Goal: Task Accomplishment & Management: Manage account settings

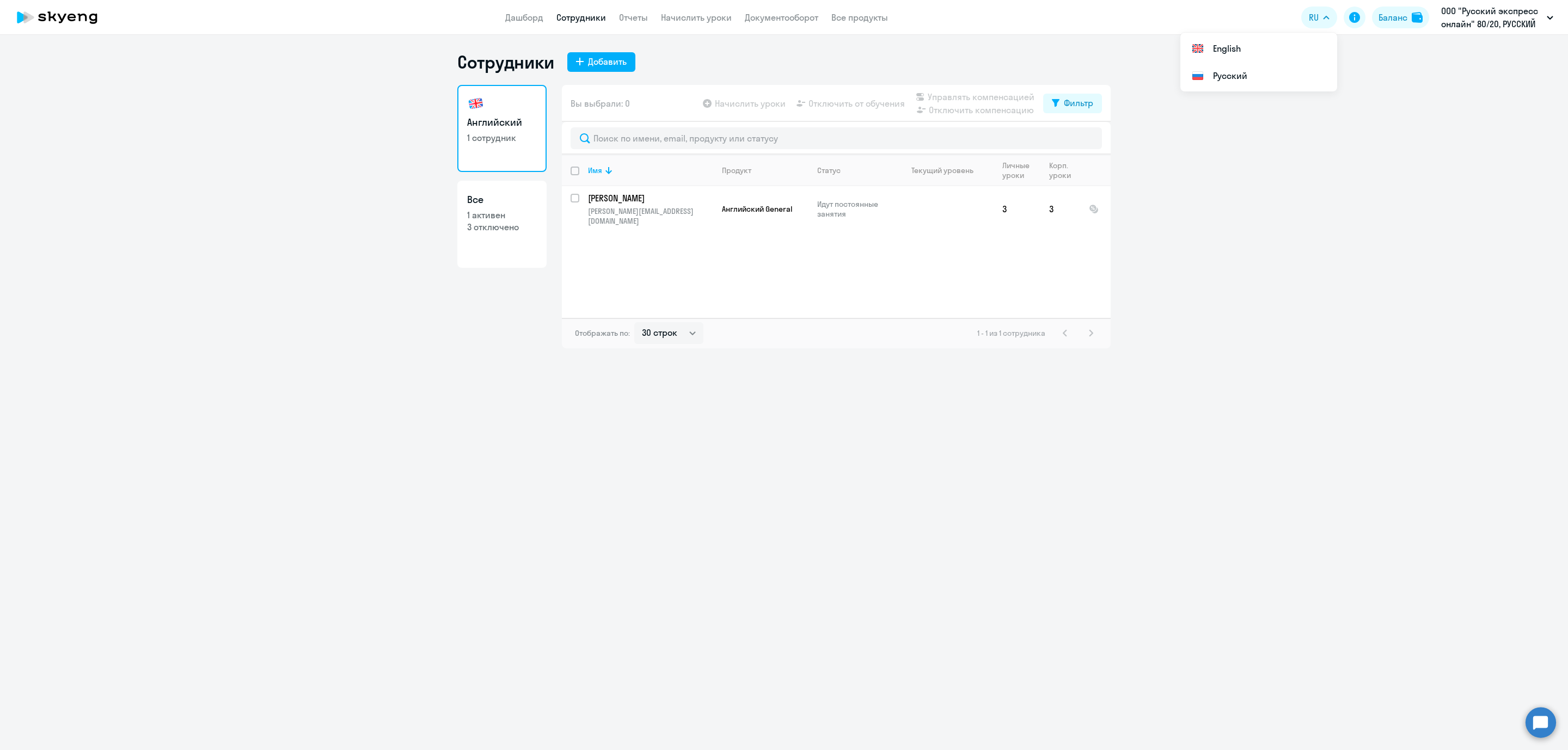
select select "30"
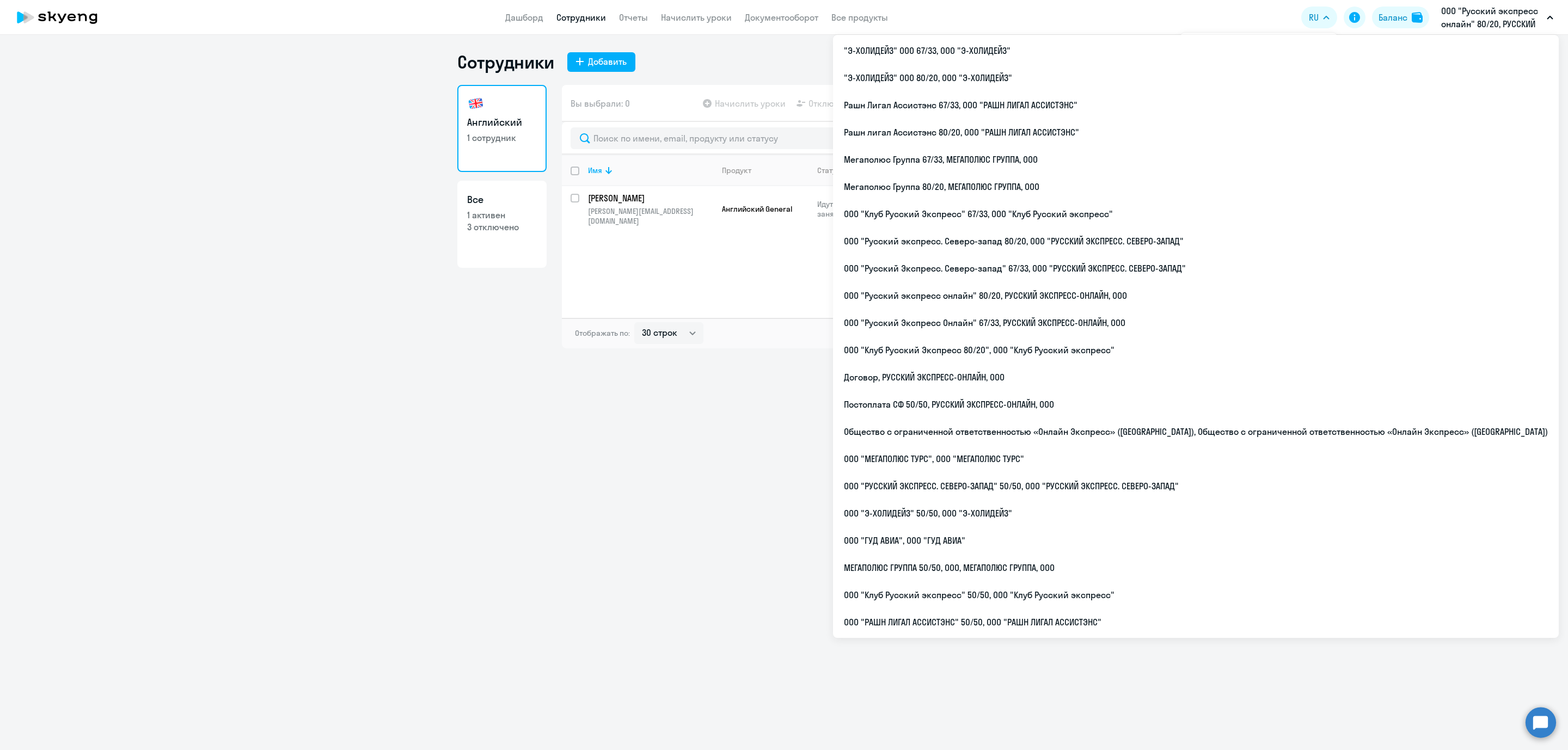
click at [1523, 15] on p "ООО "Русский экспресс онлайн" 80/20, РУССКИЙ ЭКСПРЕСС-ОНЛАЙН, ООО" at bounding box center [1492, 17] width 101 height 26
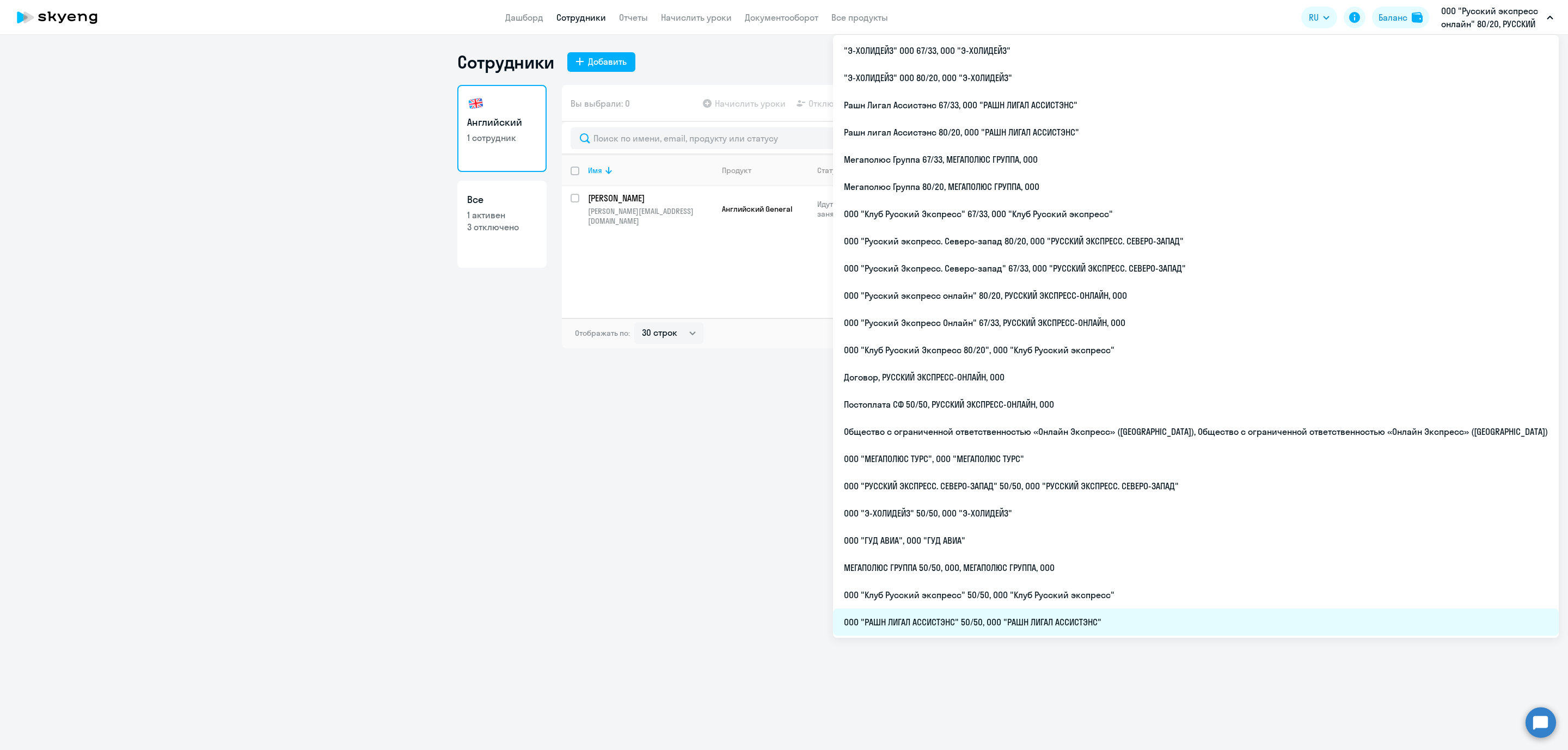
click at [1160, 621] on li "ООО "РАШН ЛИГАЛ АССИСТЭНС" 50/50, ООО "РАШН ЛИГАЛ АССИСТЭНС"" at bounding box center [1196, 622] width 726 height 27
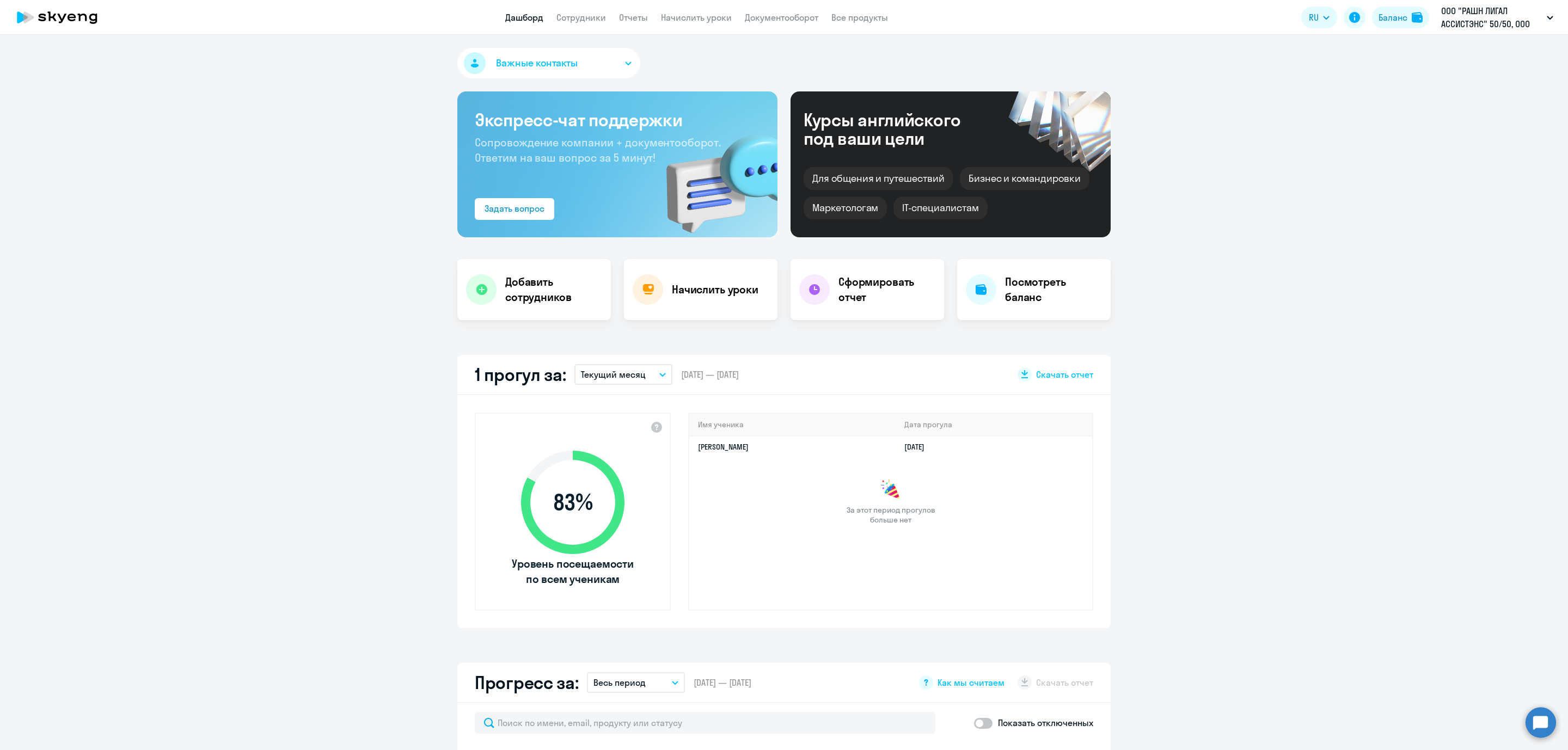
select select "30"
click at [573, 26] on app-header "Дашборд Сотрудники Отчеты Начислить уроки Документооборот Все продукты Дашборд …" at bounding box center [784, 17] width 1568 height 35
click at [574, 7] on app-header "Дашборд Сотрудники Отчеты Начислить уроки Документооборот Все продукты Дашборд …" at bounding box center [784, 17] width 1568 height 35
click at [593, 13] on link "Сотрудники" at bounding box center [581, 17] width 49 height 11
select select "30"
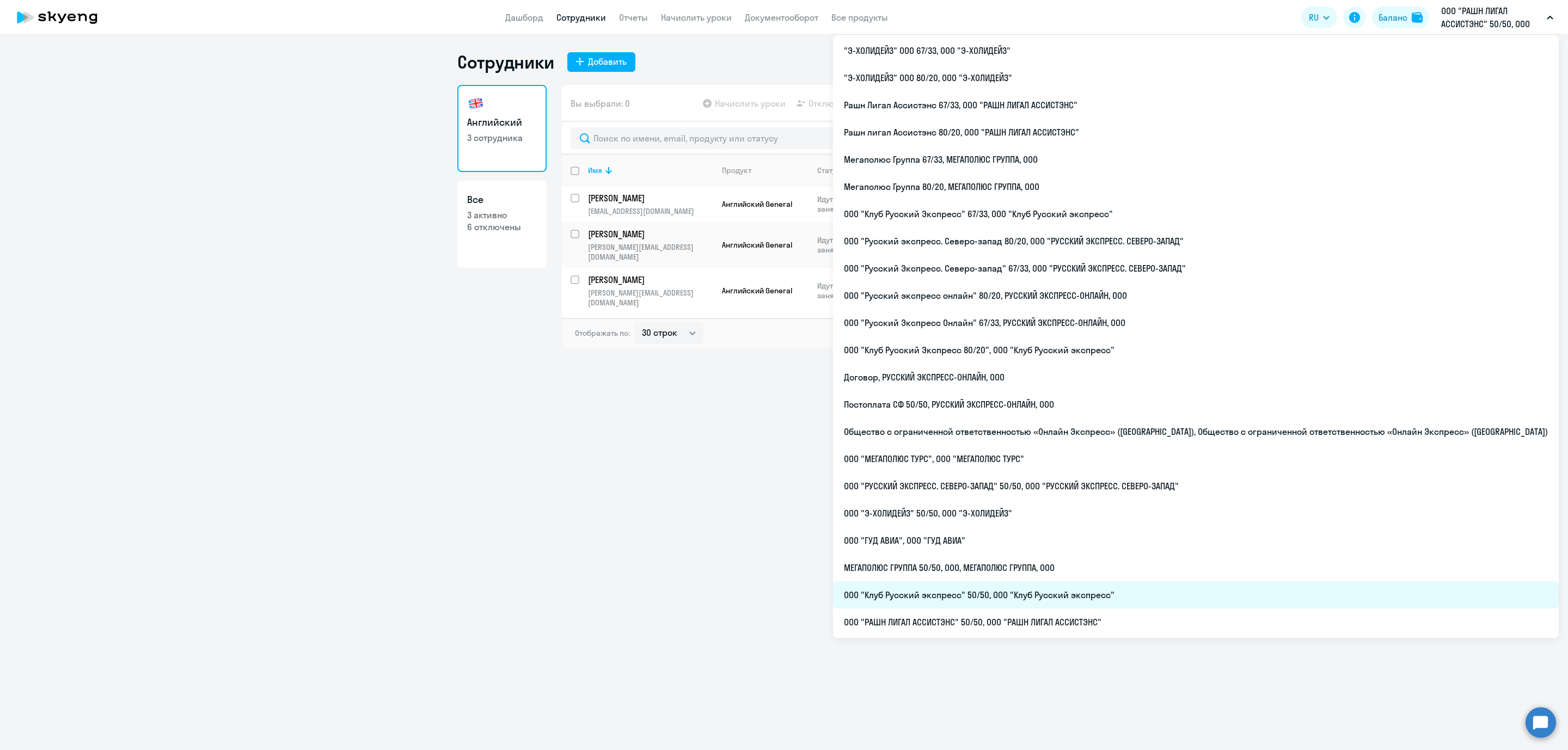
click at [1186, 590] on li "ООО "Клуб Русский экспресс" 50/50, ООО "Клуб Русский экспресс"" at bounding box center [1196, 594] width 726 height 27
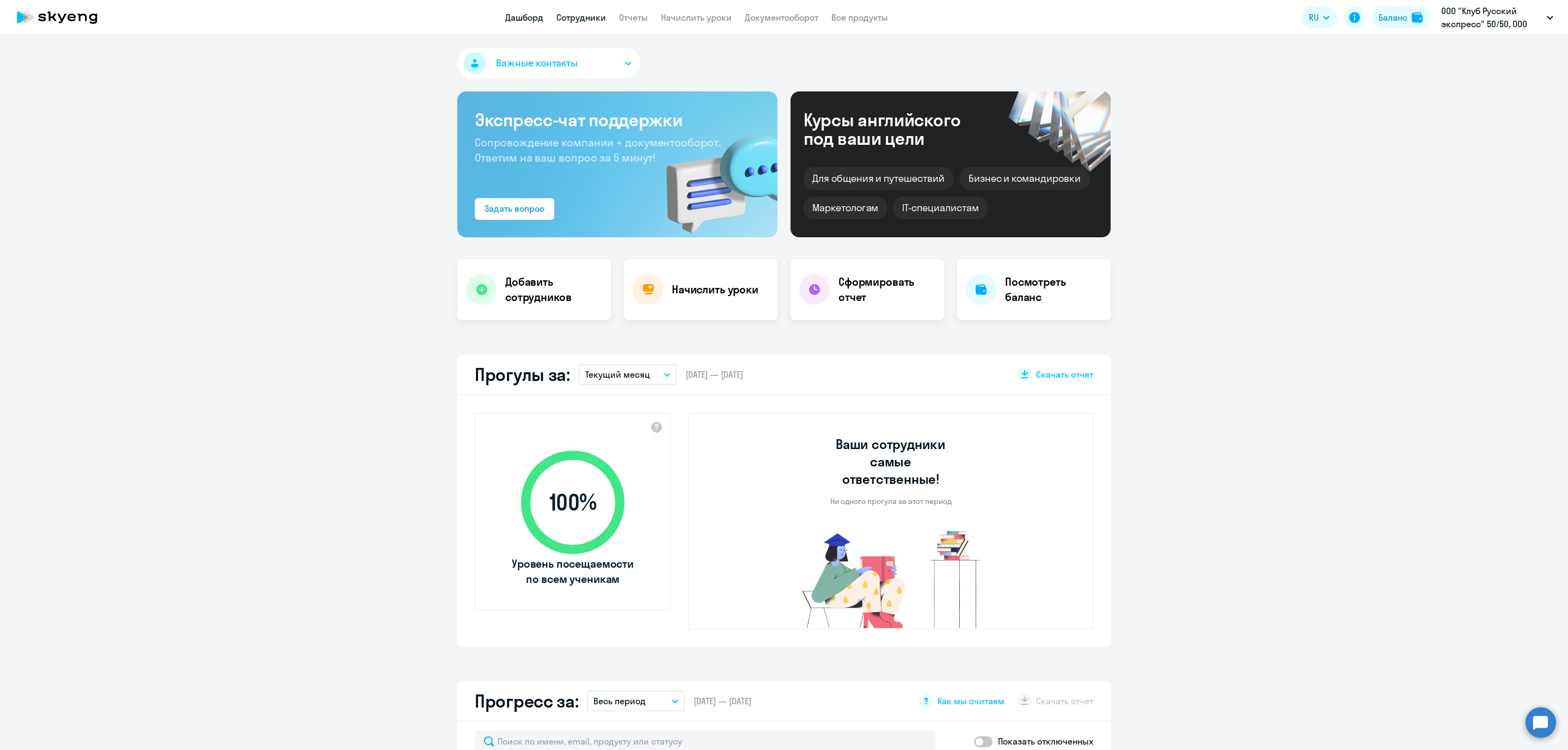
click at [583, 17] on link "Сотрудники" at bounding box center [581, 17] width 49 height 11
select select "30"
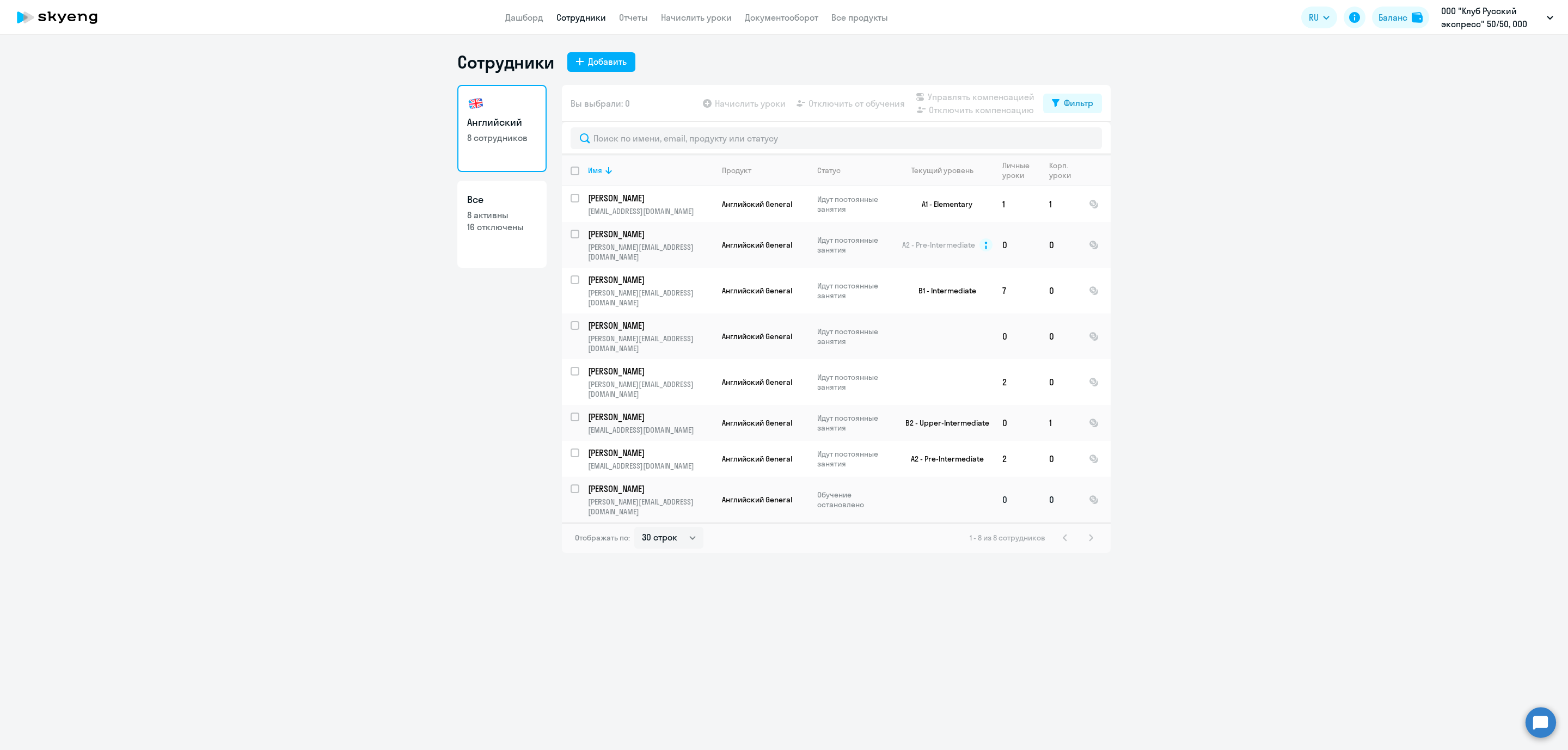
click at [575, 484] on input "select row 42074297" at bounding box center [581, 495] width 22 height 22
checkbox input "true"
click at [856, 100] on span "Отключить от обучения" at bounding box center [856, 104] width 97 height 13
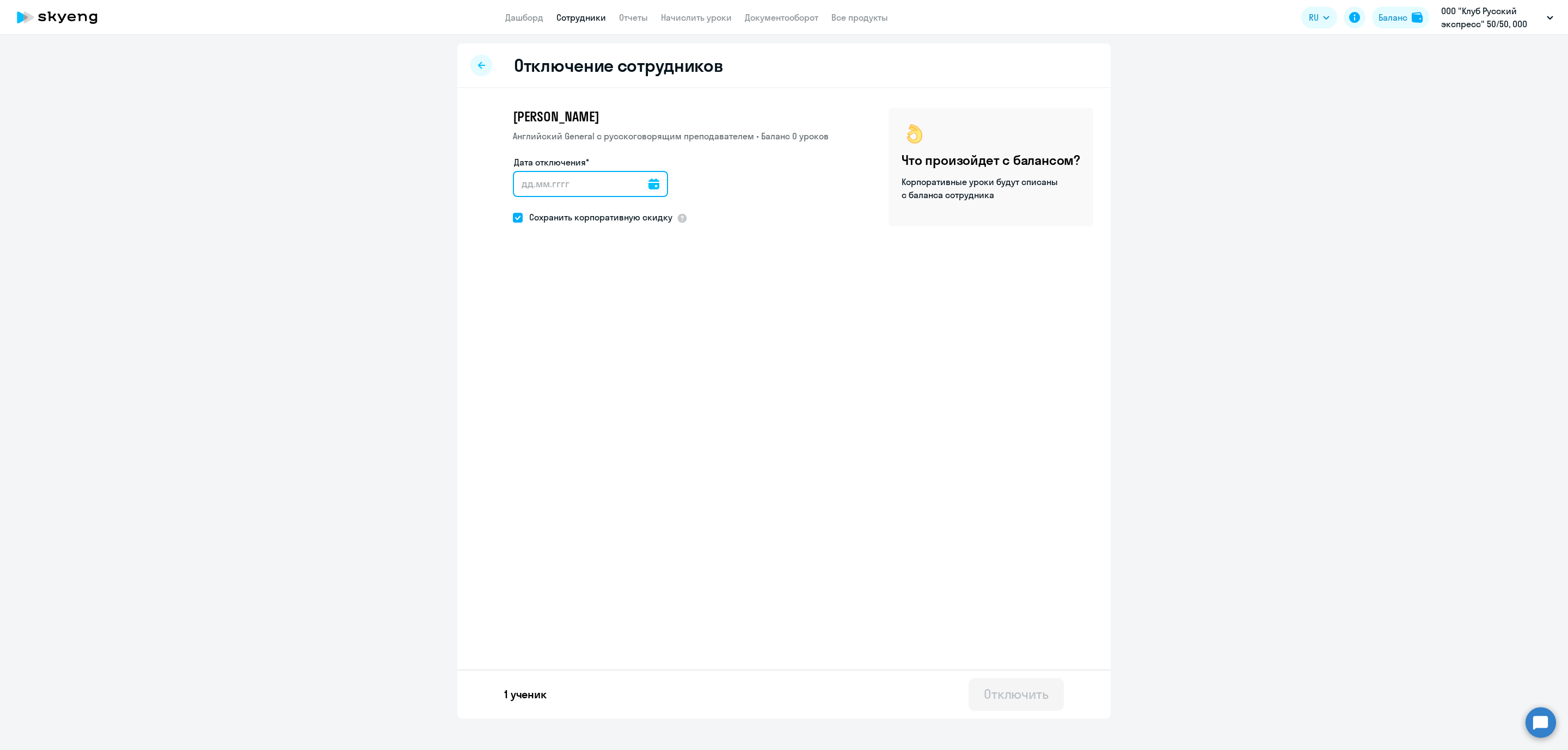
click at [559, 180] on input "Дата отключения*" at bounding box center [590, 184] width 155 height 26
click at [652, 182] on icon at bounding box center [654, 184] width 11 height 11
click at [567, 282] on span "1" at bounding box center [571, 285] width 19 height 19
type input "[DATE]"
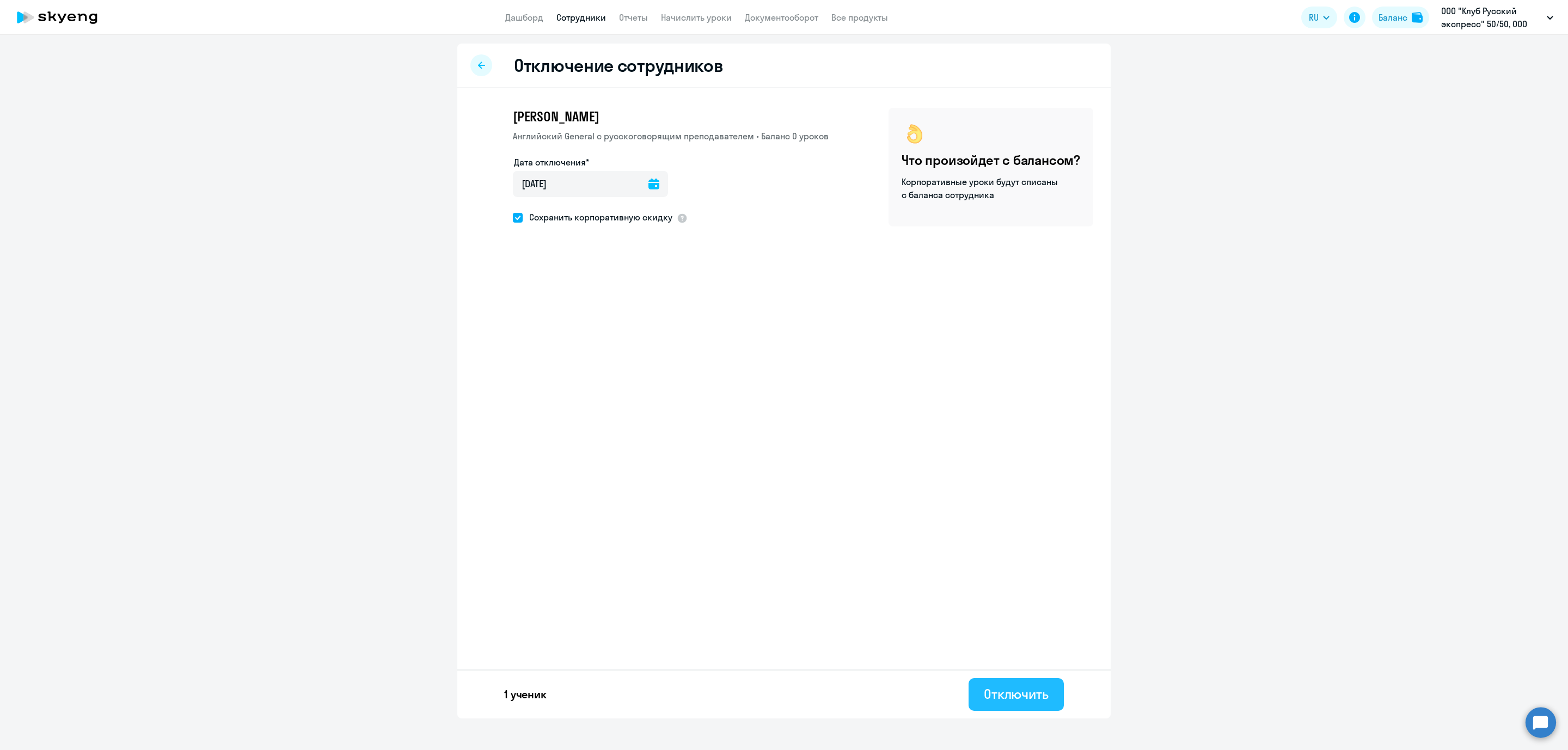
click at [1017, 685] on div "Отключить" at bounding box center [1016, 694] width 65 height 17
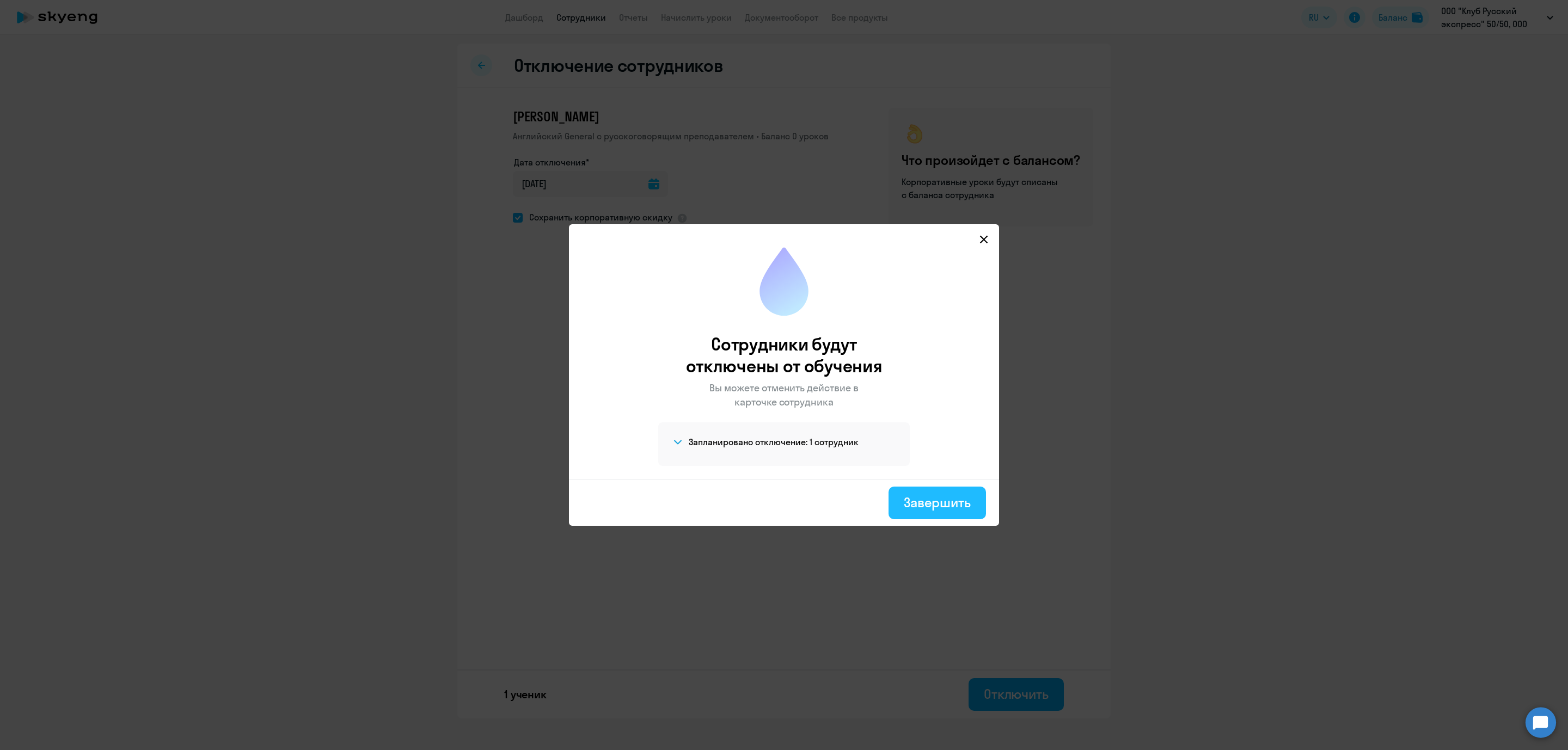
click at [945, 503] on div "Завершить" at bounding box center [937, 502] width 67 height 17
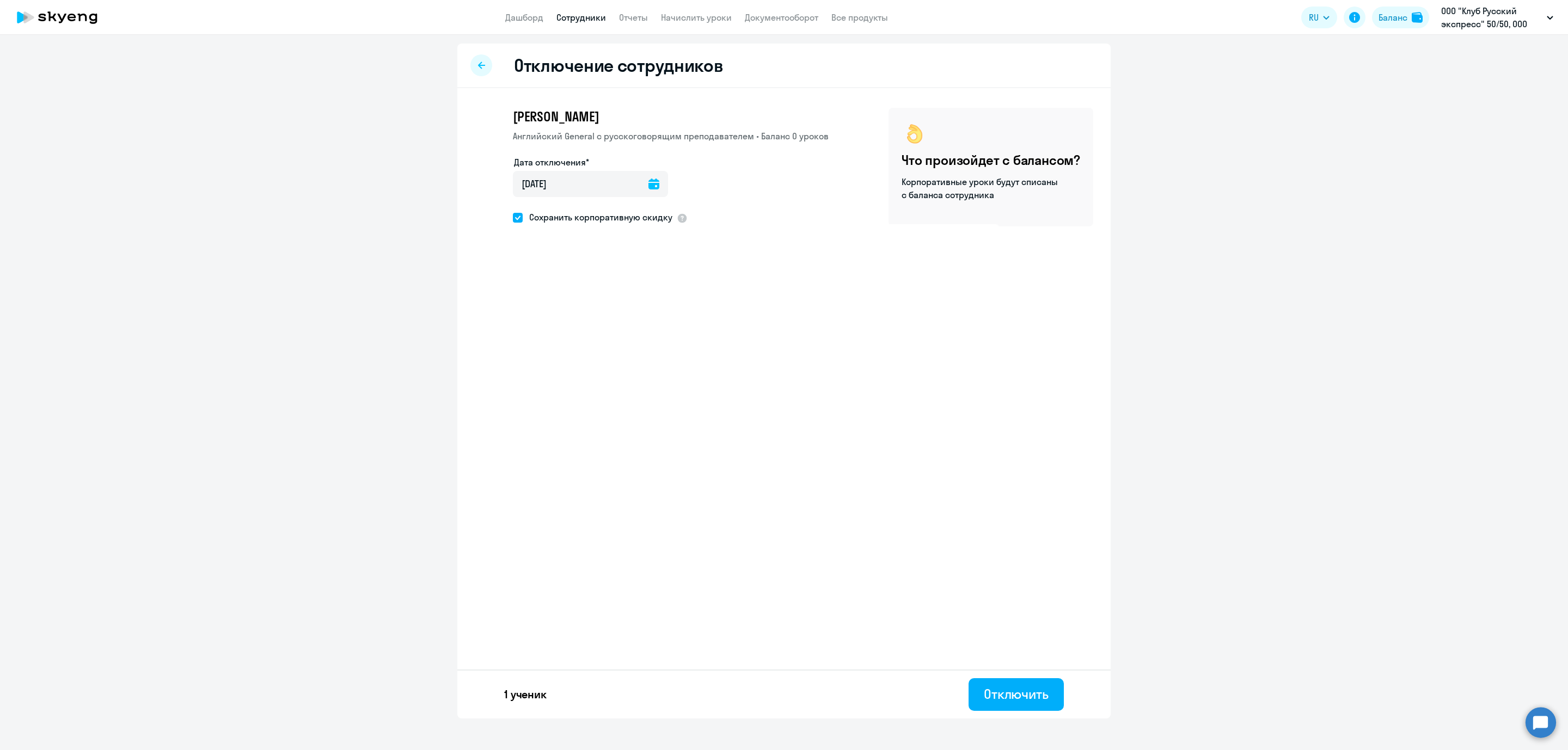
select select "30"
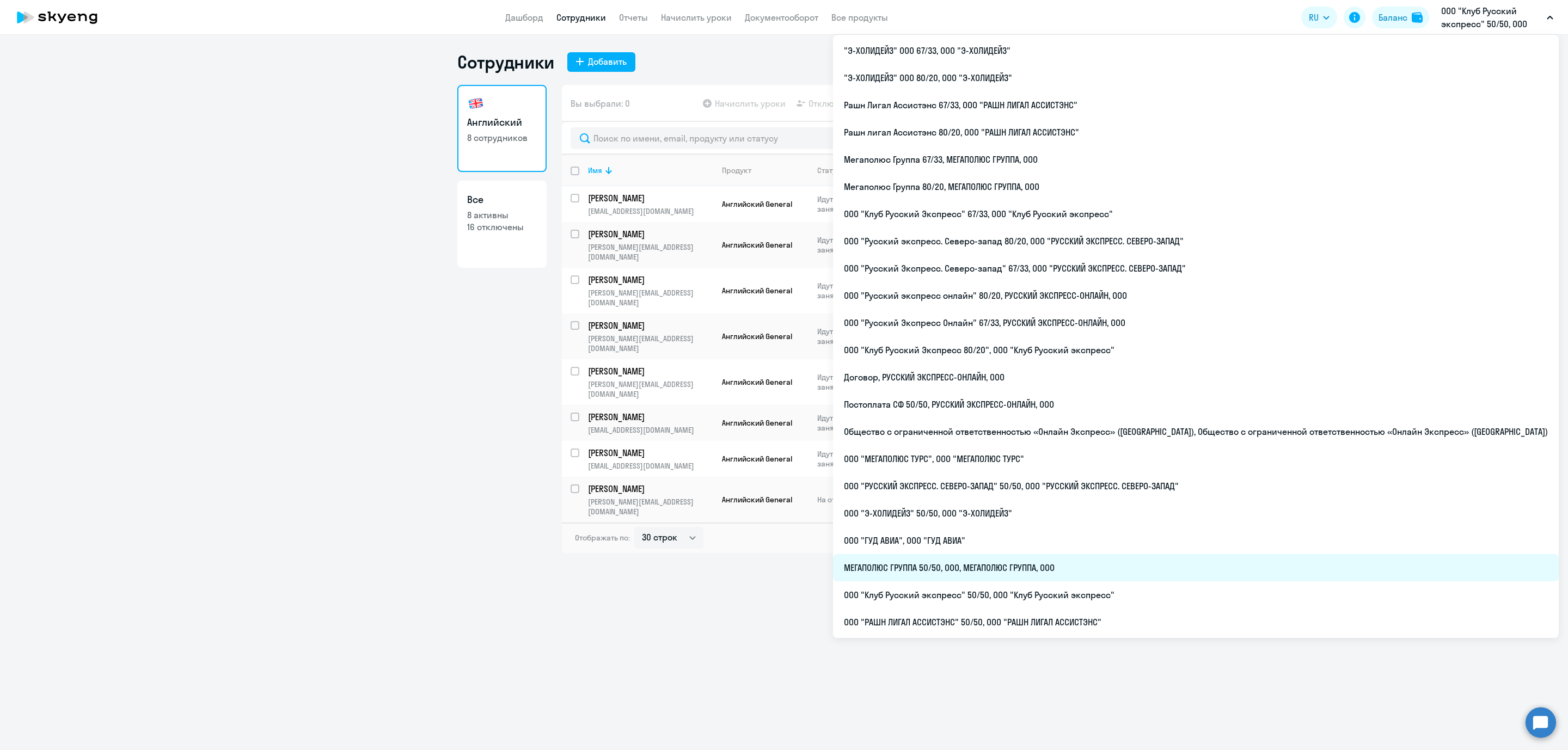
click at [1082, 573] on li "МЕГАПОЛЮС ГРУППА 50/50, ООО, МЕГАПОЛЮС ГРУППА, ООО" at bounding box center [1196, 568] width 726 height 27
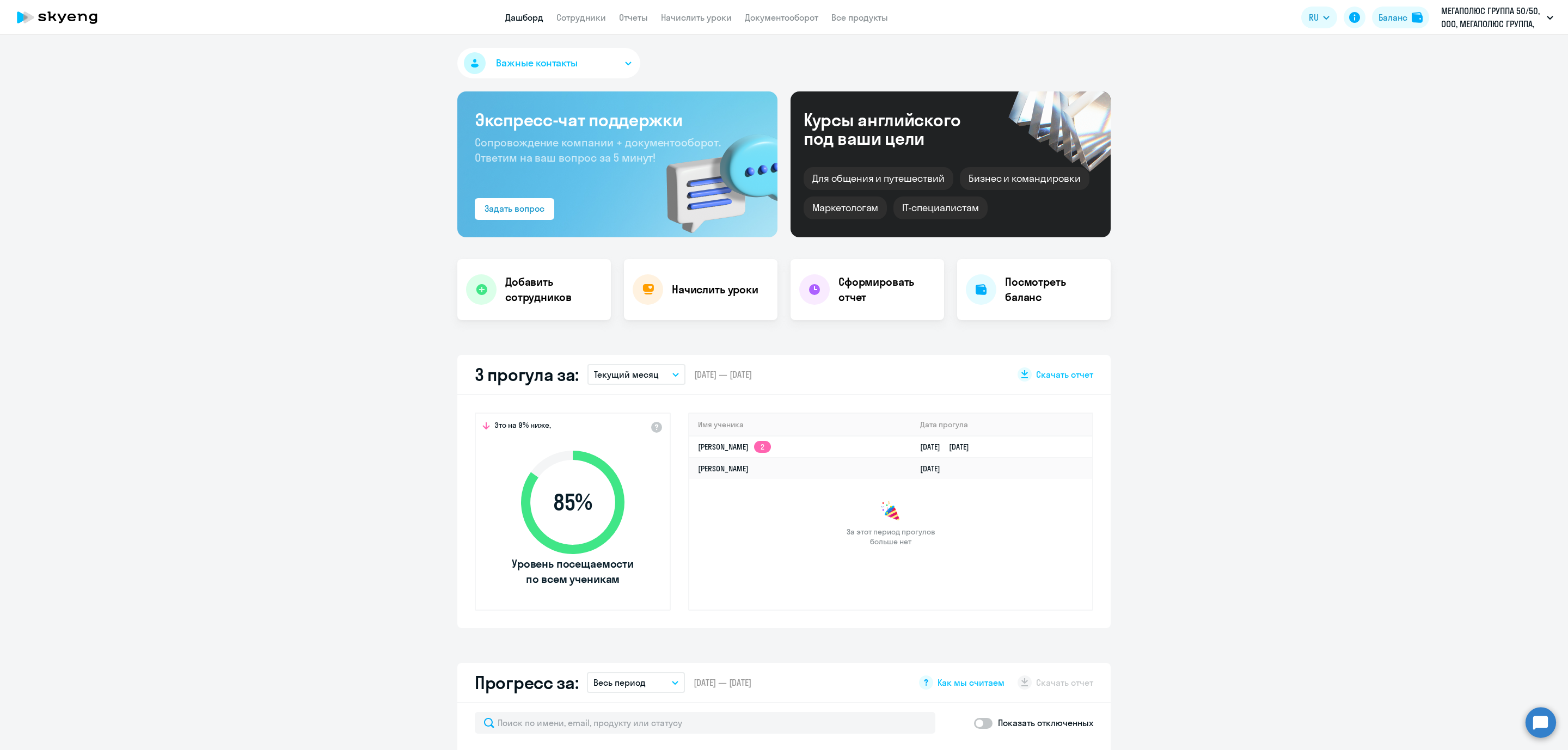
select select "30"
click at [573, 12] on link "Сотрудники" at bounding box center [581, 17] width 49 height 11
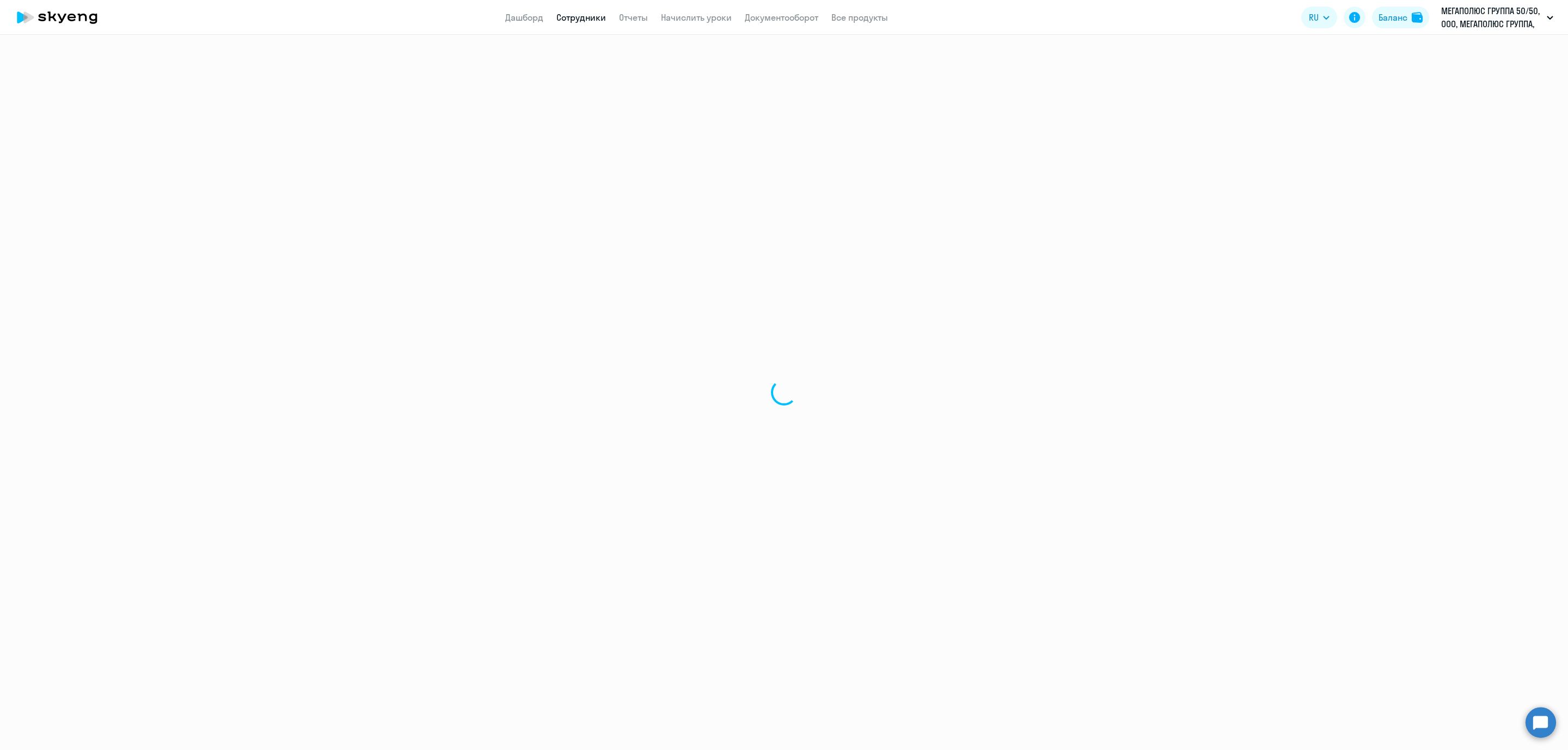
select select "30"
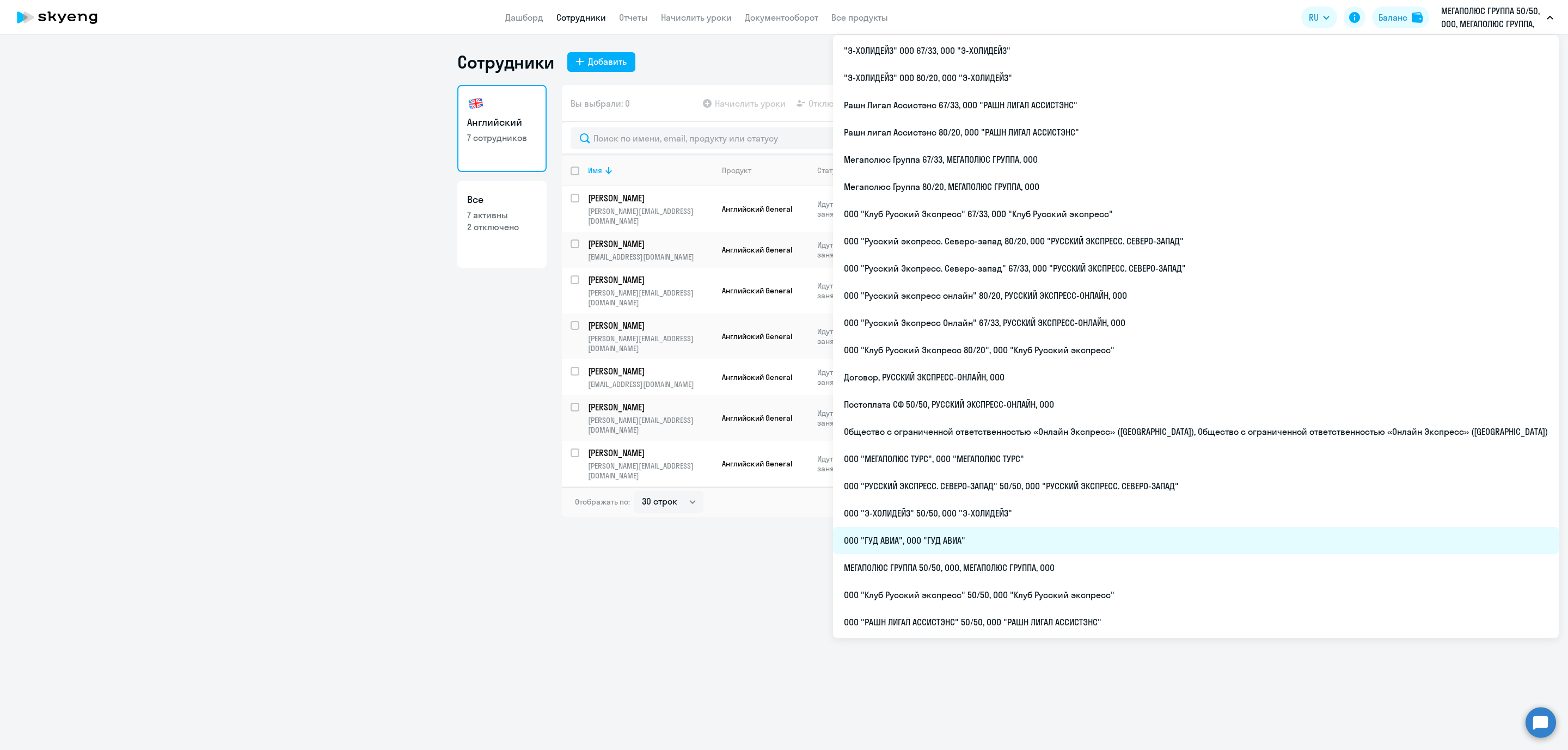
click at [1051, 536] on li "ООО "ГУД АВИА", ООО "ГУД АВИА"" at bounding box center [1196, 540] width 726 height 27
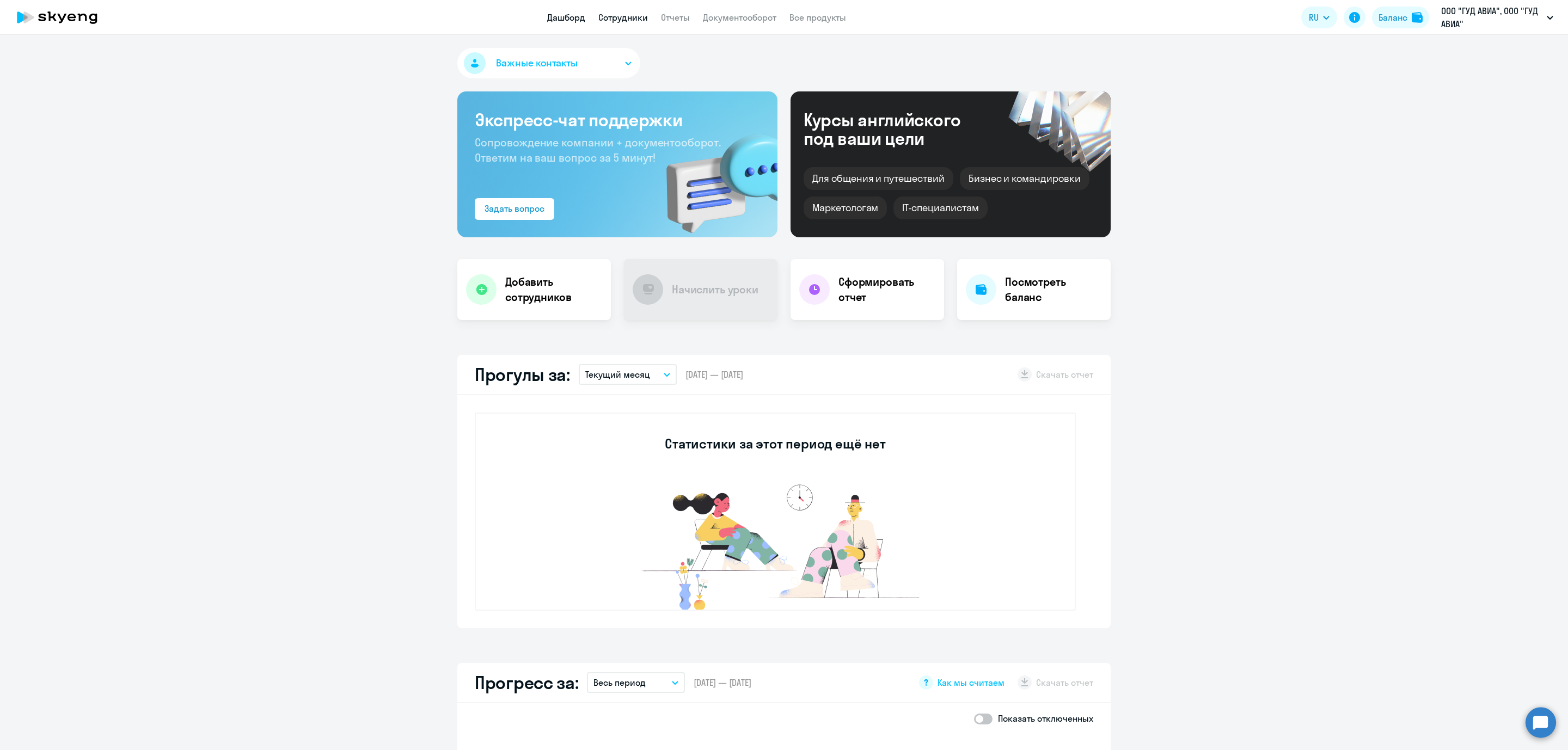
click at [617, 17] on link "Сотрудники" at bounding box center [623, 17] width 49 height 11
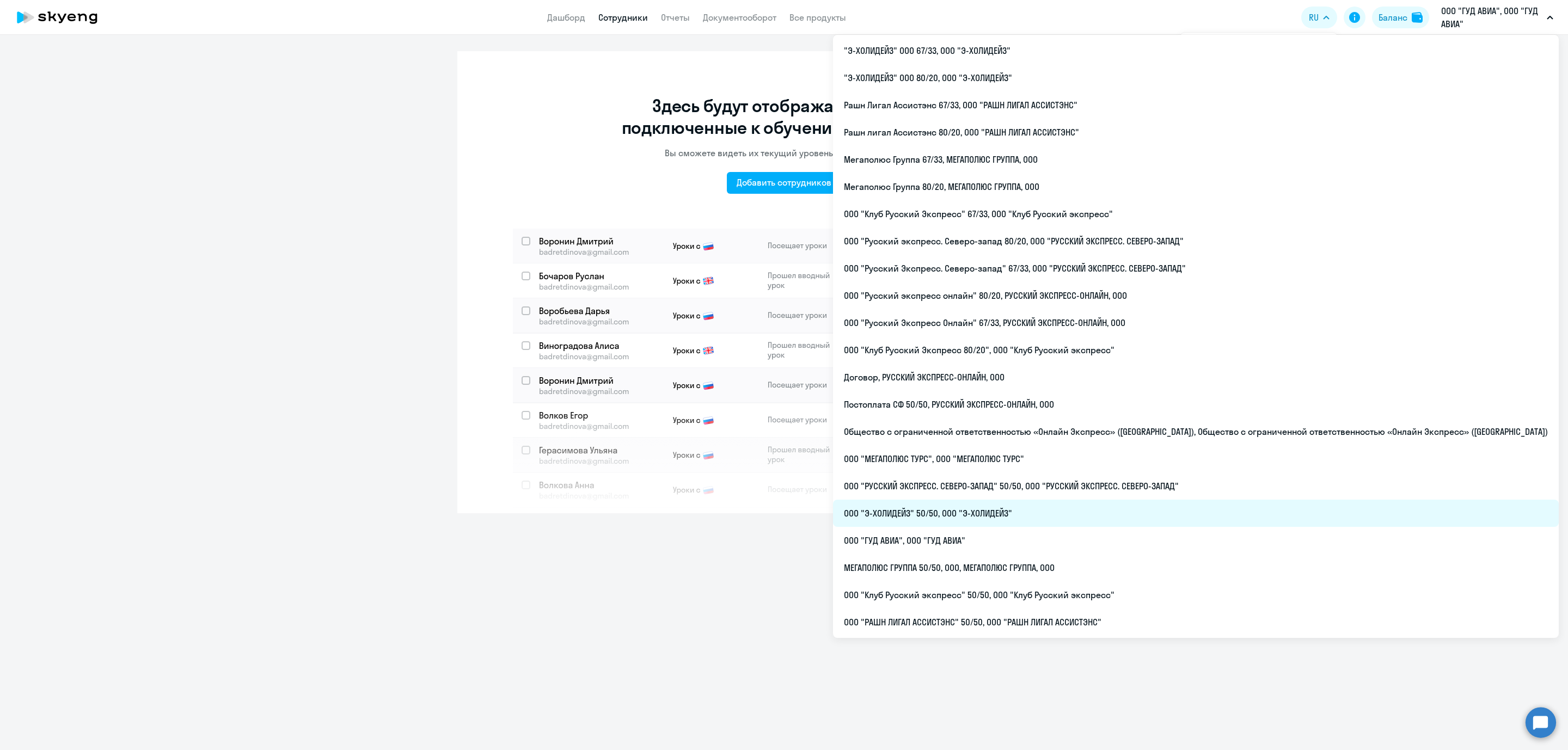
click at [1057, 514] on li "ООО "Э-ХОЛИДЕЙЗ" 50/50, ООО "Э-ХОЛИДЕЙЗ"" at bounding box center [1196, 513] width 726 height 27
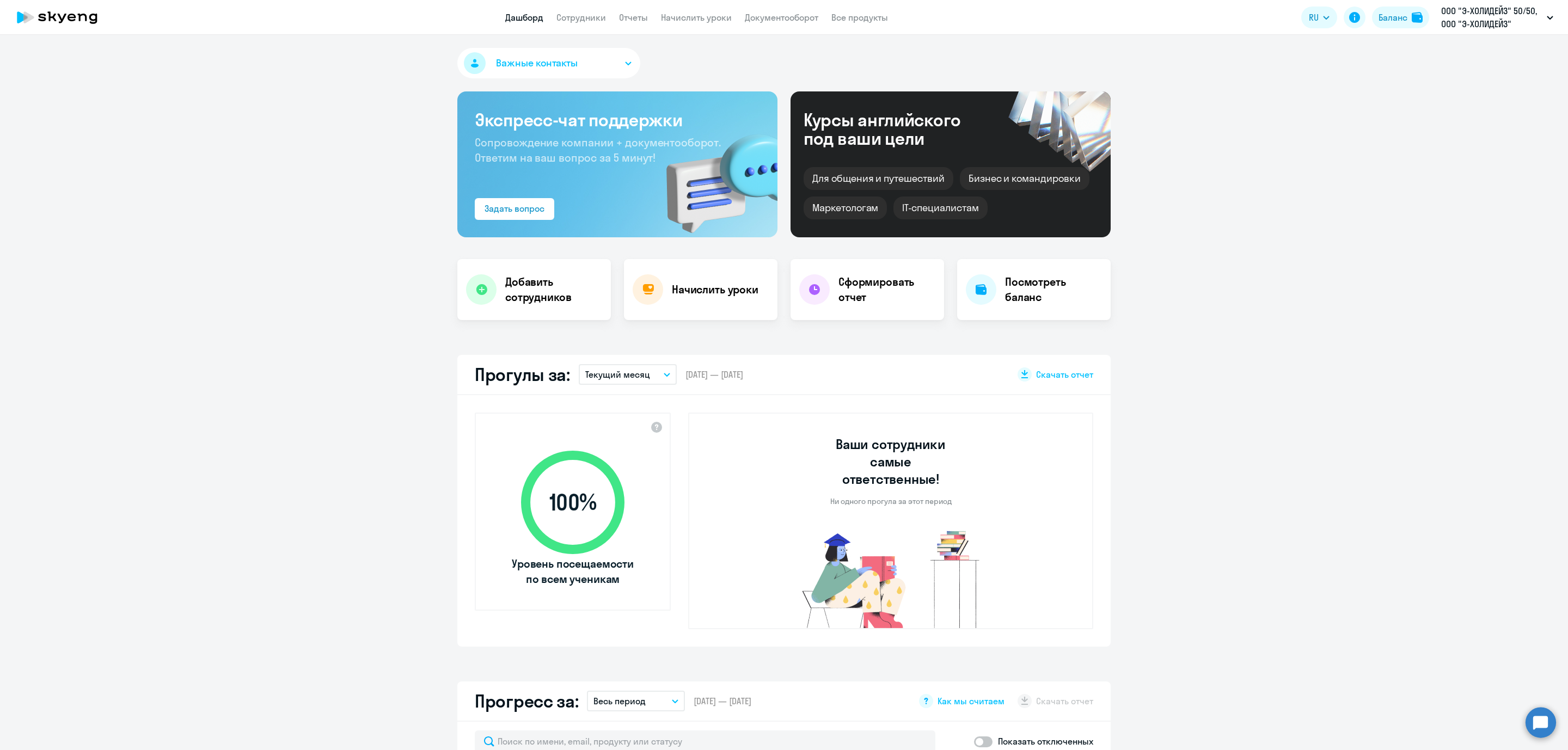
click at [577, 7] on app-header "Дашборд Сотрудники Отчеты Начислить уроки Документооборот Все продукты Дашборд …" at bounding box center [784, 17] width 1568 height 35
click at [585, 22] on link "Сотрудники" at bounding box center [581, 17] width 49 height 11
select select "30"
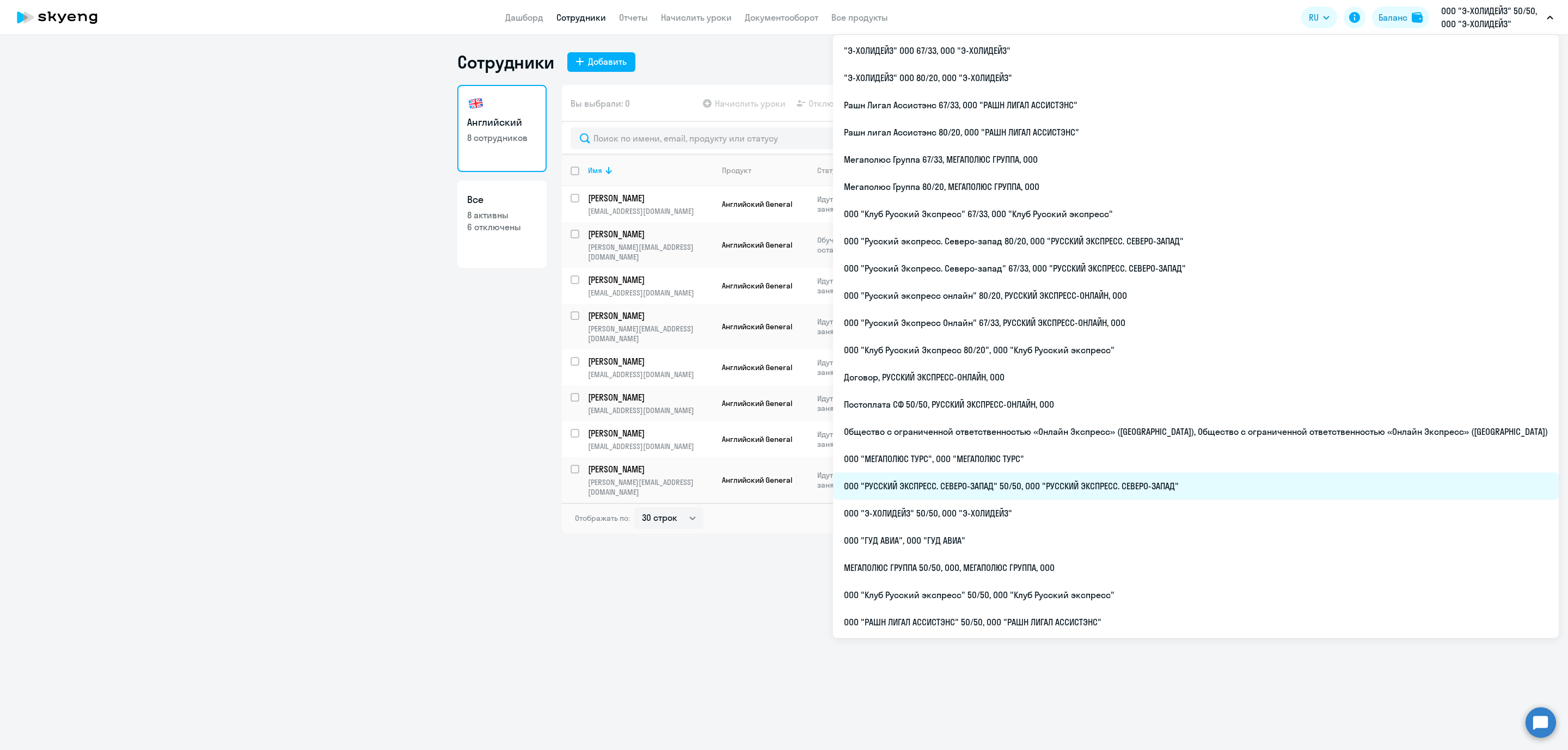
click at [1087, 485] on li "ООО "РУССКИЙ ЭКСПРЕСС. СЕВЕРО-ЗАПАД" 50/50, ООО "РУССКИЙ ЭКСПРЕСС. СЕВЕРО-ЗАПАД"" at bounding box center [1196, 486] width 726 height 27
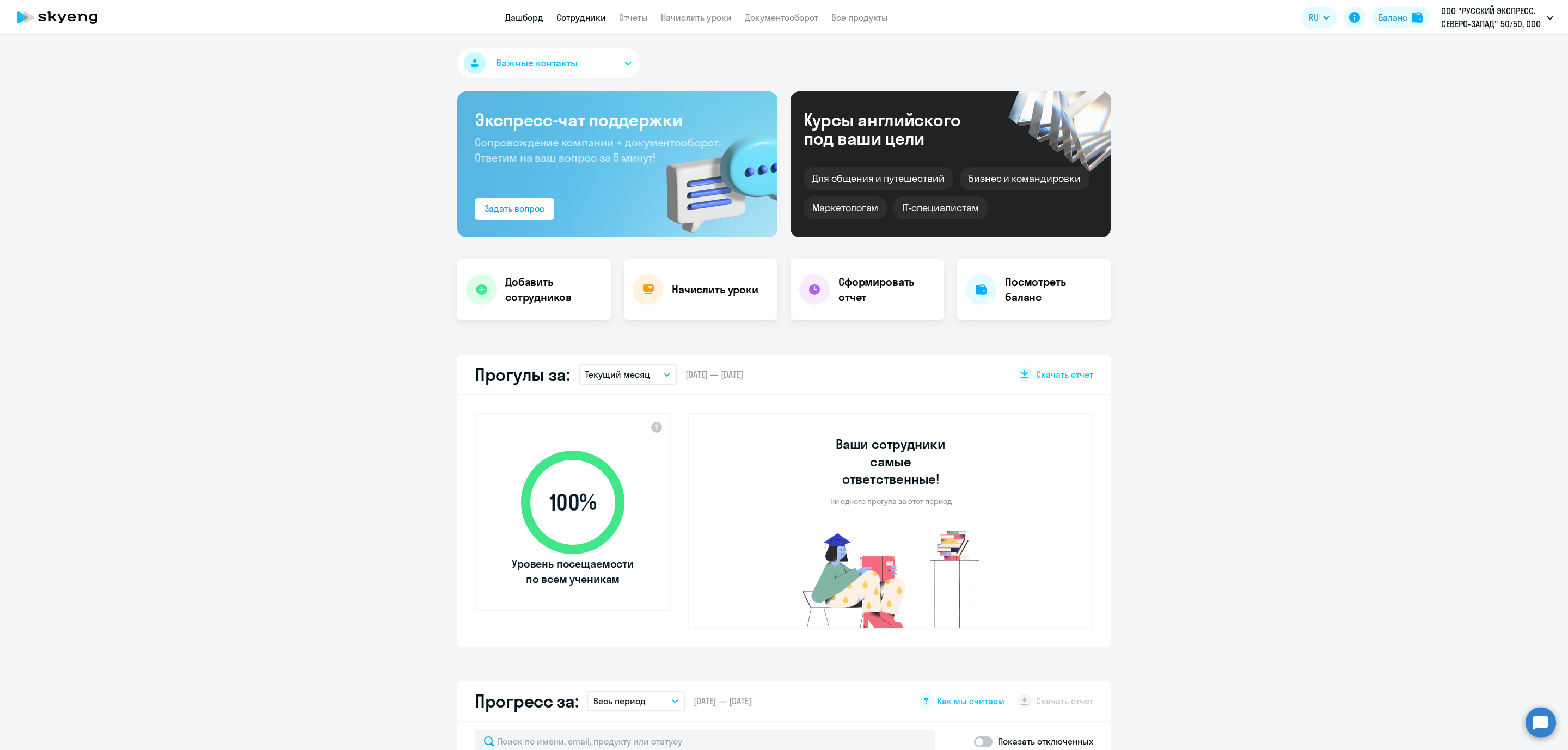
click at [588, 13] on link "Сотрудники" at bounding box center [581, 17] width 49 height 11
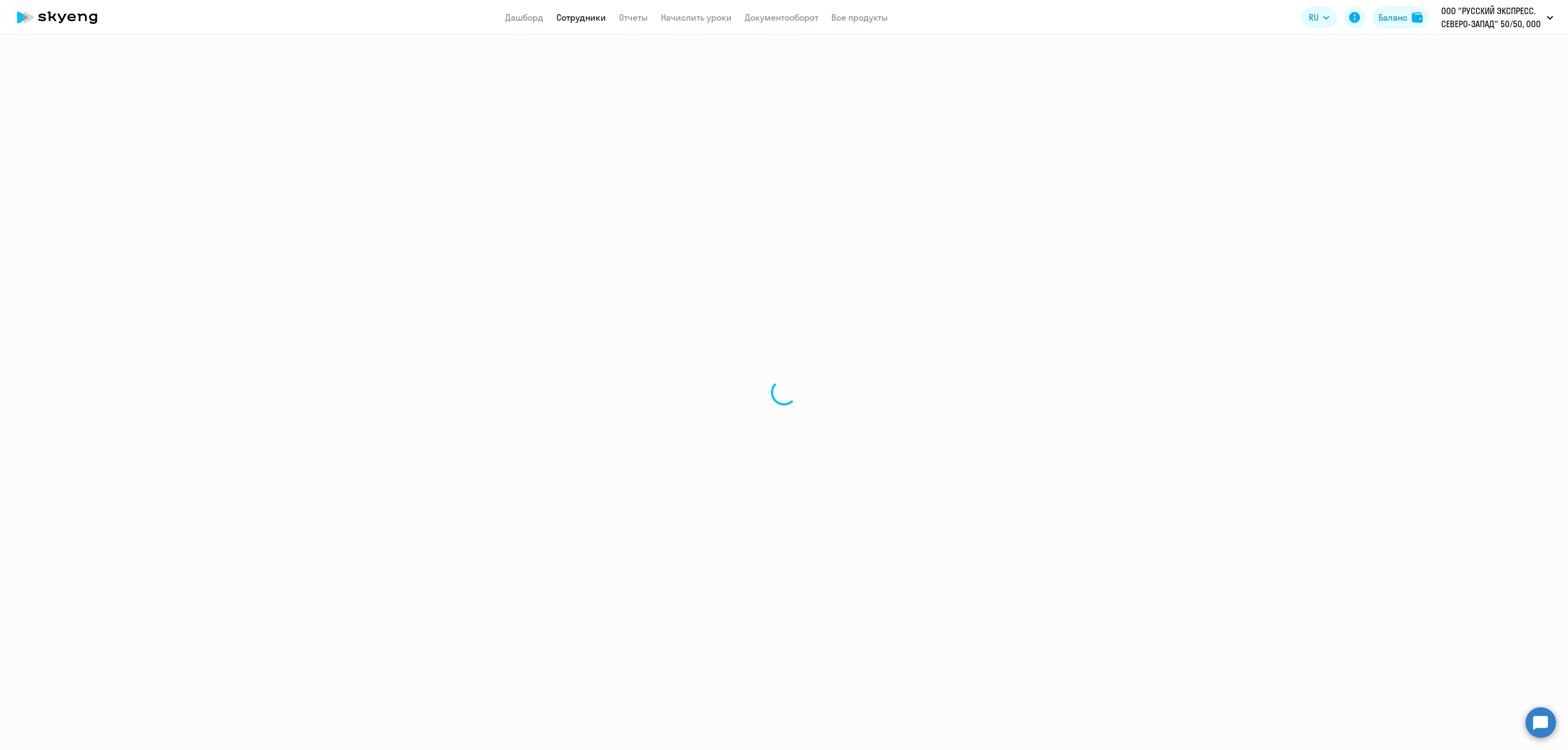
select select "30"
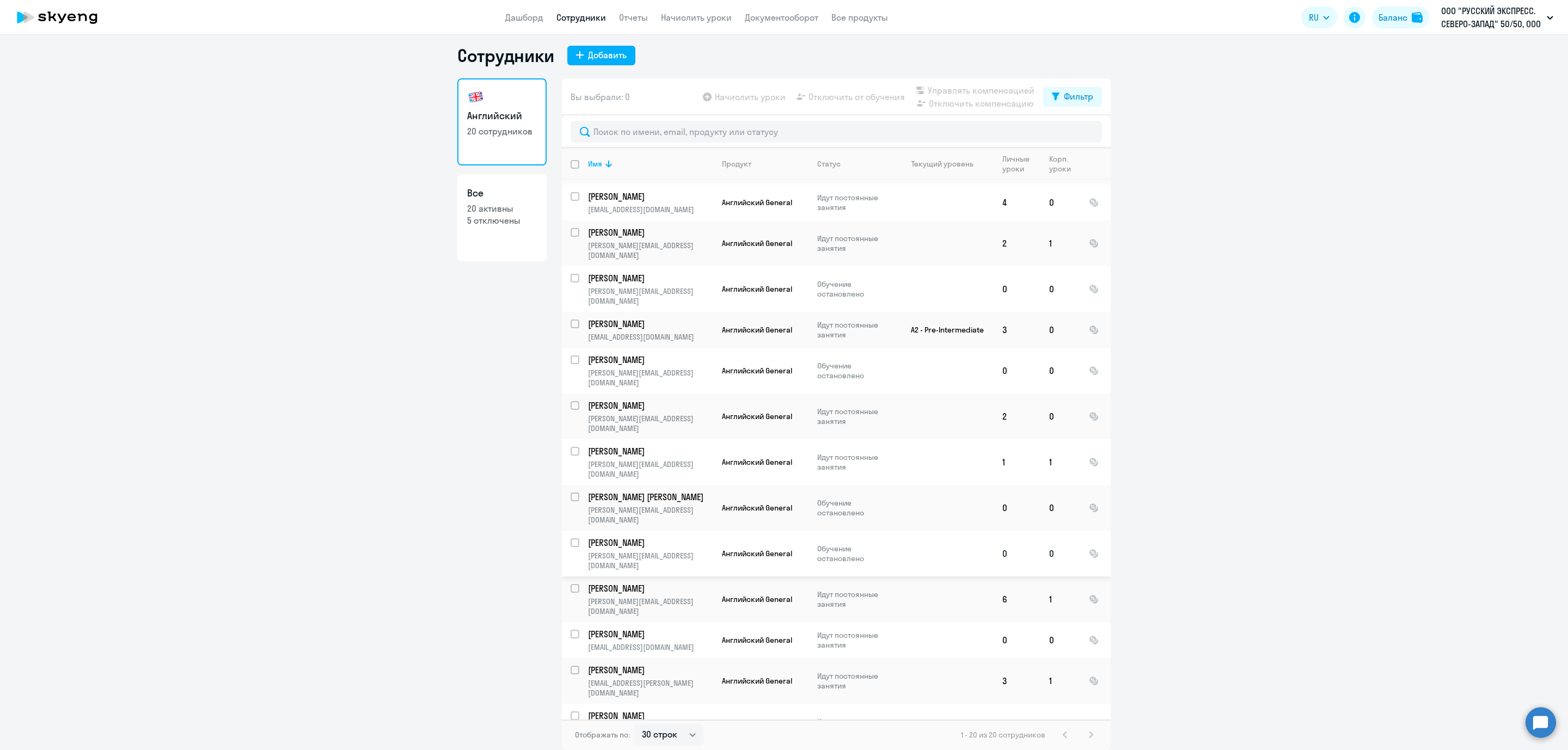
scroll to position [198, 0]
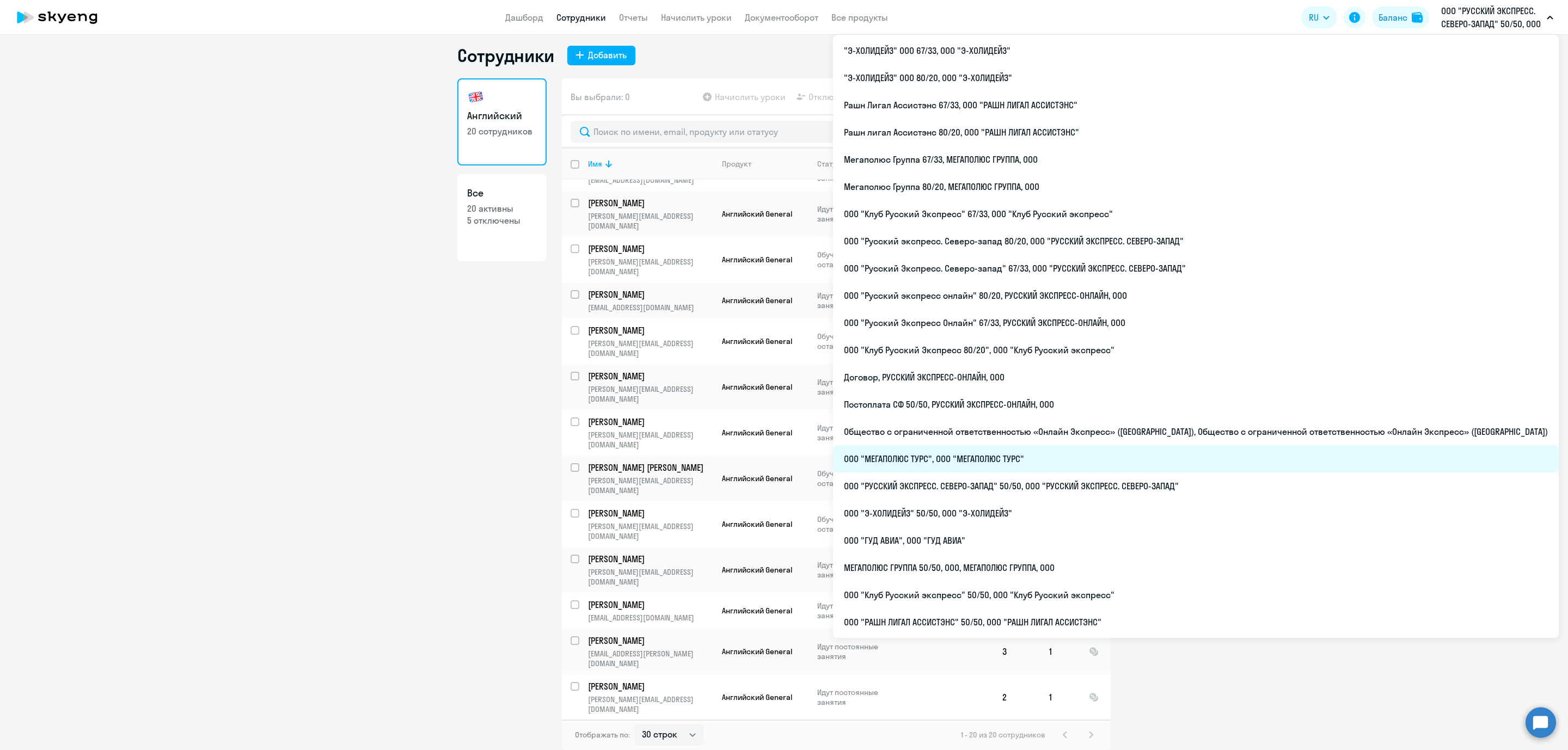
click at [1123, 457] on li "ООО "МЕГАПОЛЮС ТУРС", ООО "МЕГАПОЛЮС ТУРС"" at bounding box center [1196, 459] width 726 height 27
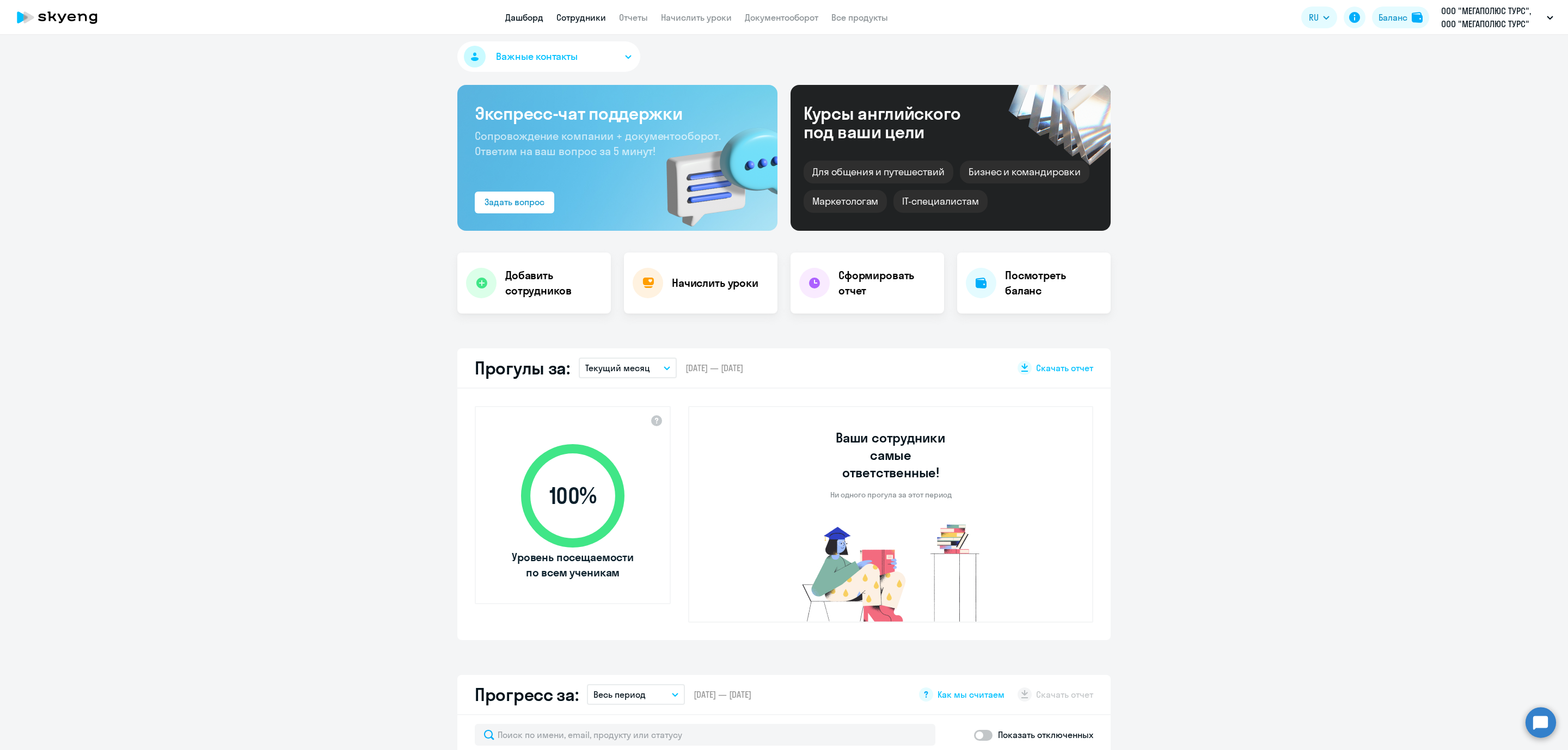
click at [579, 20] on link "Сотрудники" at bounding box center [581, 17] width 49 height 11
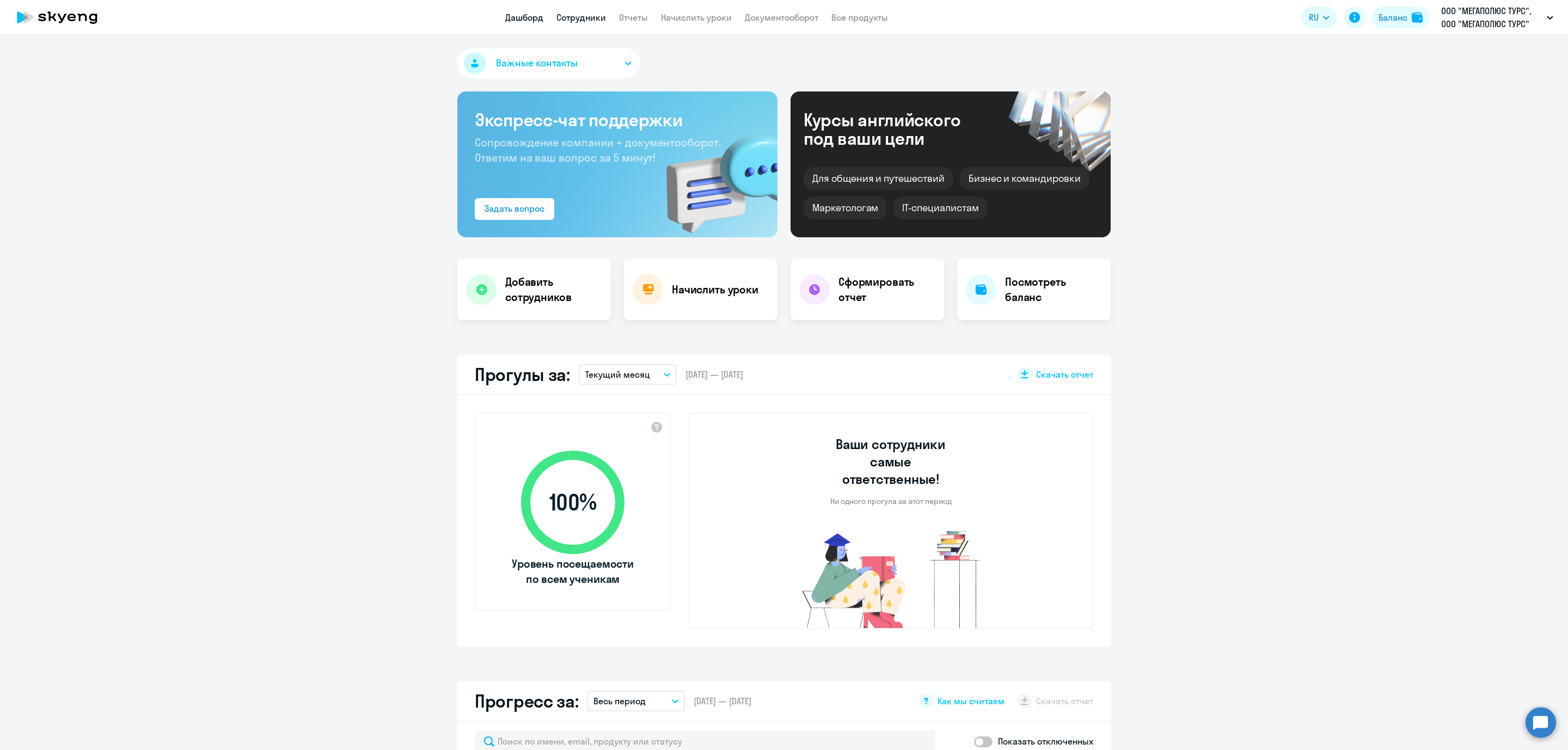
select select "30"
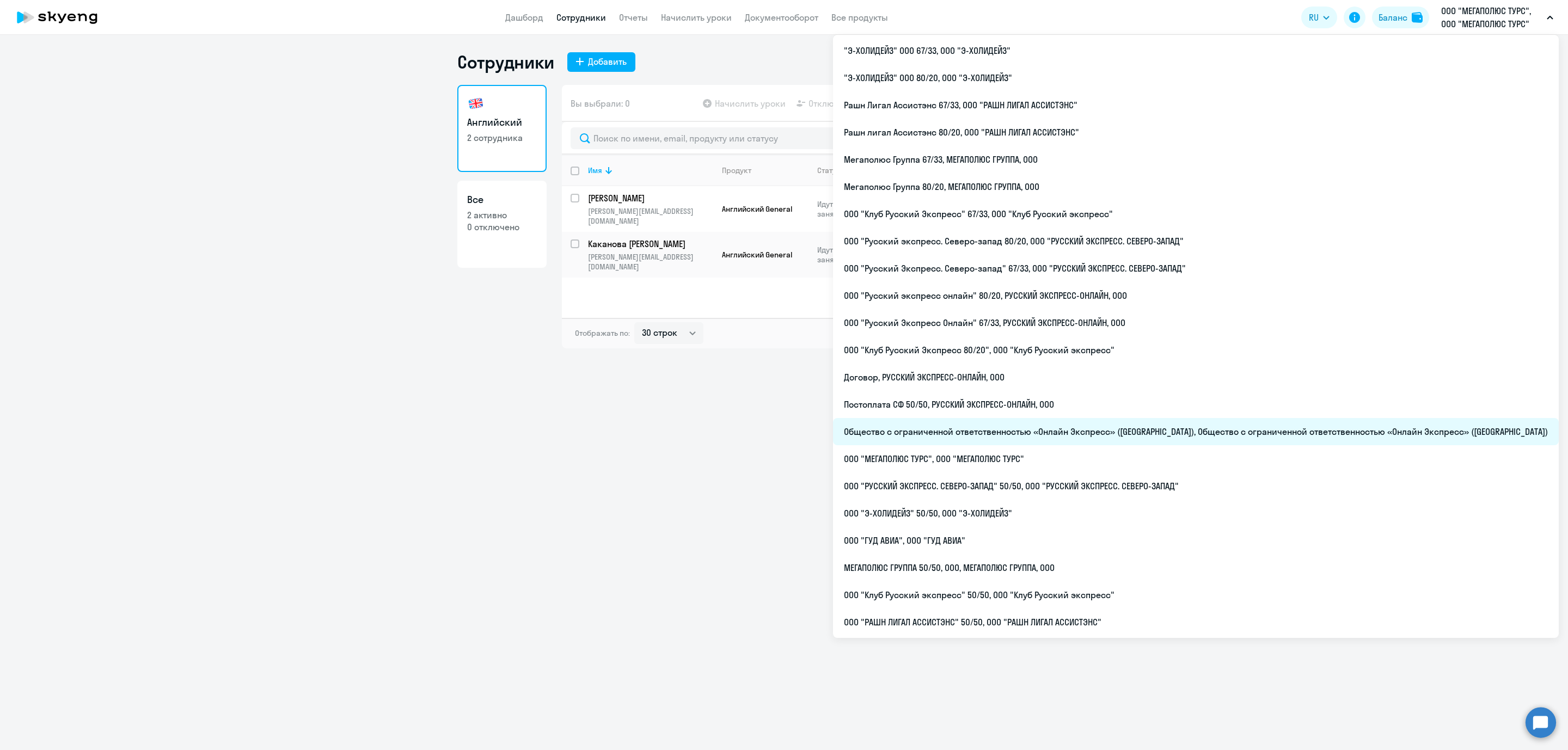
click at [1105, 428] on li "Общество с ограниченной ответственностью «Онлайн Экспресс» ([GEOGRAPHIC_DATA]),…" at bounding box center [1196, 431] width 726 height 27
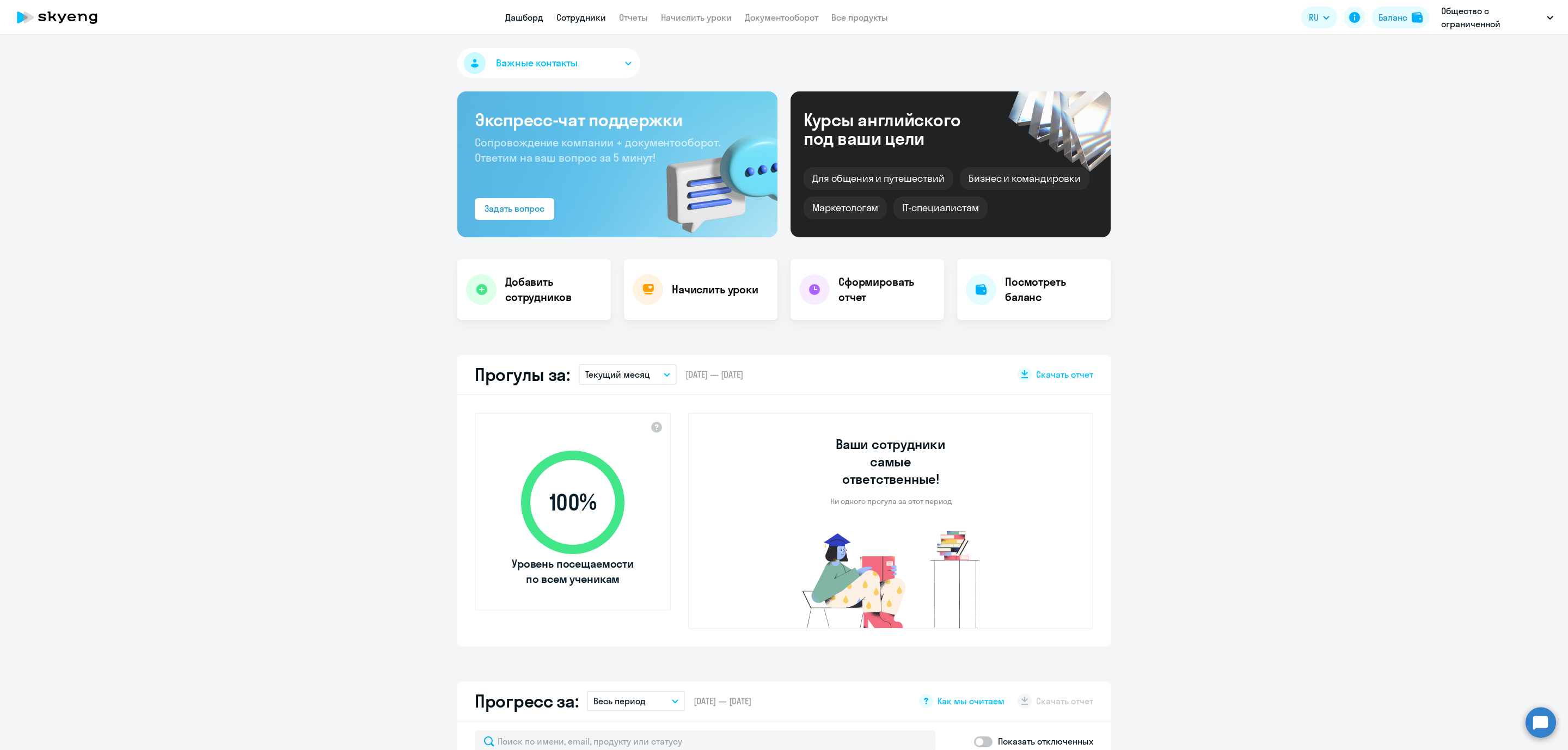
click at [592, 15] on link "Сотрудники" at bounding box center [581, 17] width 49 height 11
select select "30"
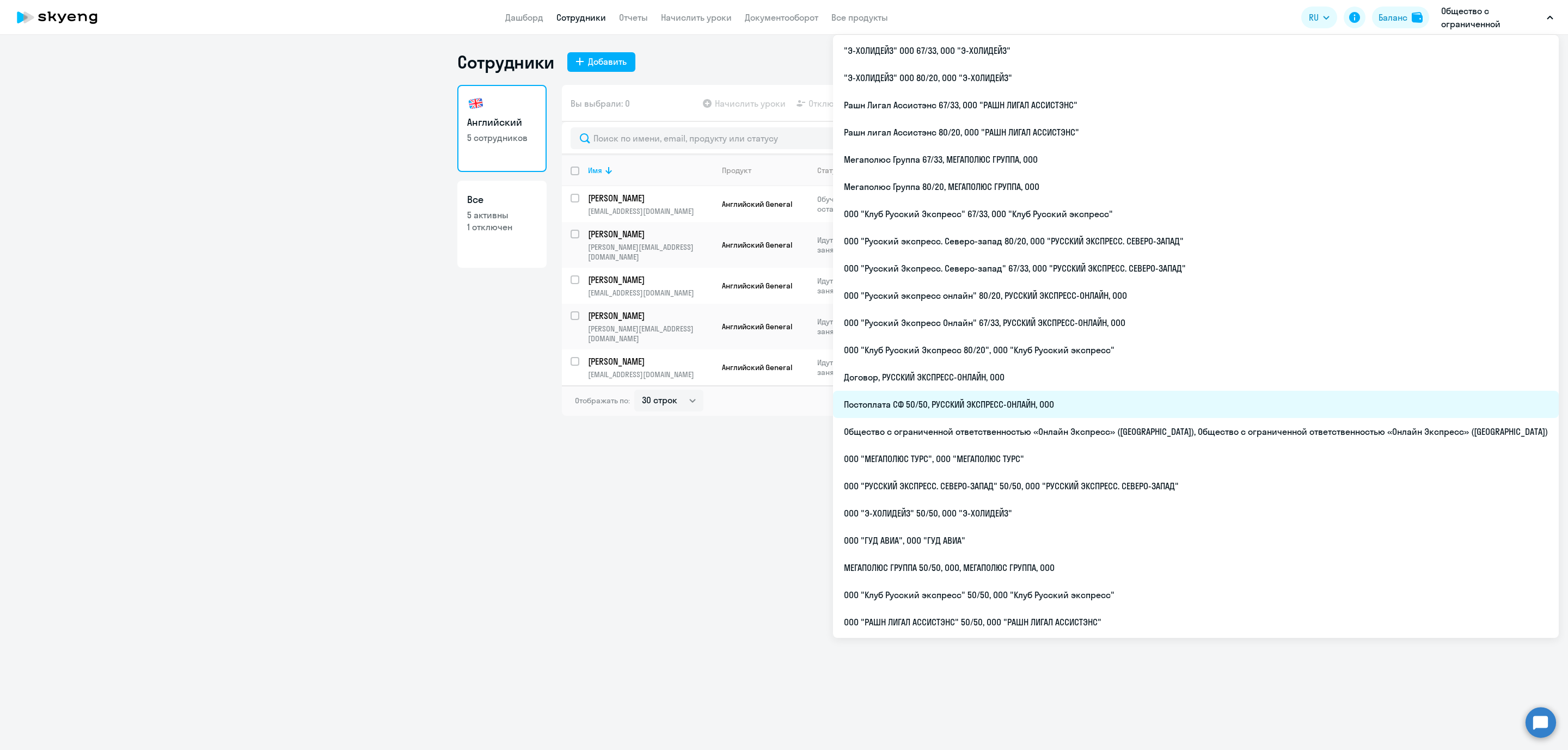
click at [1100, 402] on li "Постоплата СФ 50/50, РУССКИЙ ЭКСПРЕСС-ОНЛАЙН, ООО" at bounding box center [1196, 404] width 726 height 27
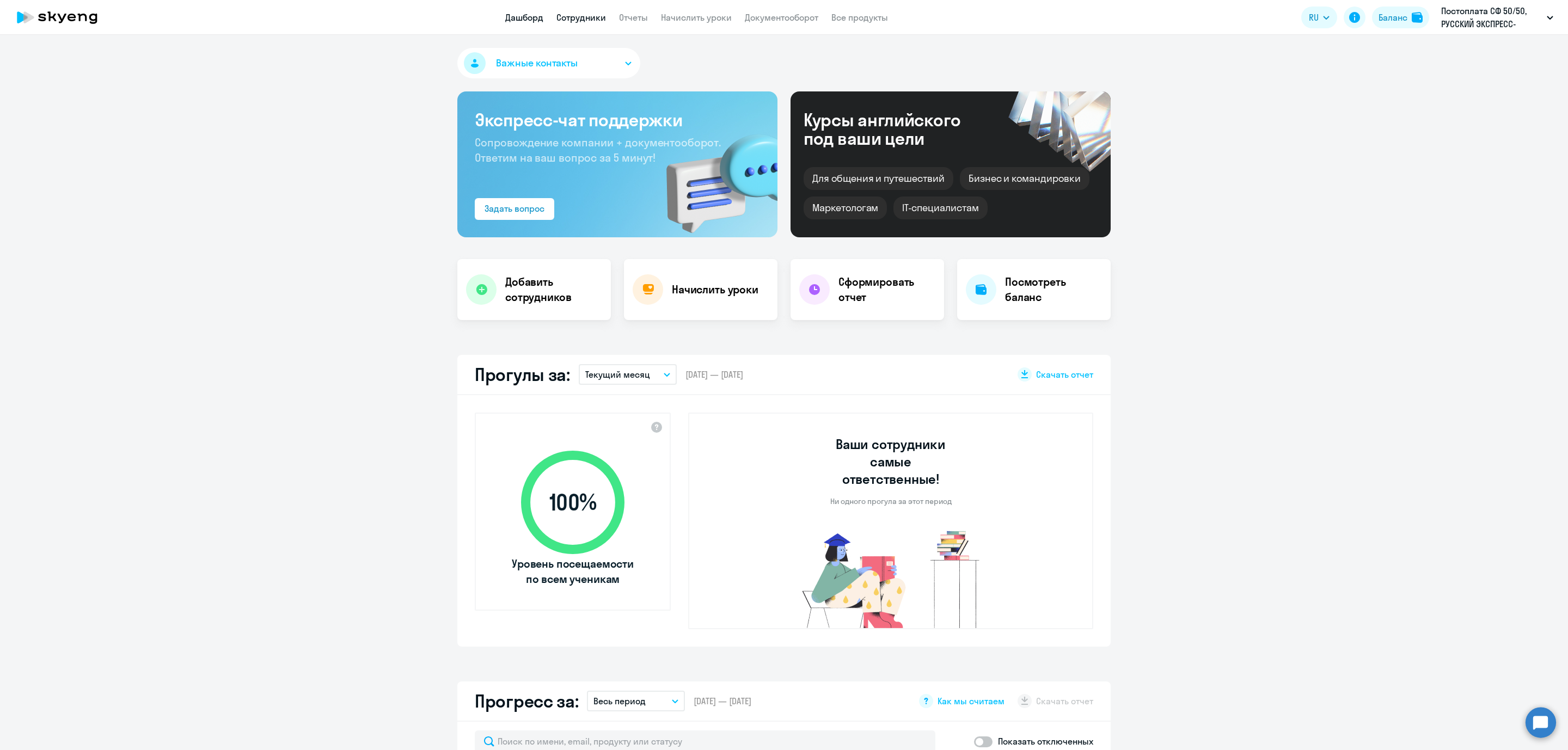
click at [589, 13] on link "Сотрудники" at bounding box center [581, 17] width 49 height 11
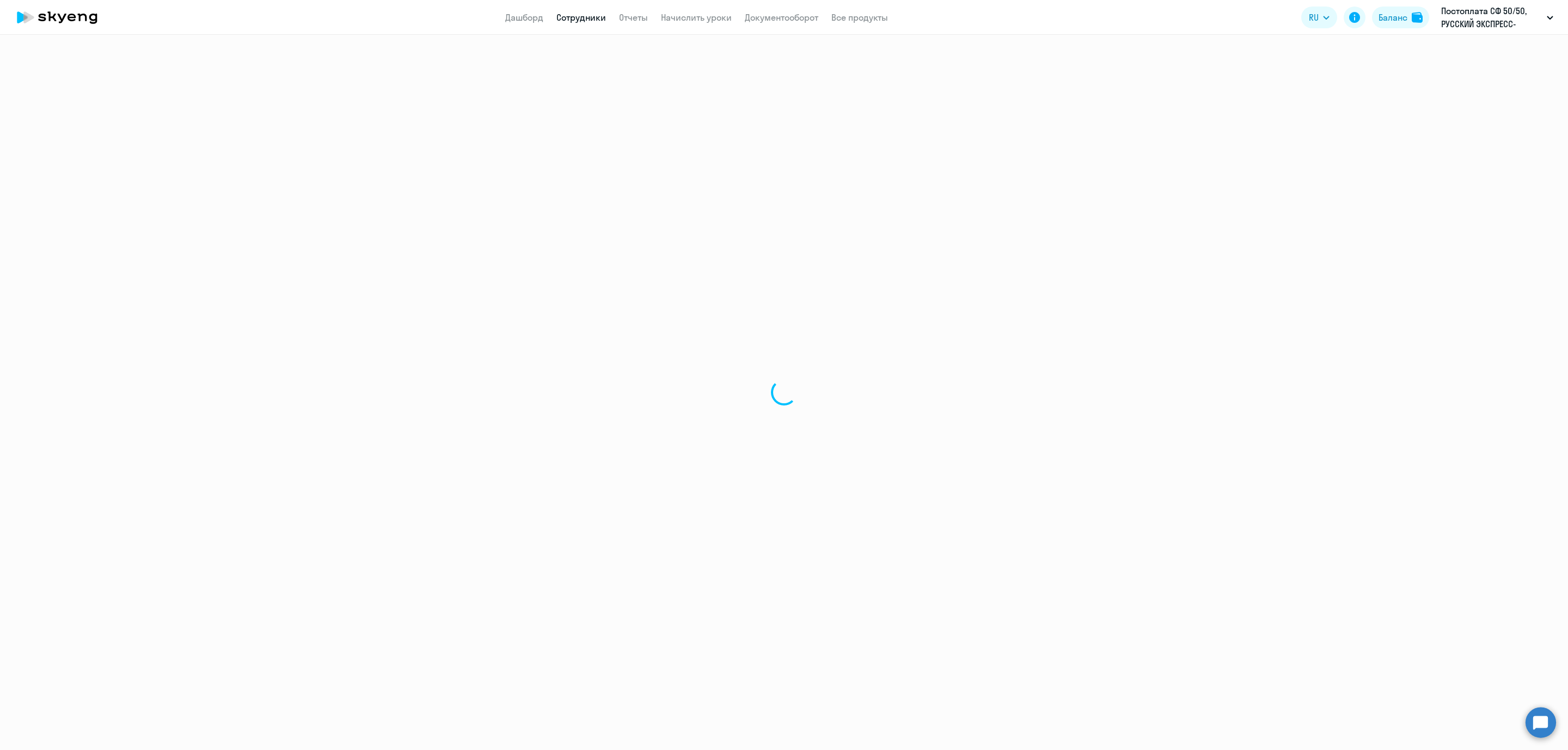
select select "30"
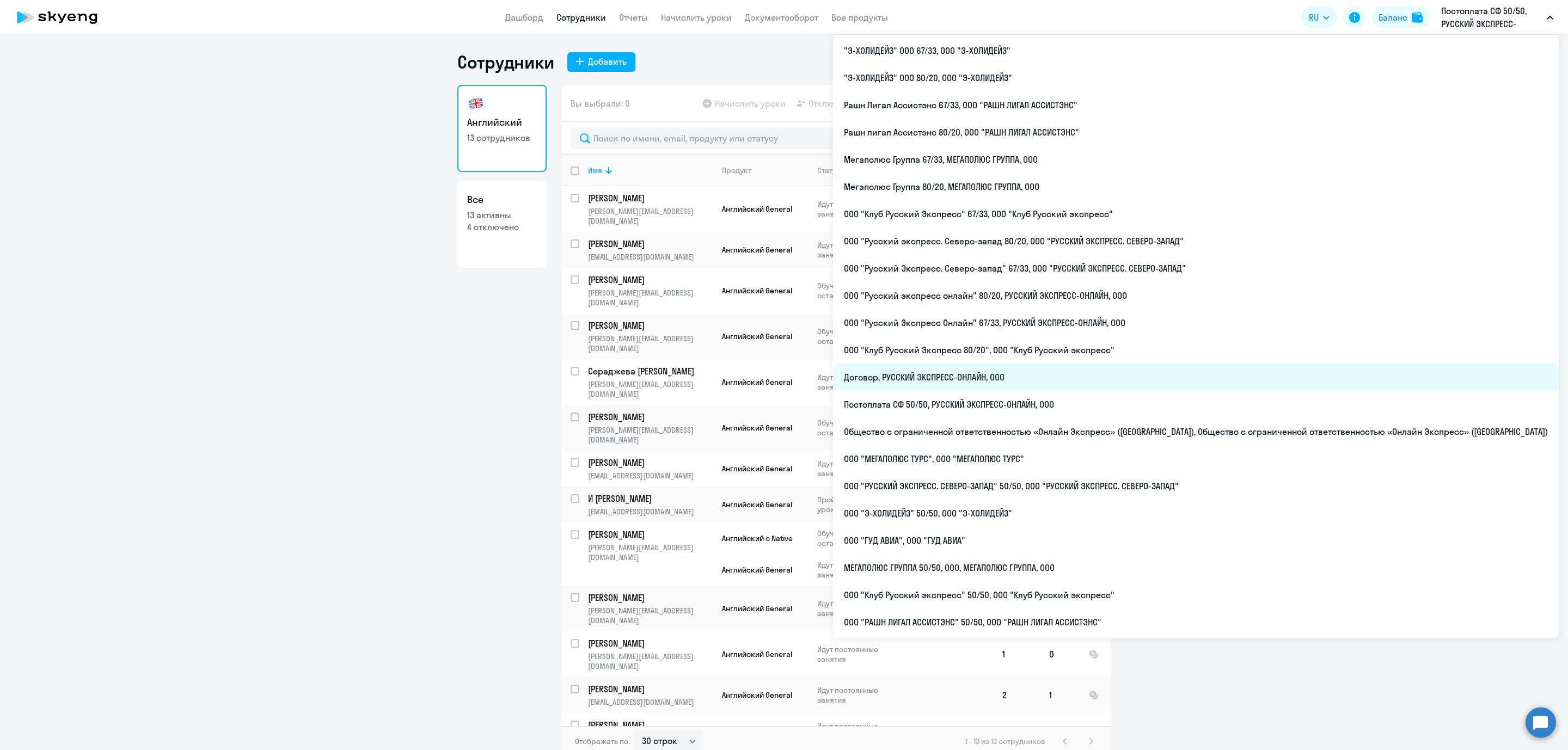
click at [1096, 379] on li "Договор, РУССКИЙ ЭКСПРЕСС-ОНЛАЙН, ООО" at bounding box center [1196, 377] width 726 height 27
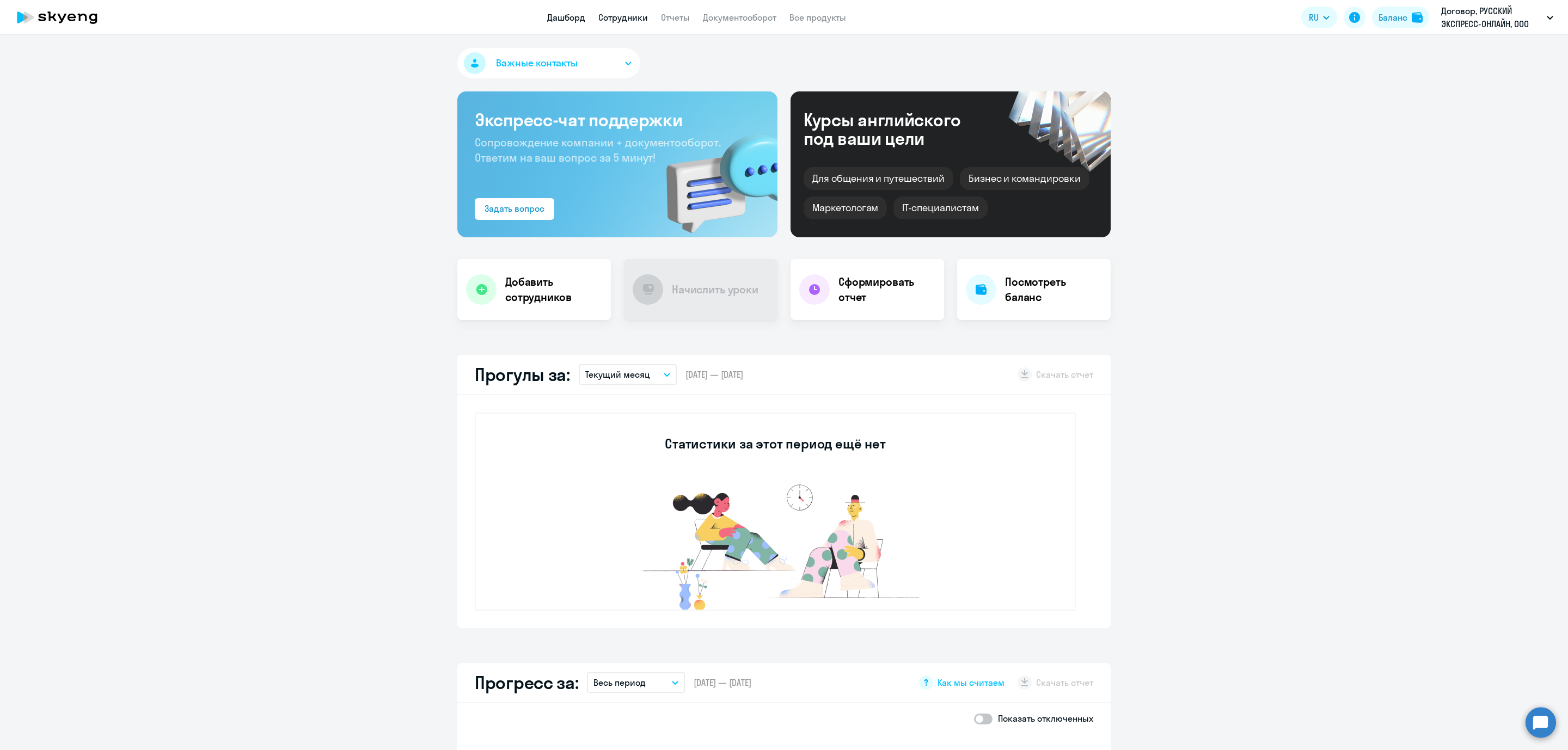
click at [611, 21] on link "Сотрудники" at bounding box center [623, 17] width 49 height 11
select select "30"
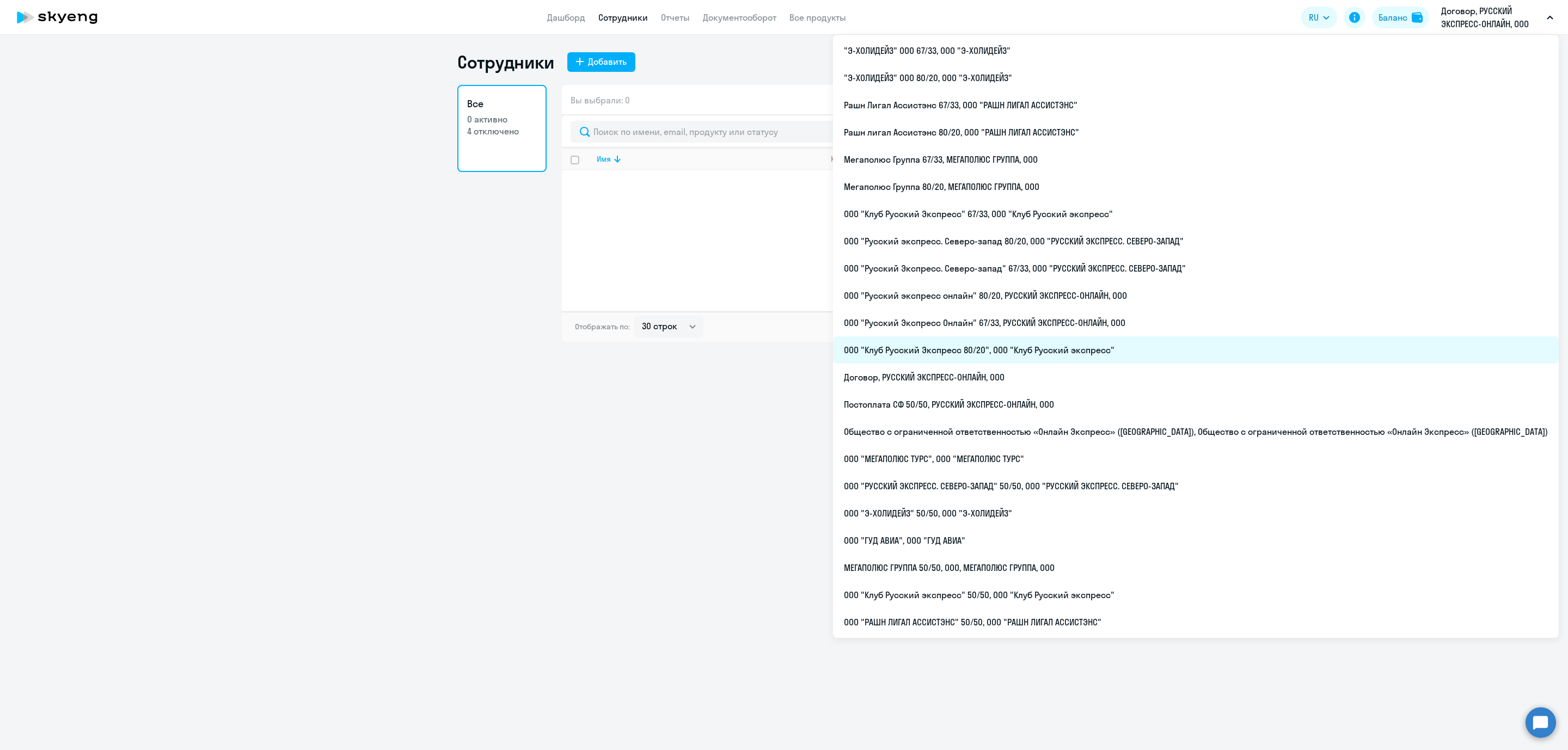
click at [1033, 349] on li "ООО "Клуб Русский Экспресс 80/20", ООО "Клуб Русский экспресс"" at bounding box center [1196, 349] width 726 height 27
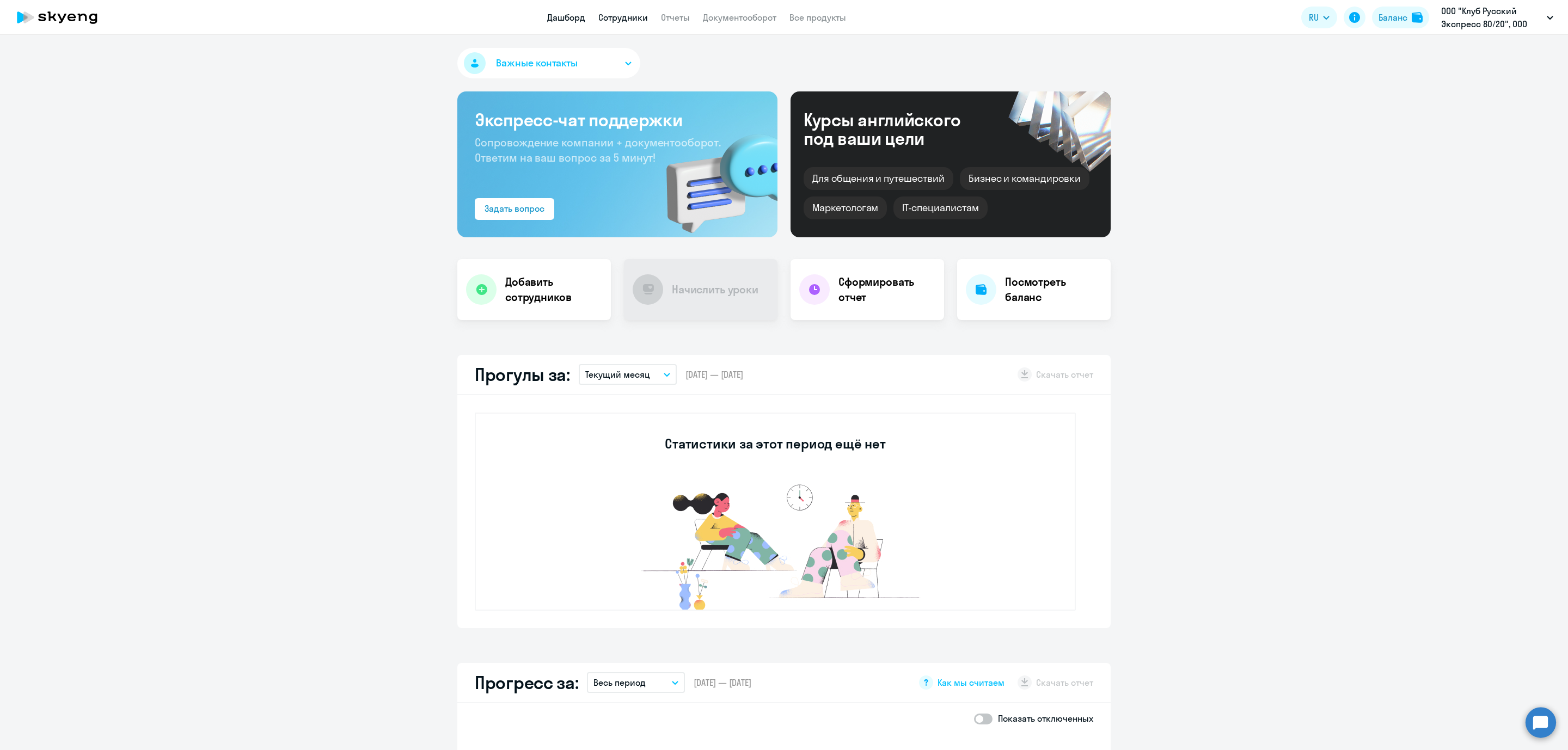
click at [611, 19] on link "Сотрудники" at bounding box center [623, 17] width 49 height 11
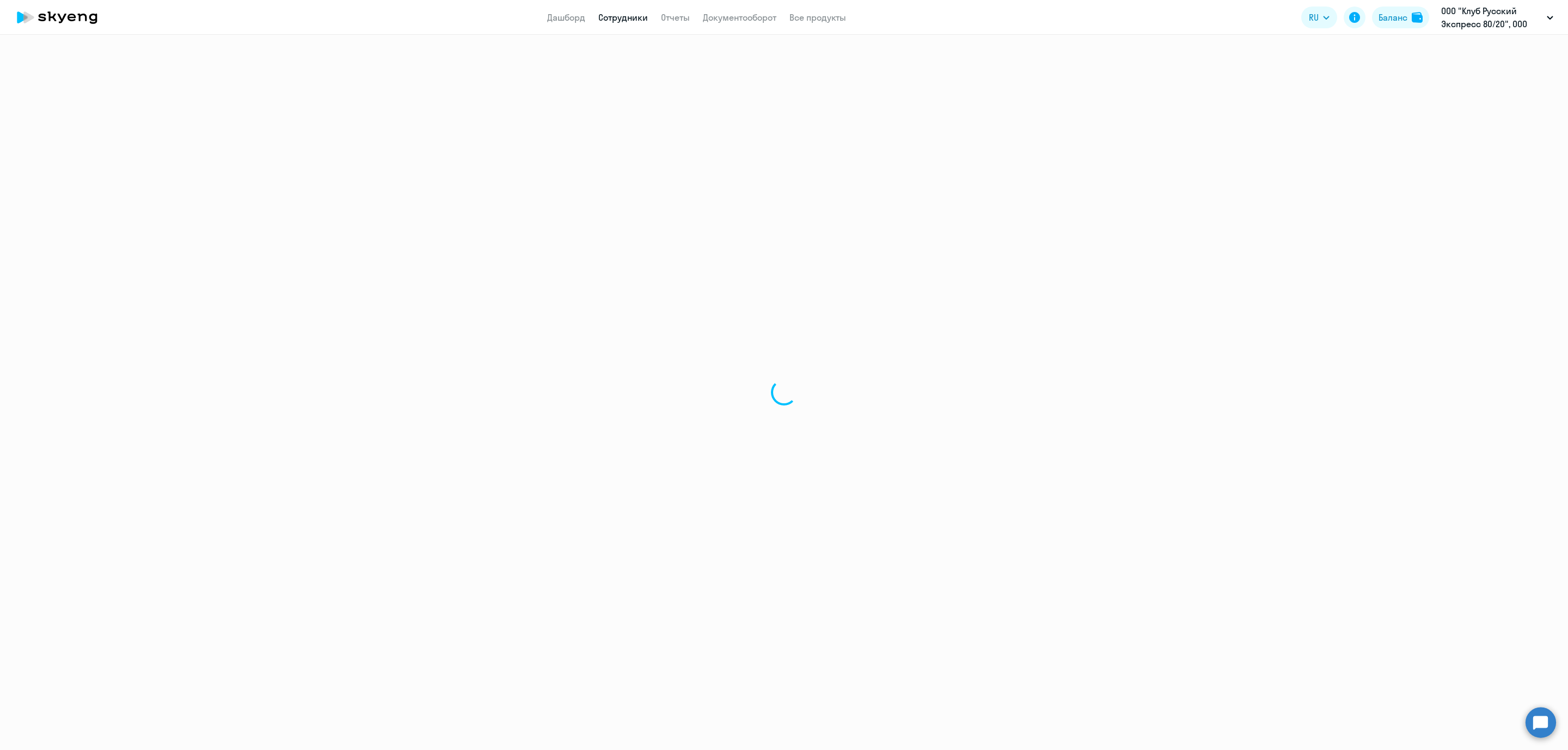
select select "30"
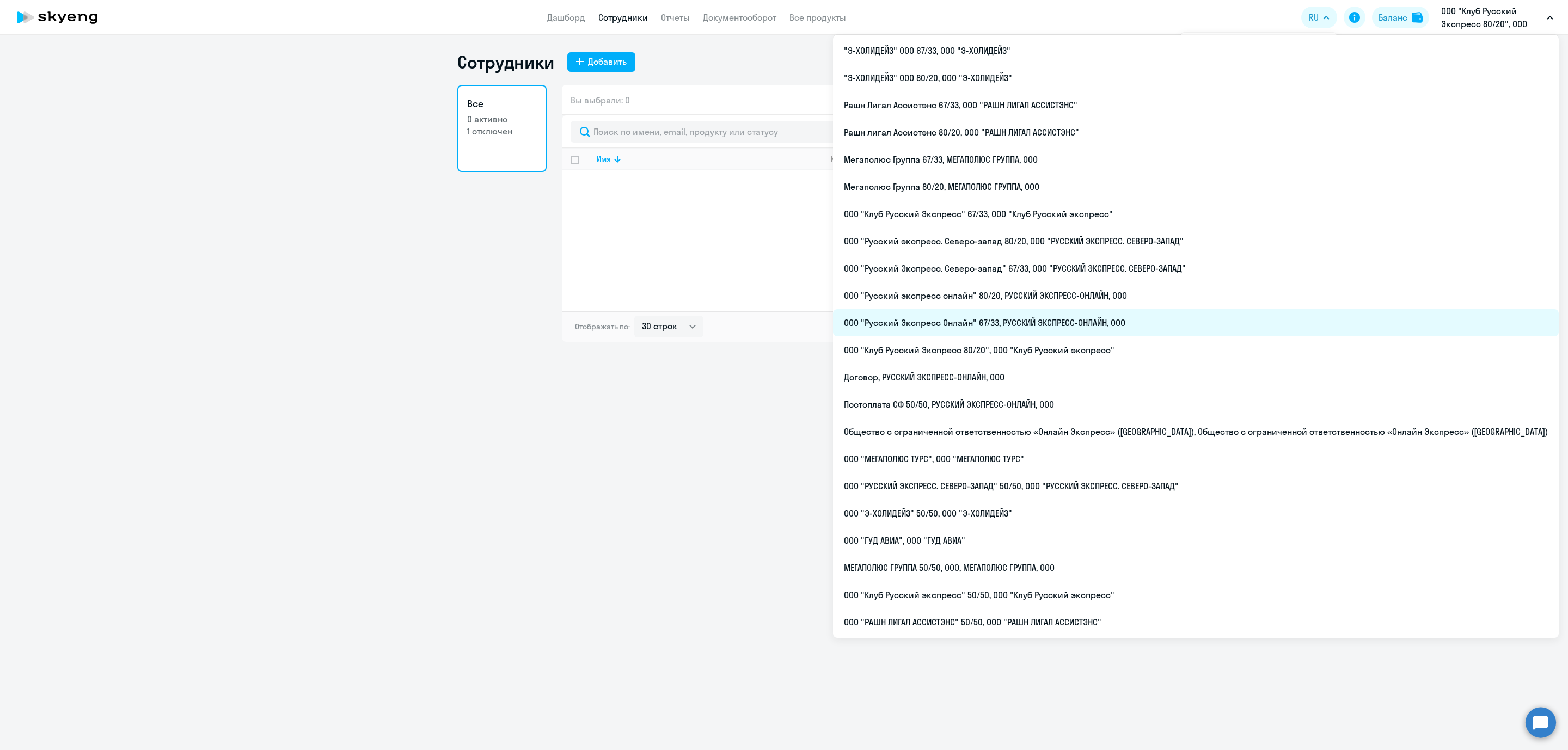
click at [1087, 327] on li "ООО "Русский Экспресс Онлайн" 67/33, РУССКИЙ ЭКСПРЕСС-ОНЛАЙН, ООО" at bounding box center [1196, 323] width 726 height 27
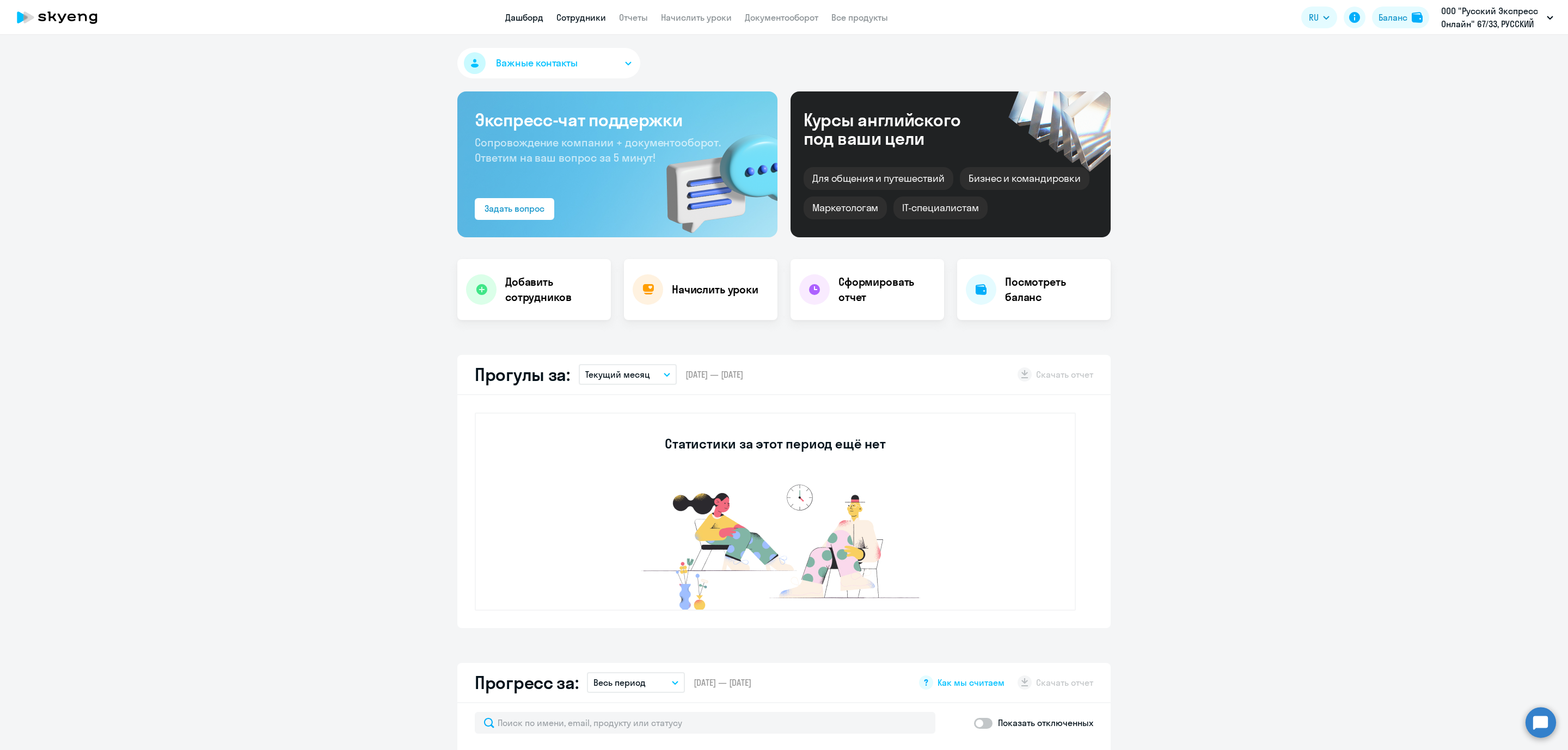
select select "30"
click at [587, 15] on link "Сотрудники" at bounding box center [581, 17] width 49 height 11
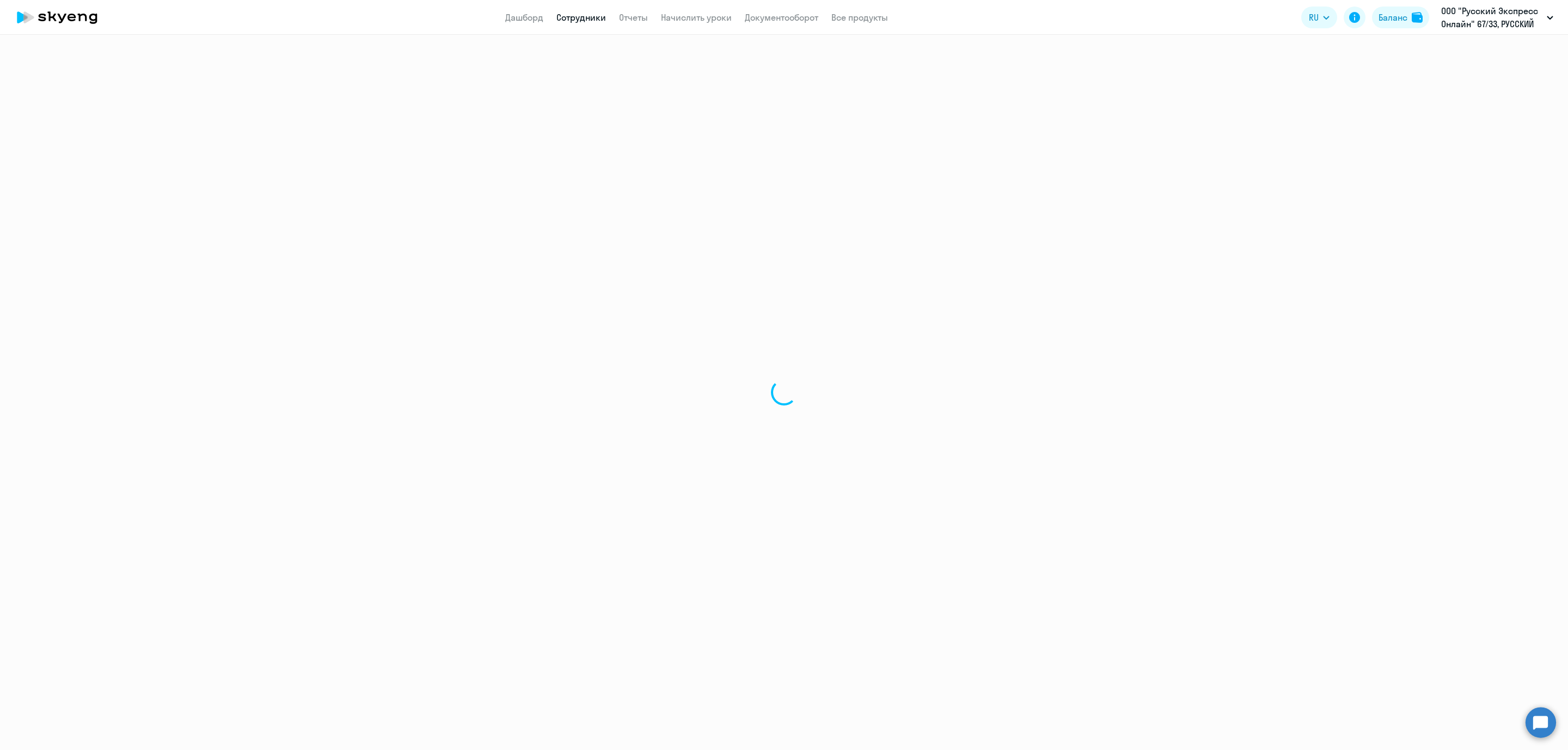
select select "30"
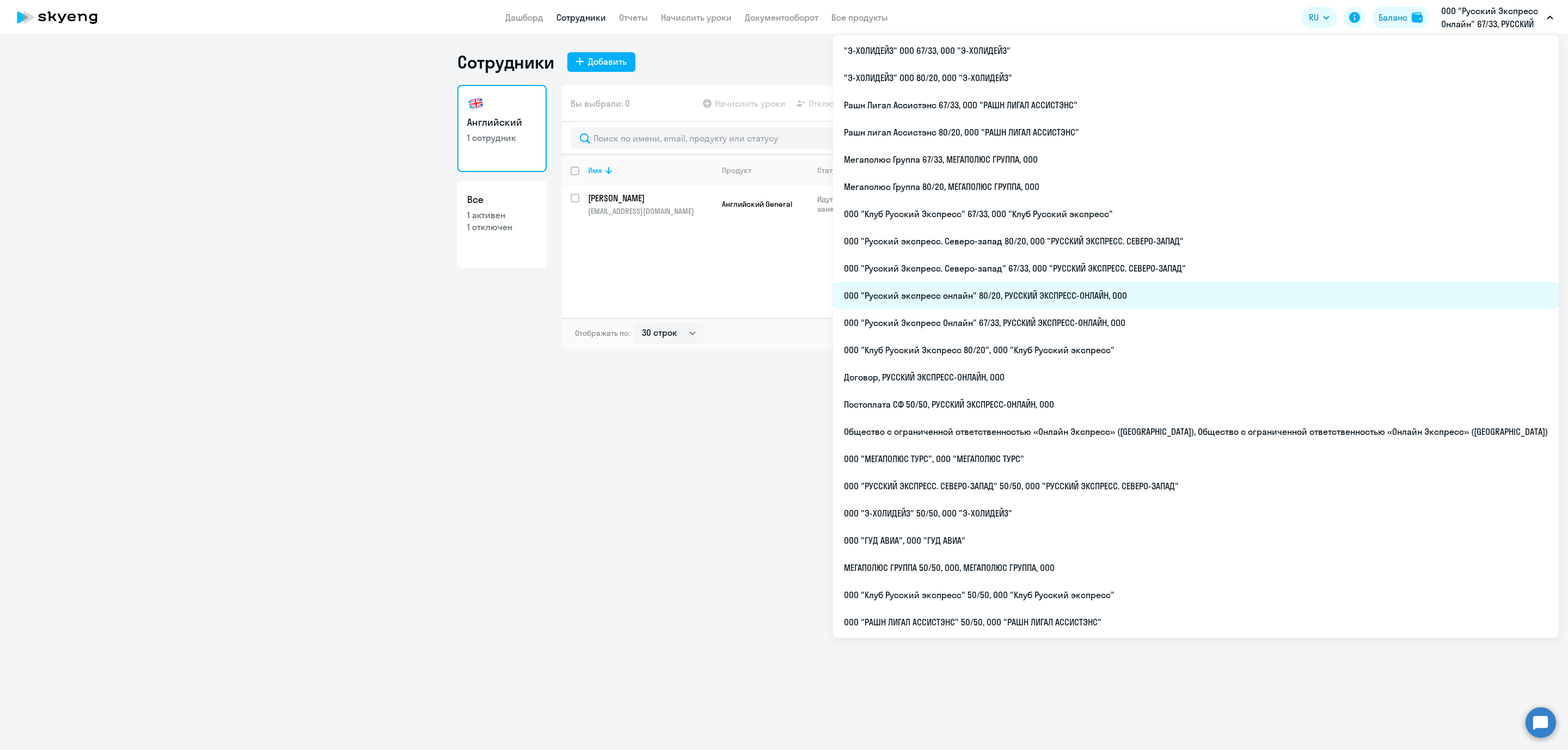
click at [1071, 297] on li "ООО "Русский экспресс онлайн" 80/20, РУССКИЙ ЭКСПРЕСС-ОНЛАЙН, ООО" at bounding box center [1196, 295] width 726 height 27
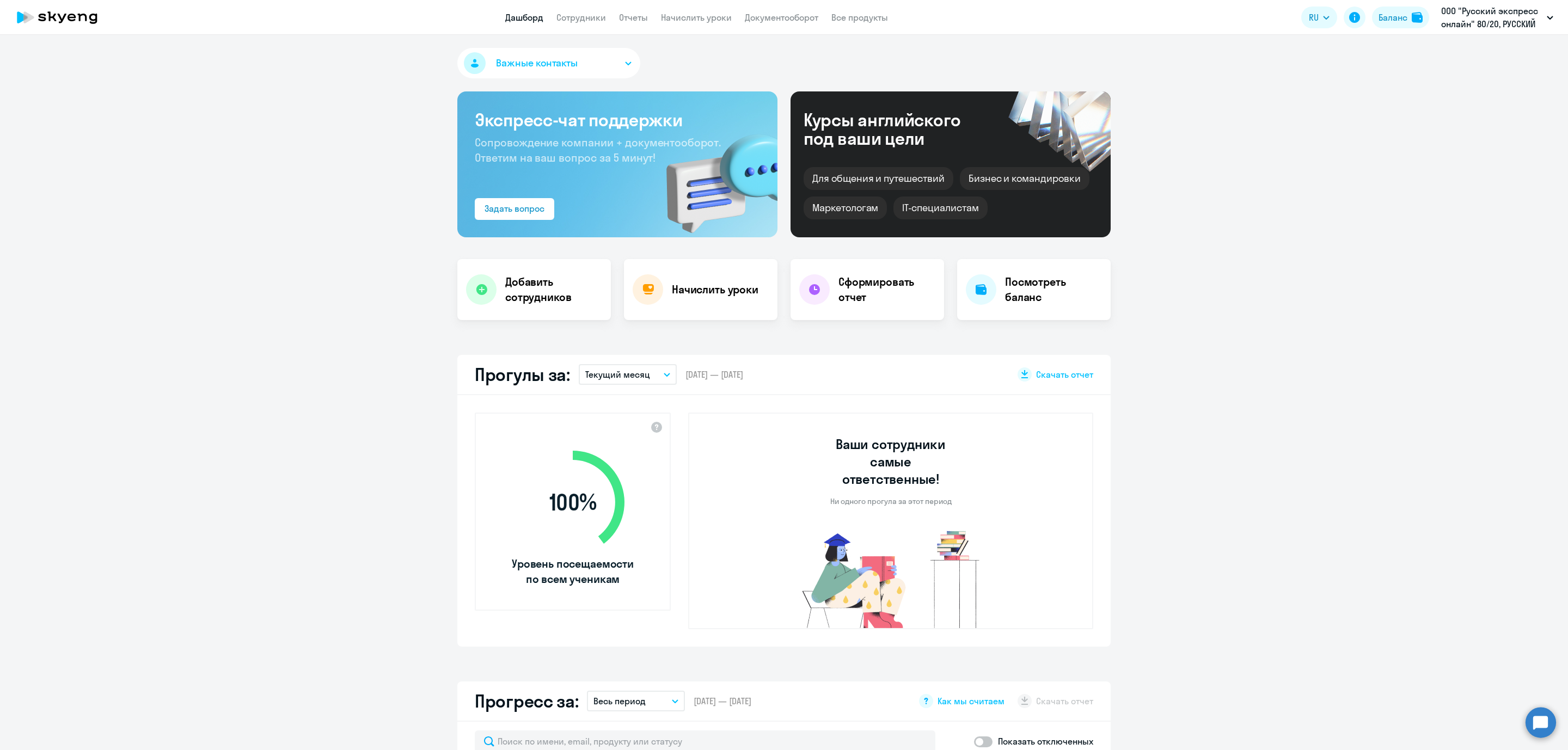
select select "30"
click at [595, 11] on app-menu-item-link "Сотрудники" at bounding box center [581, 17] width 49 height 13
click at [587, 19] on link "Сотрудники" at bounding box center [581, 17] width 49 height 11
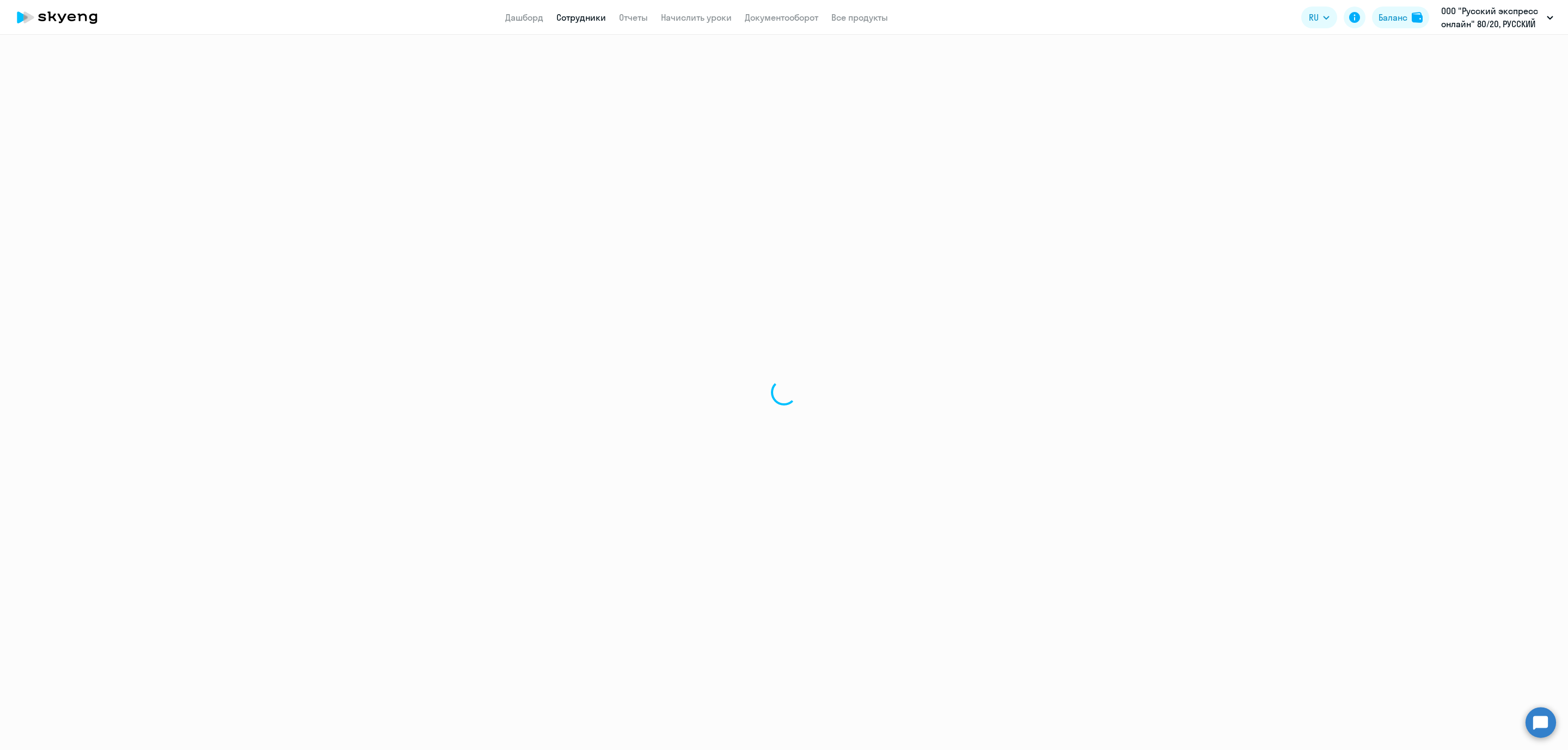
select select "30"
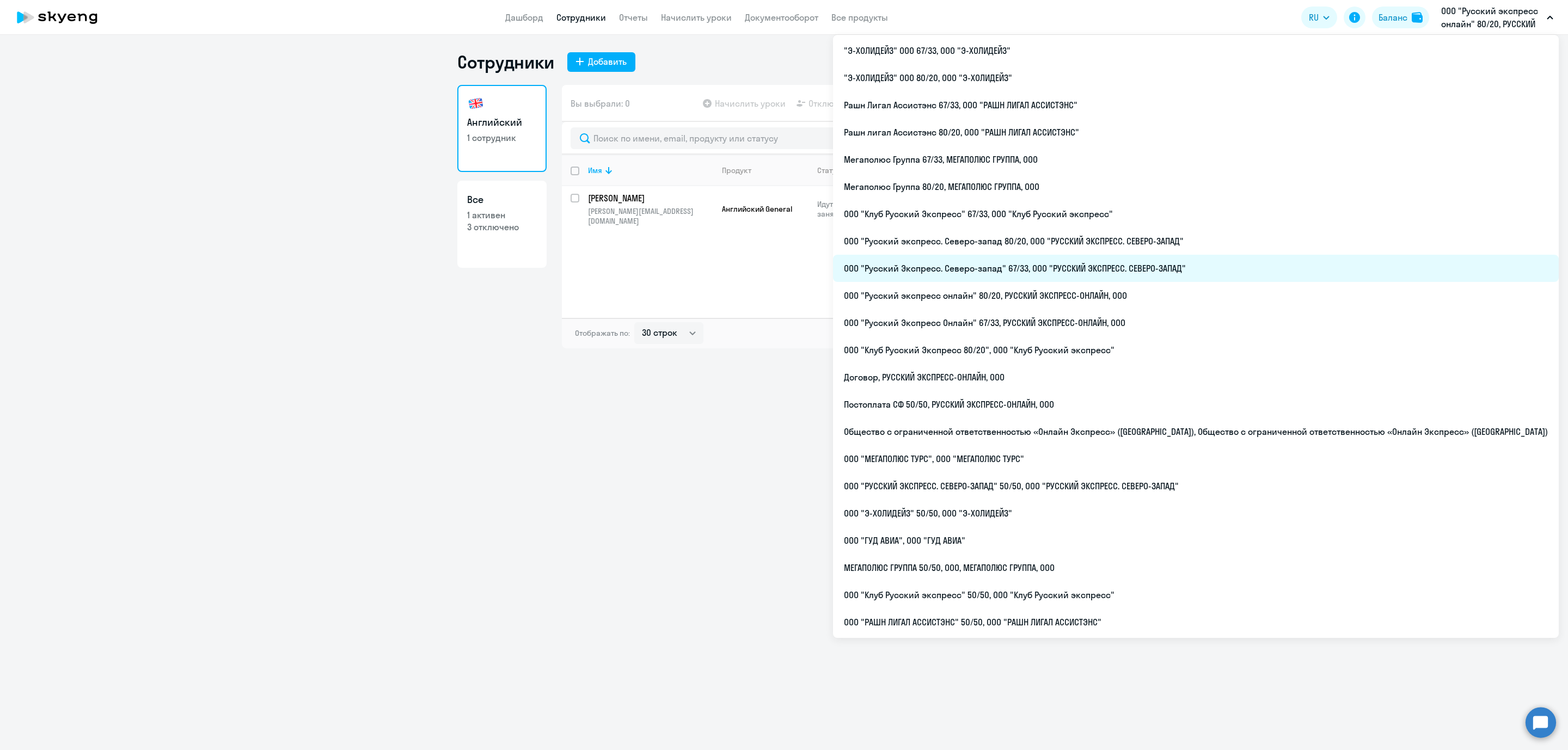
click at [1095, 263] on li "ООО "Русский Экспресс. Северо-запад" 67/33, ООО "РУССКИЙ ЭКСПРЕСС. СЕВЕРО-ЗАПАД"" at bounding box center [1196, 268] width 726 height 27
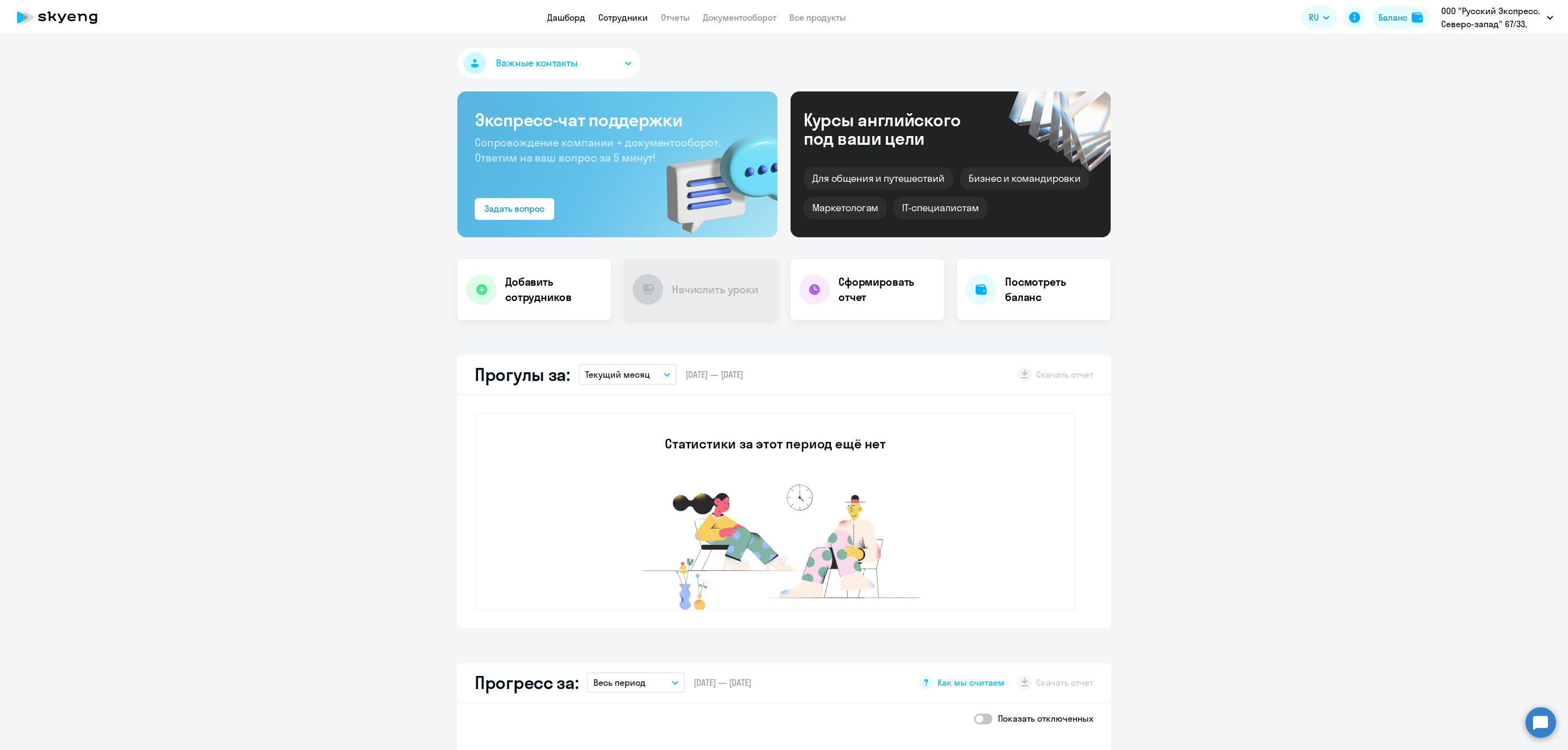
click at [616, 15] on link "Сотрудники" at bounding box center [623, 17] width 49 height 11
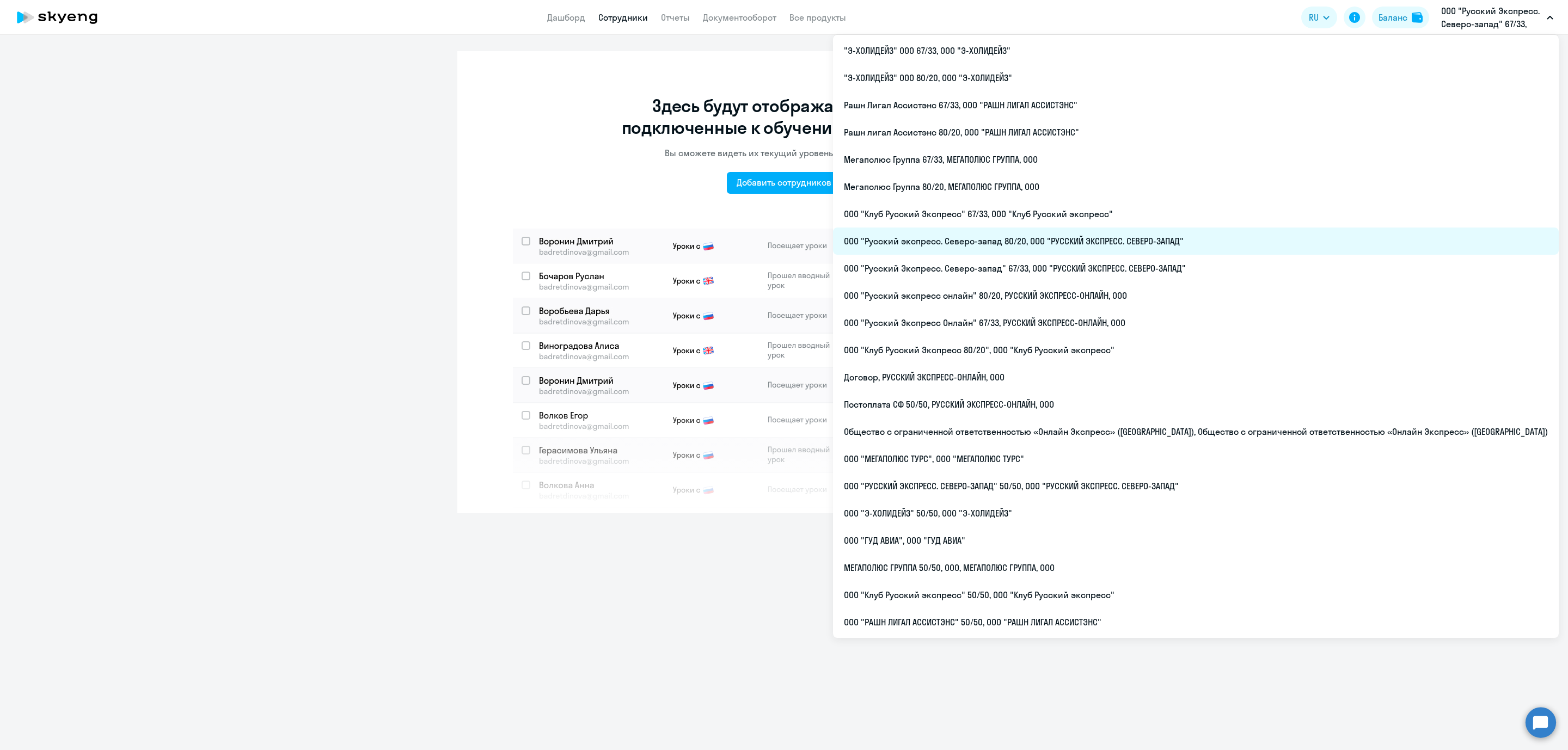
click at [1105, 248] on li "ООО "Русский экспресс. Северо-запад 80/20, ООО "РУССКИЙ ЭКСПРЕСС. СЕВЕРО-ЗАПАД"" at bounding box center [1196, 241] width 726 height 27
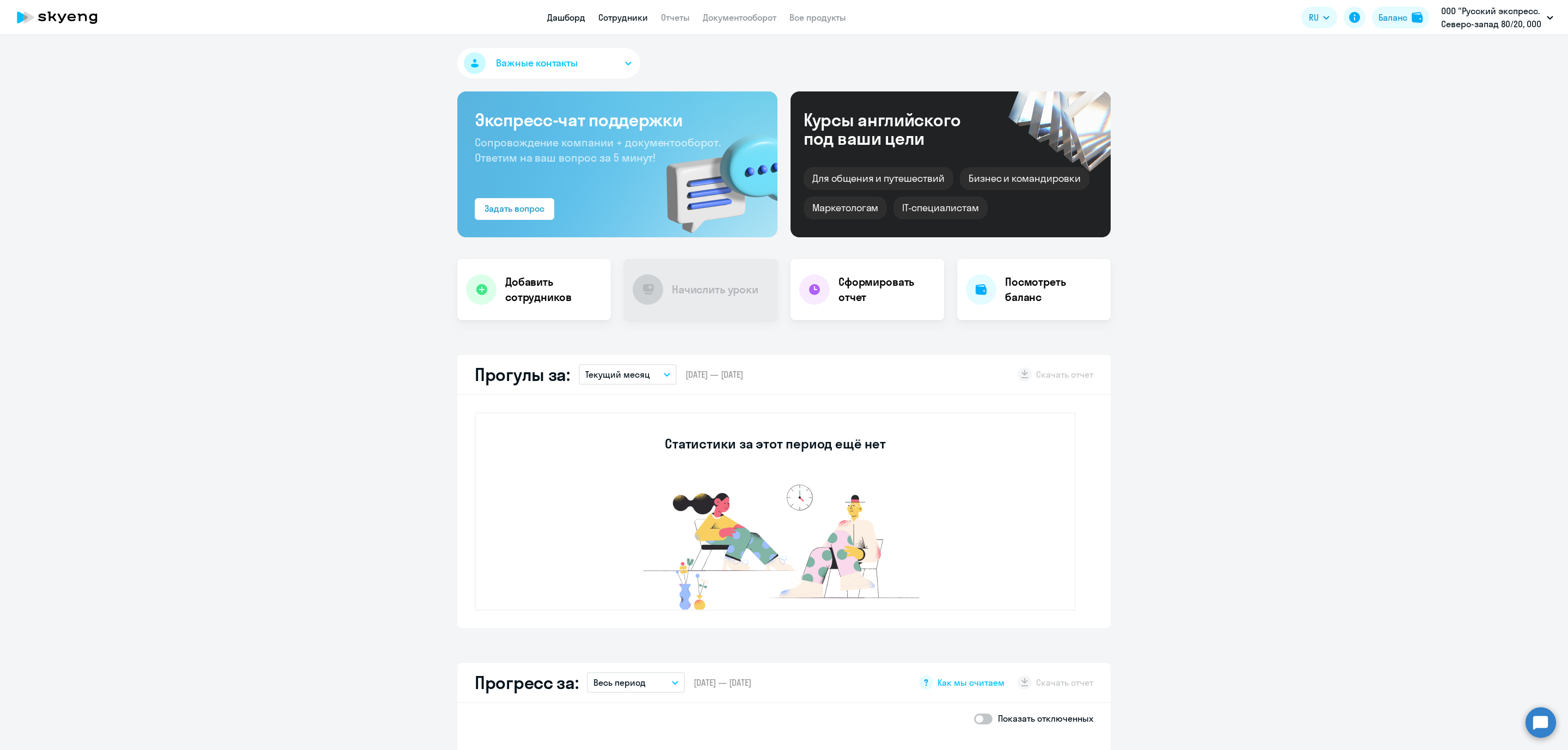
click at [616, 15] on link "Сотрудники" at bounding box center [623, 17] width 49 height 11
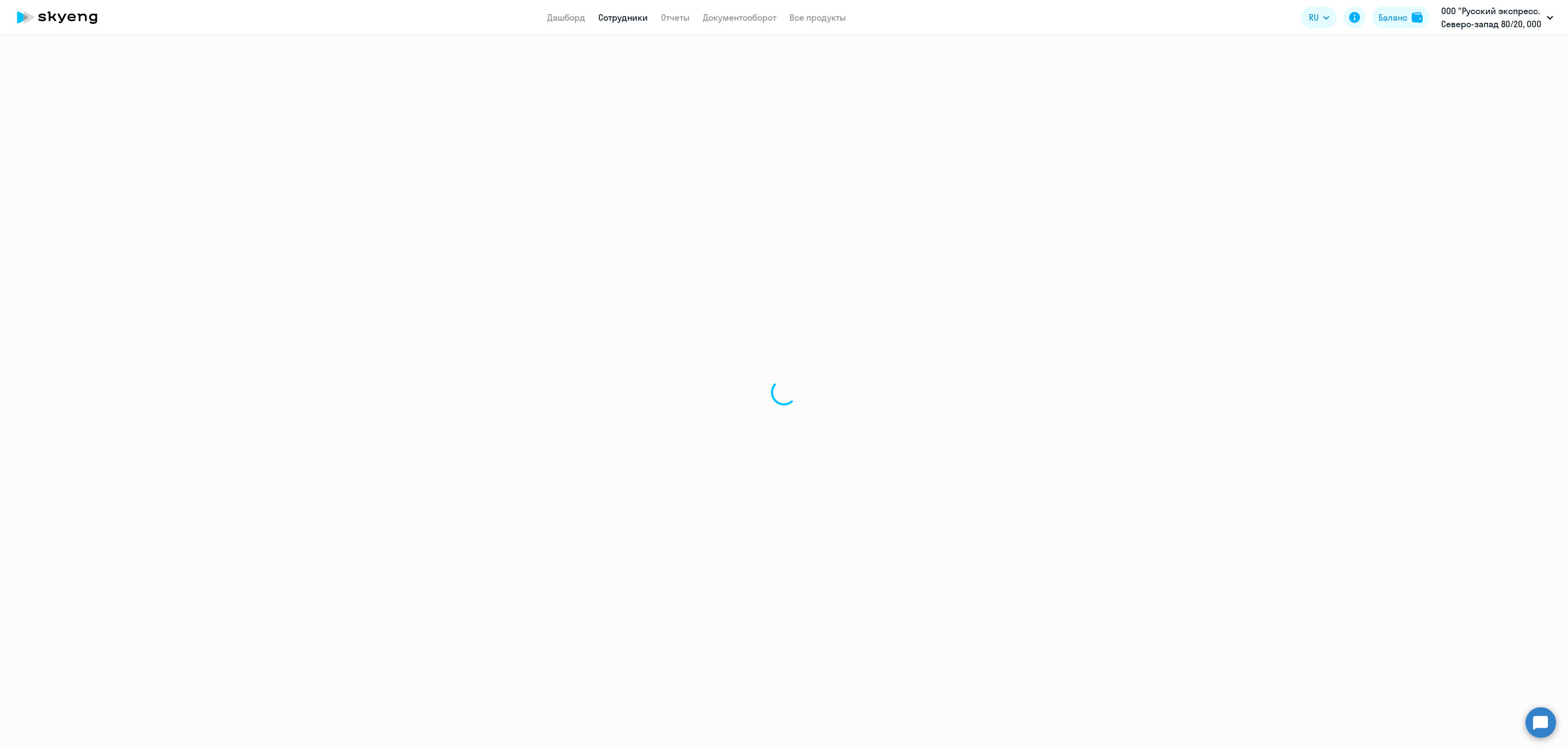
select select "30"
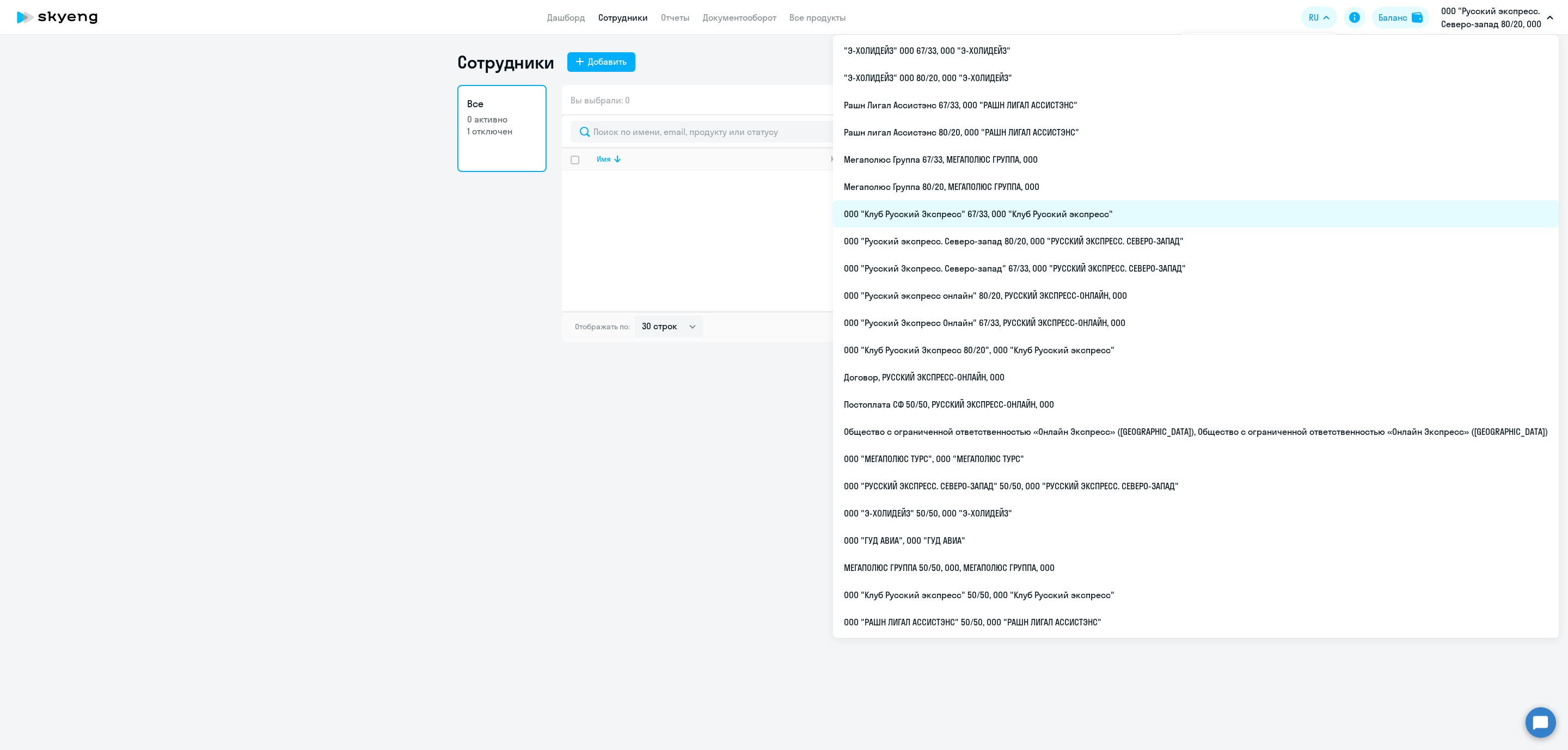
click at [1079, 216] on li "ООО "Клуб Русский Экспресс" 67/33, ООО "Клуб Русский экспресс"" at bounding box center [1196, 214] width 726 height 27
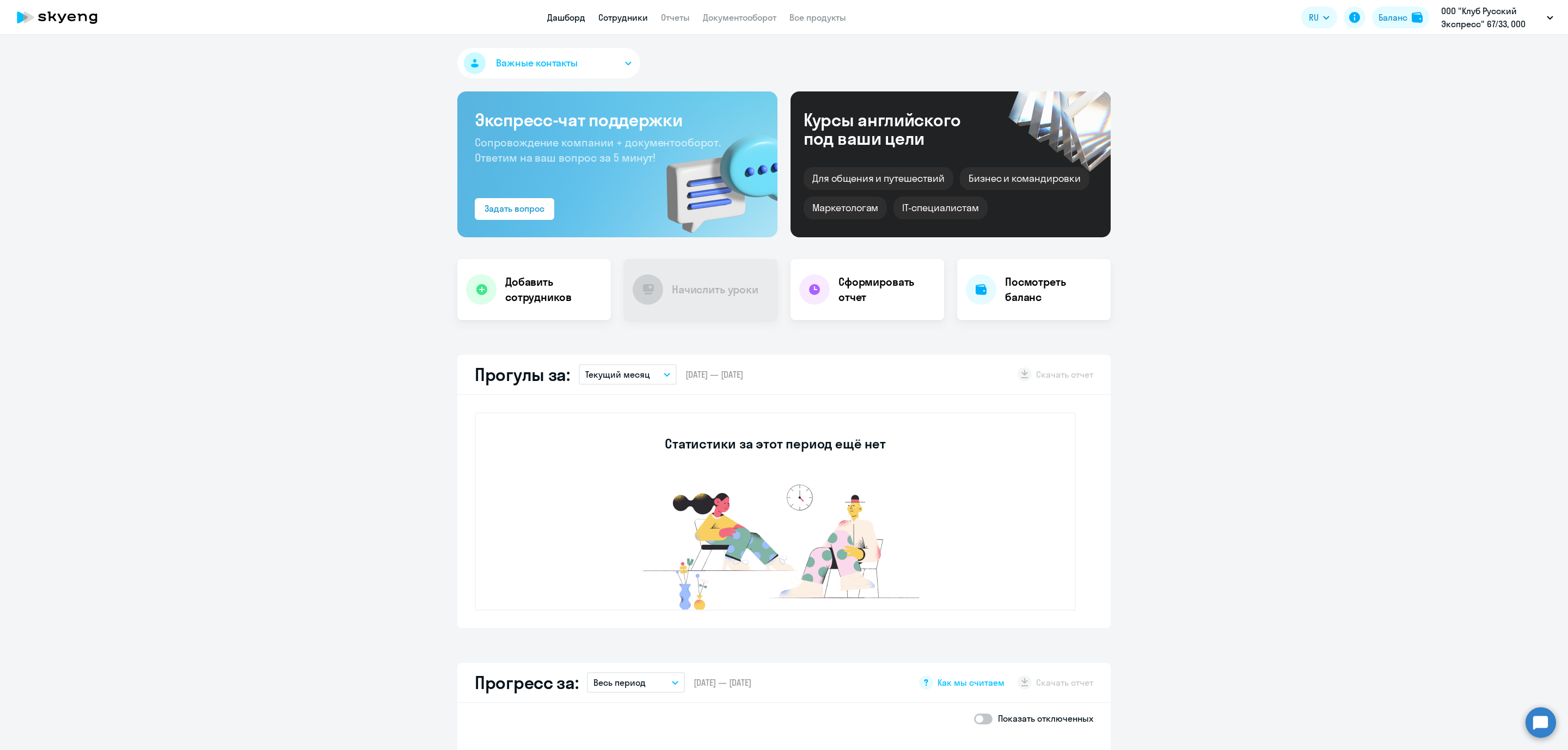
click at [625, 20] on link "Сотрудники" at bounding box center [623, 17] width 49 height 11
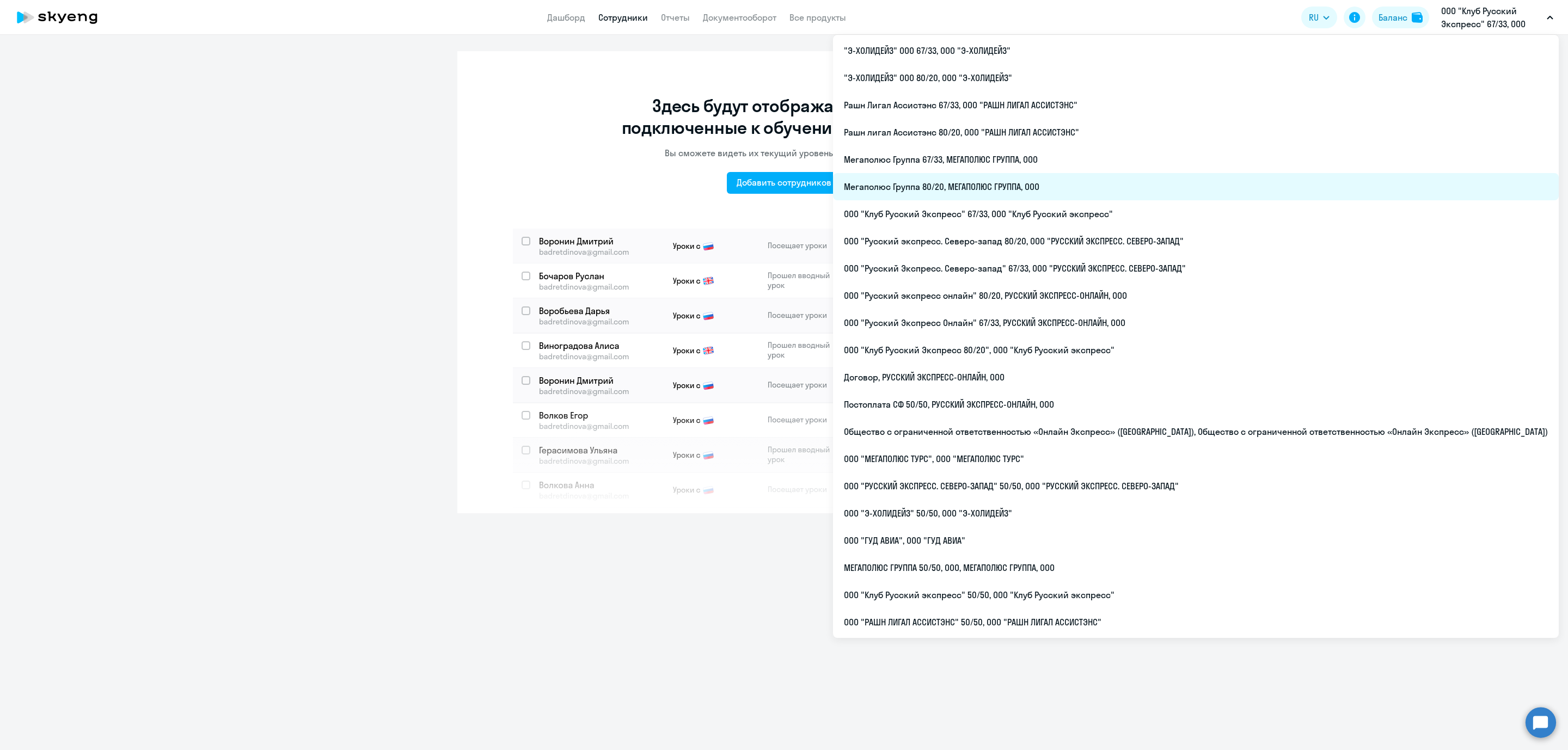
click at [1051, 188] on li "Мегаполюс Группа 80/20, МЕГАПОЛЮС ГРУППА, ООО" at bounding box center [1196, 186] width 726 height 27
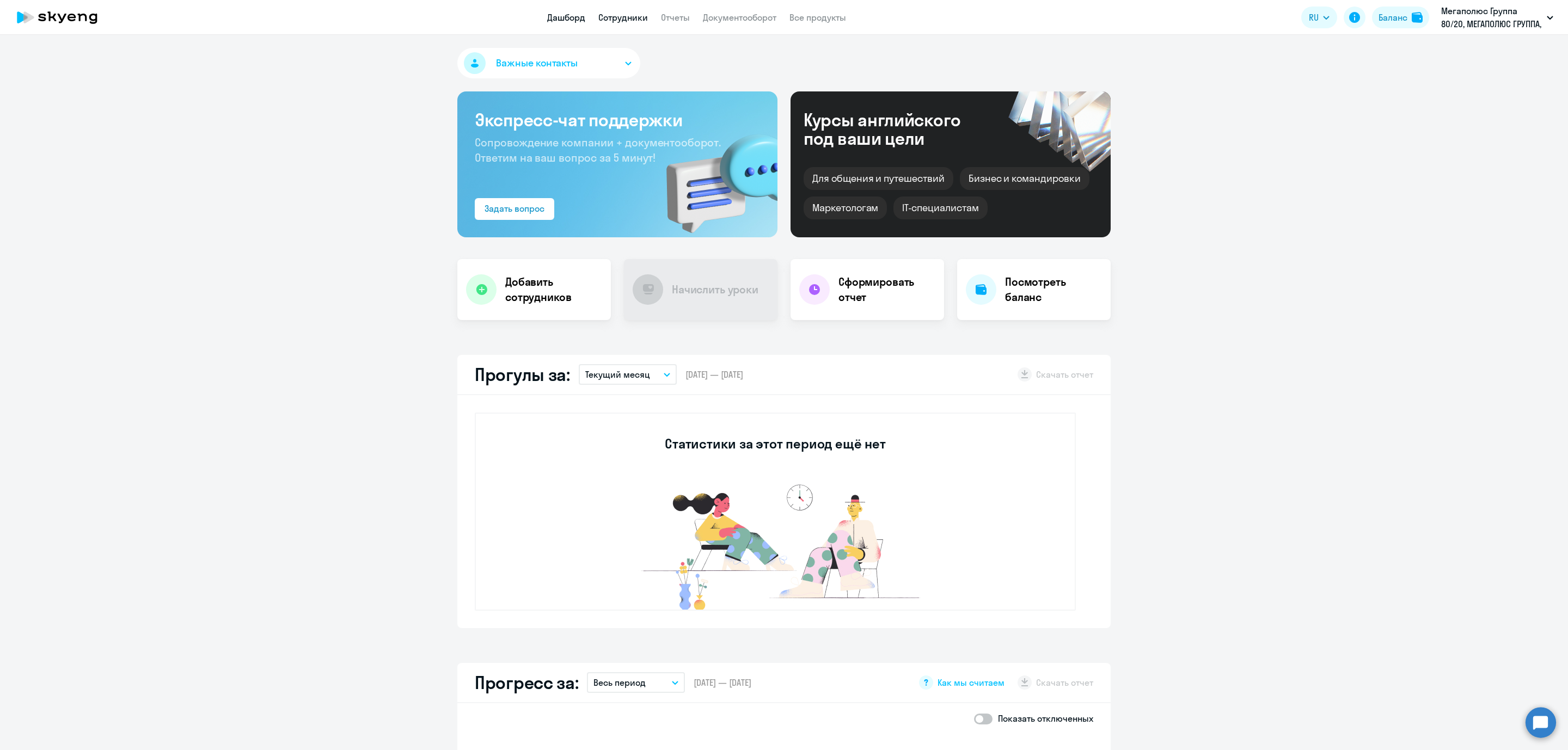
click at [614, 22] on link "Сотрудники" at bounding box center [623, 17] width 49 height 11
select select "30"
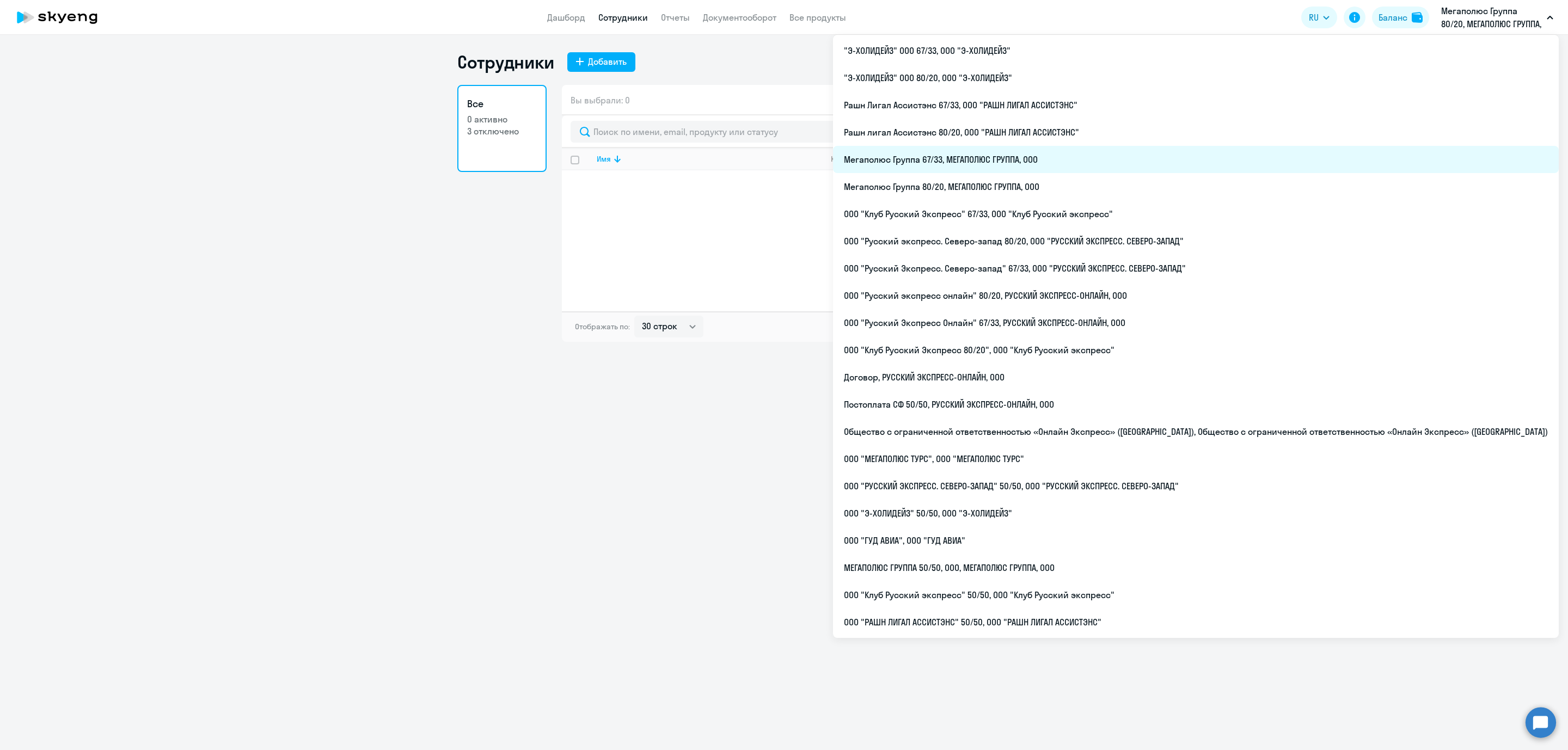
click at [1051, 152] on li "Мегаполюс Группа 67/33, МЕГАПОЛЮС ГРУППА, ООО" at bounding box center [1196, 159] width 726 height 27
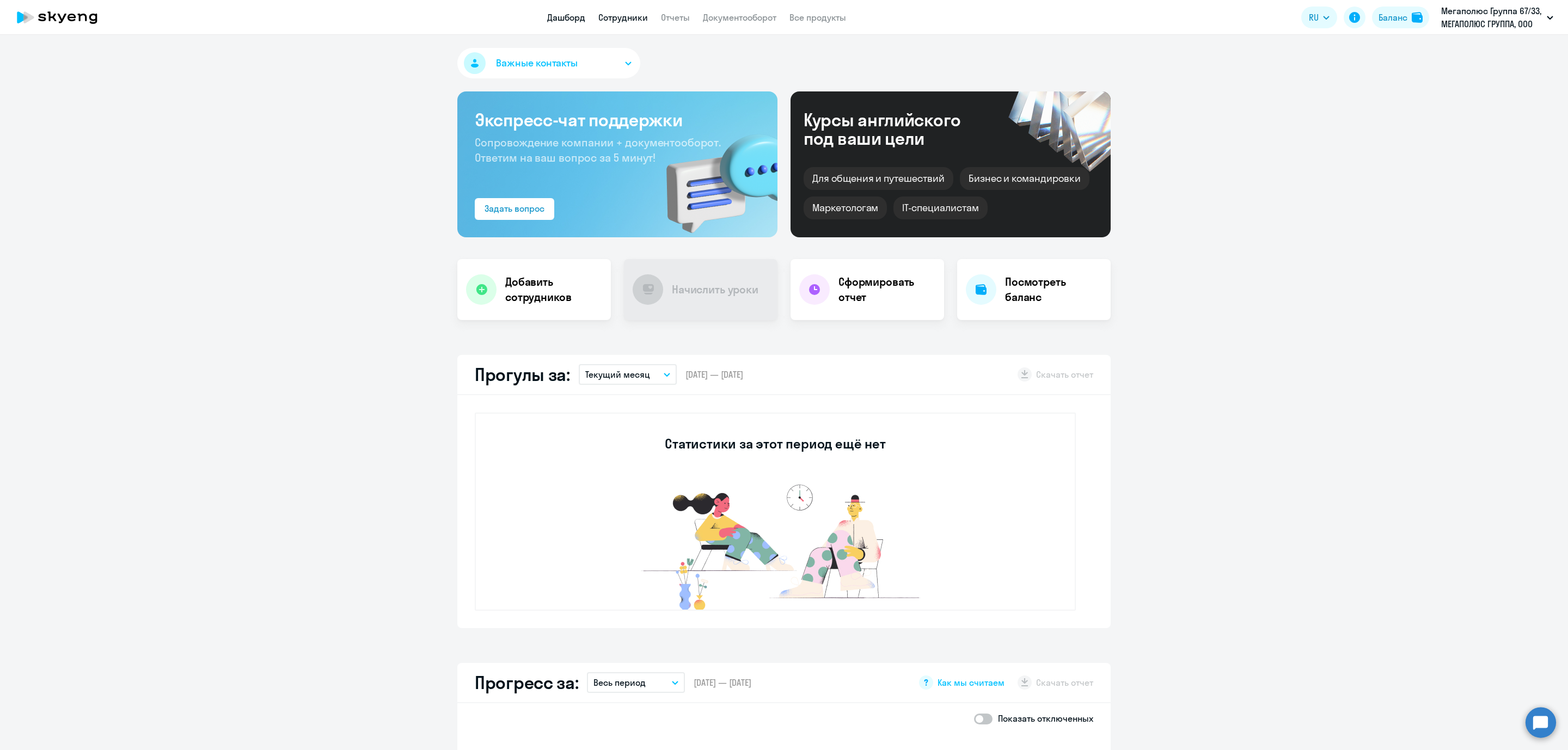
click at [621, 19] on link "Сотрудники" at bounding box center [623, 17] width 49 height 11
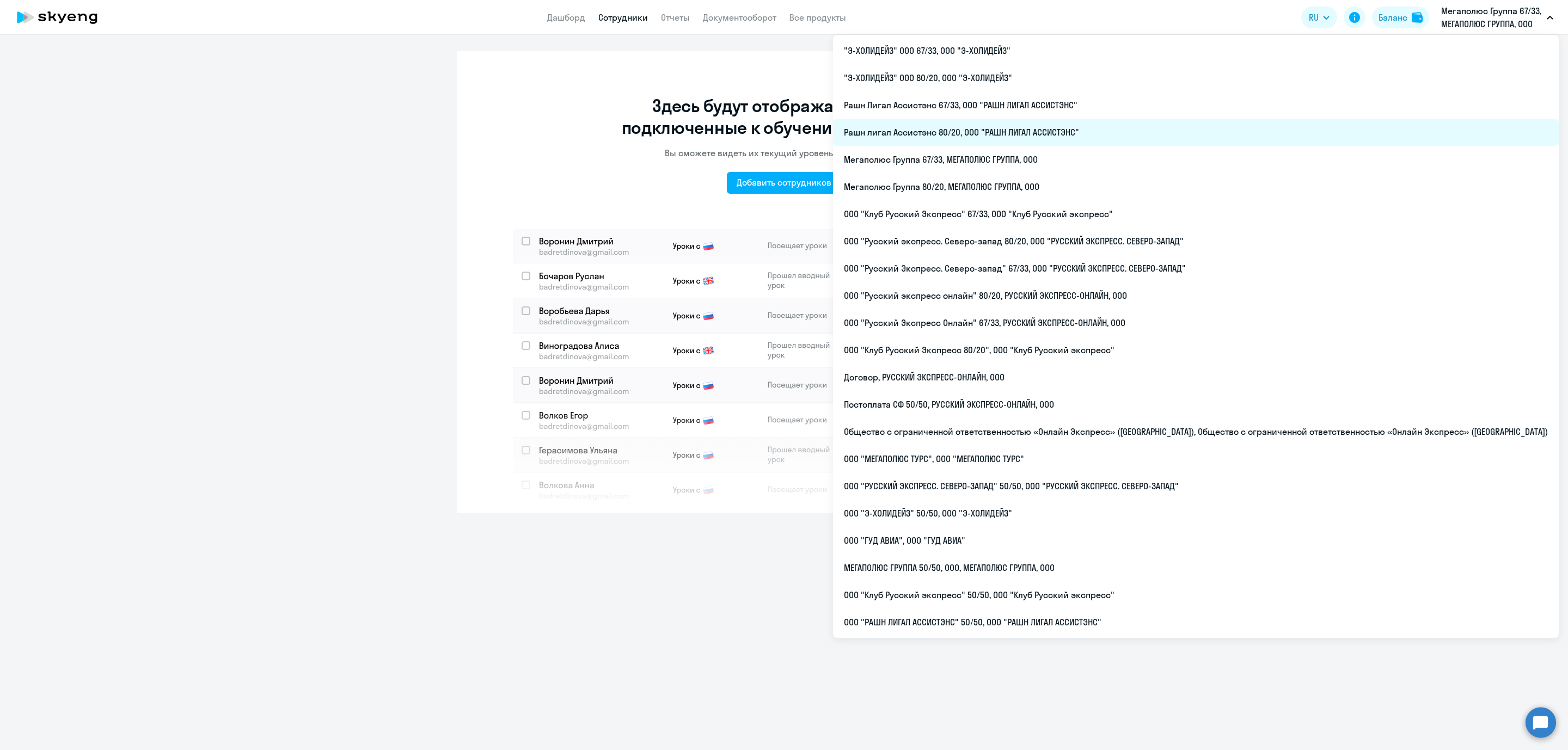
click at [1041, 130] on li "Рашн лигал Ассистэнс 80/20, ООО "РАШН ЛИГАЛ АССИСТЭНС"" at bounding box center [1196, 132] width 726 height 27
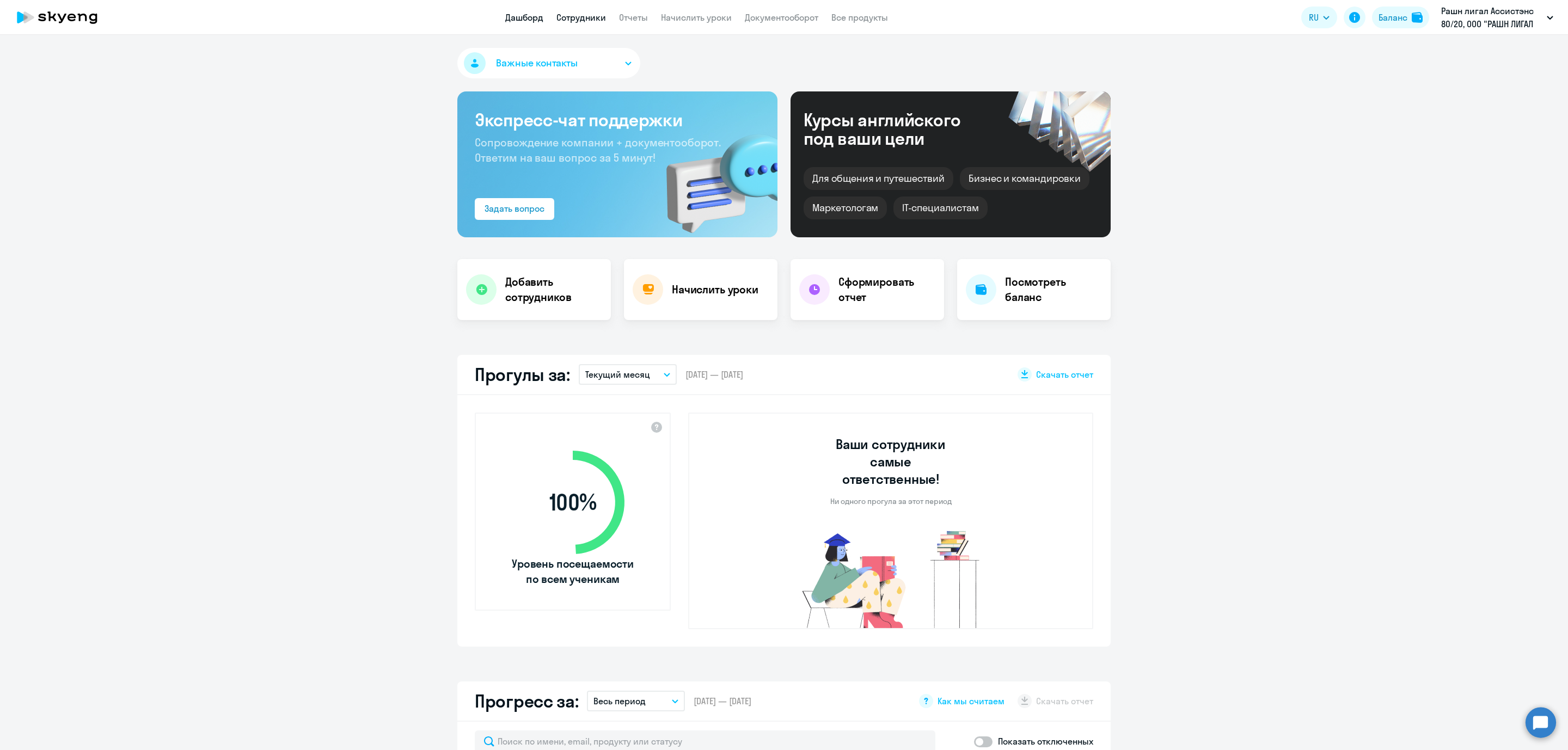
select select "30"
click at [597, 22] on link "Сотрудники" at bounding box center [581, 17] width 49 height 11
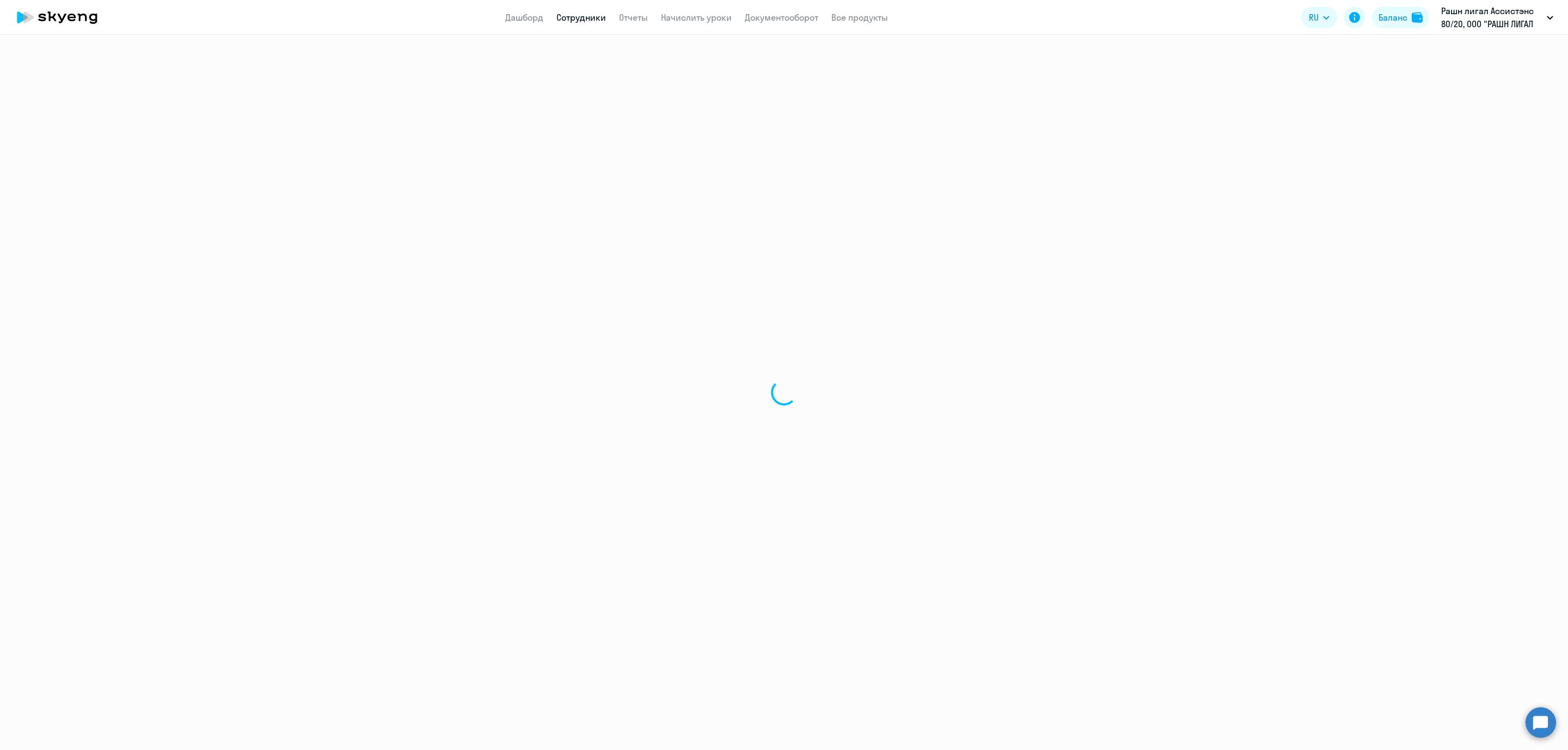
select select "30"
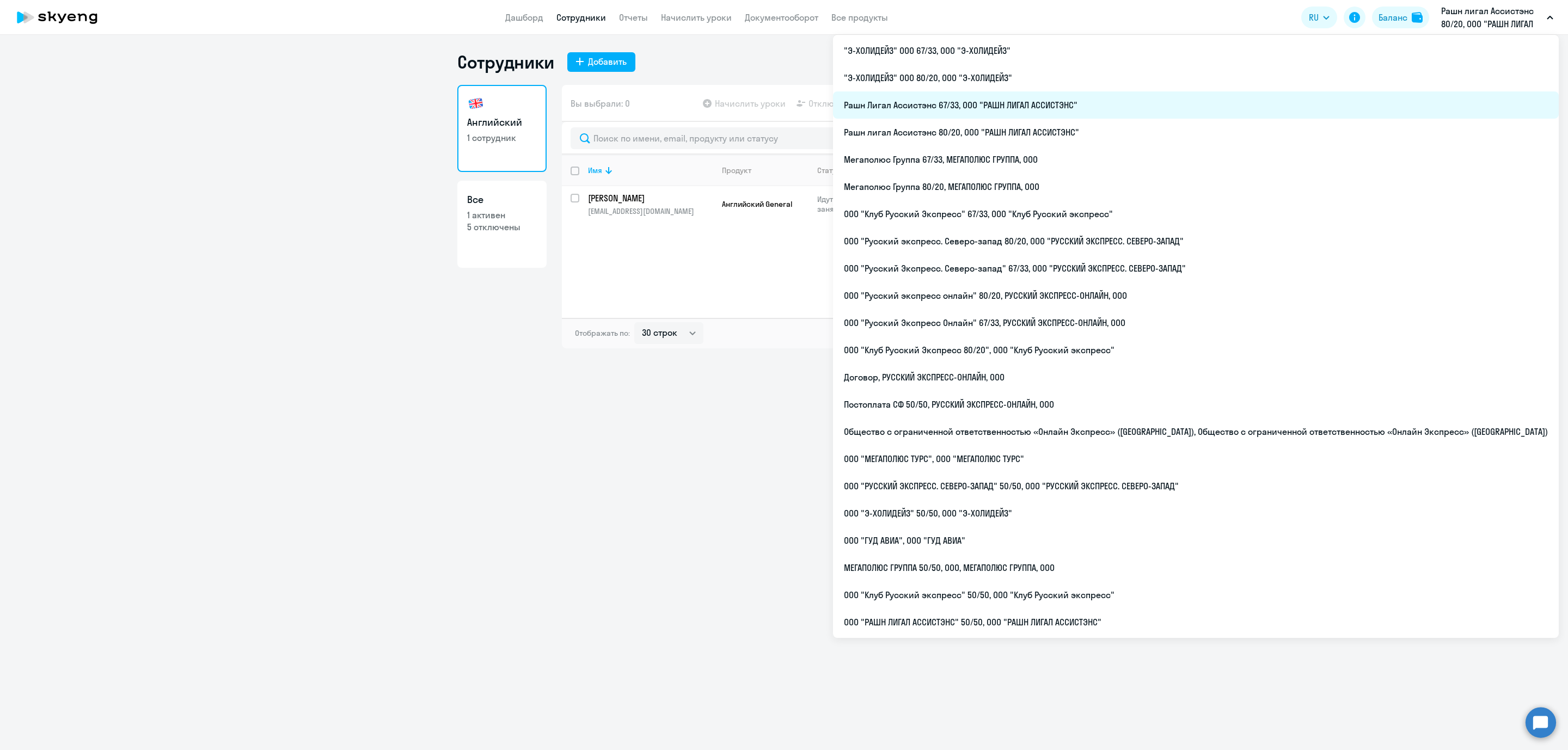
click at [1057, 104] on li "Рашн Лигал Ассистэнс 67/33, ООО "РАШН ЛИГАЛ АССИСТЭНС"" at bounding box center [1196, 104] width 726 height 27
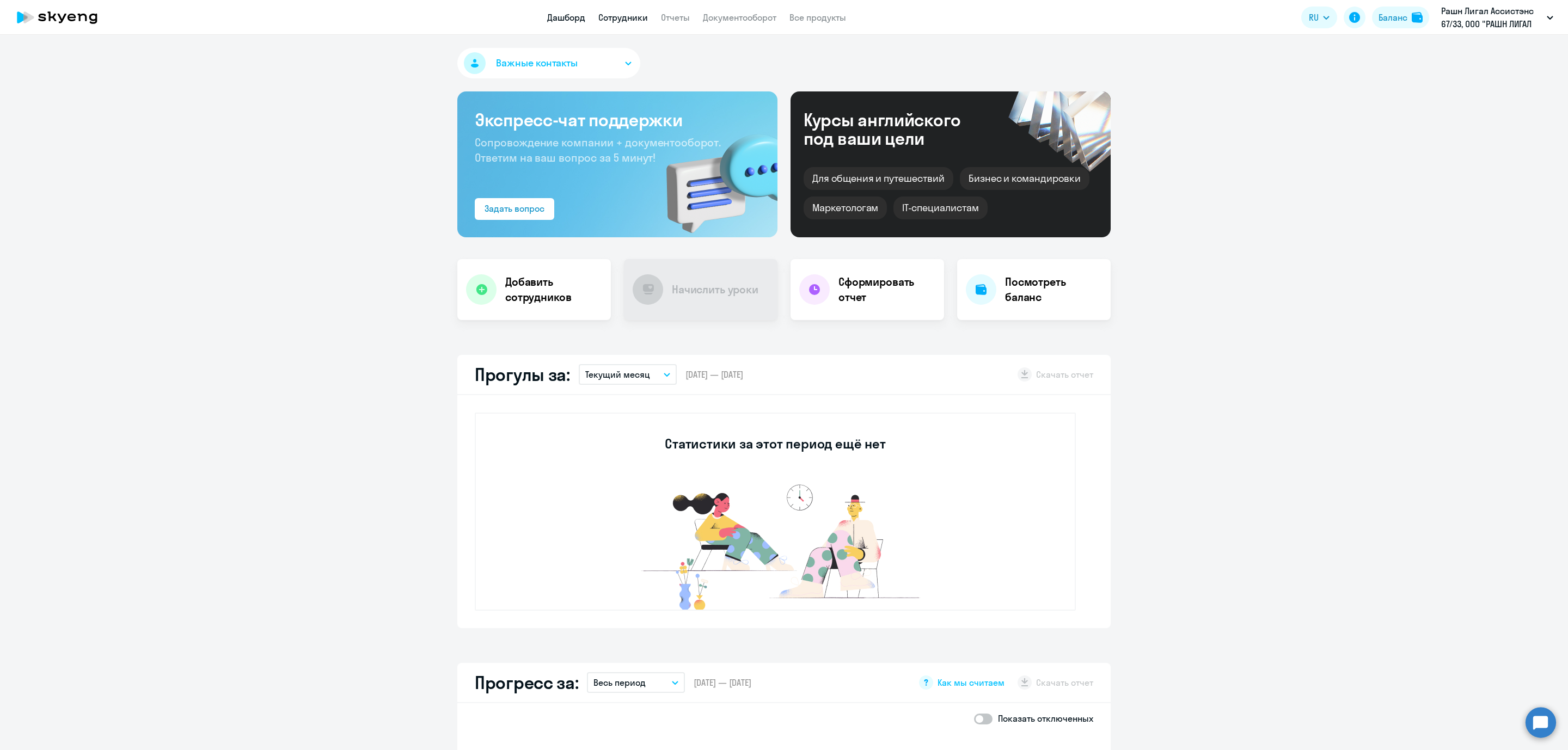
click at [626, 19] on link "Сотрудники" at bounding box center [623, 17] width 49 height 11
select select "30"
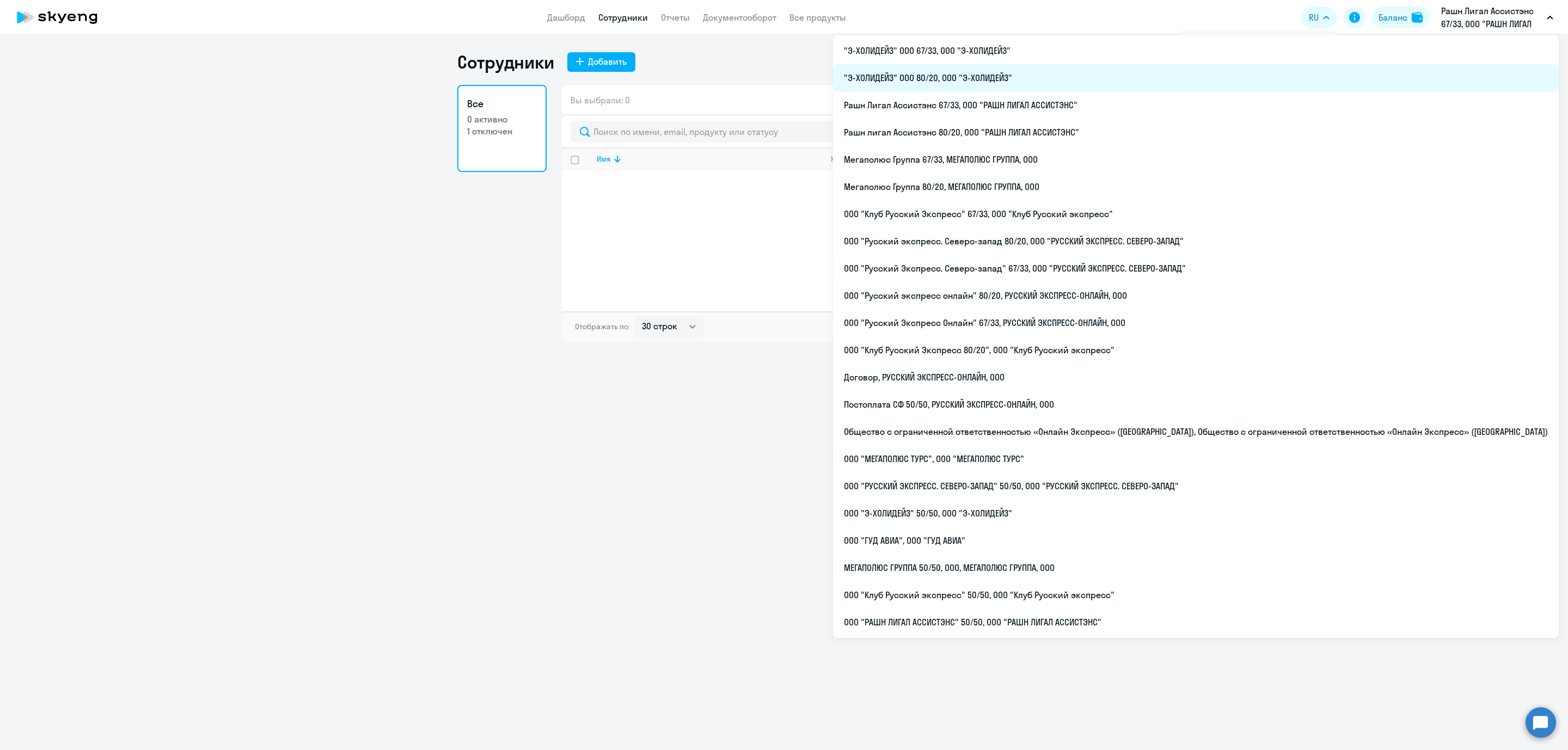
click at [1021, 80] on li ""Э-ХОЛИДЕЙЗ" ООО 80/20, ООО "Э-ХОЛИДЕЙЗ"" at bounding box center [1196, 78] width 726 height 27
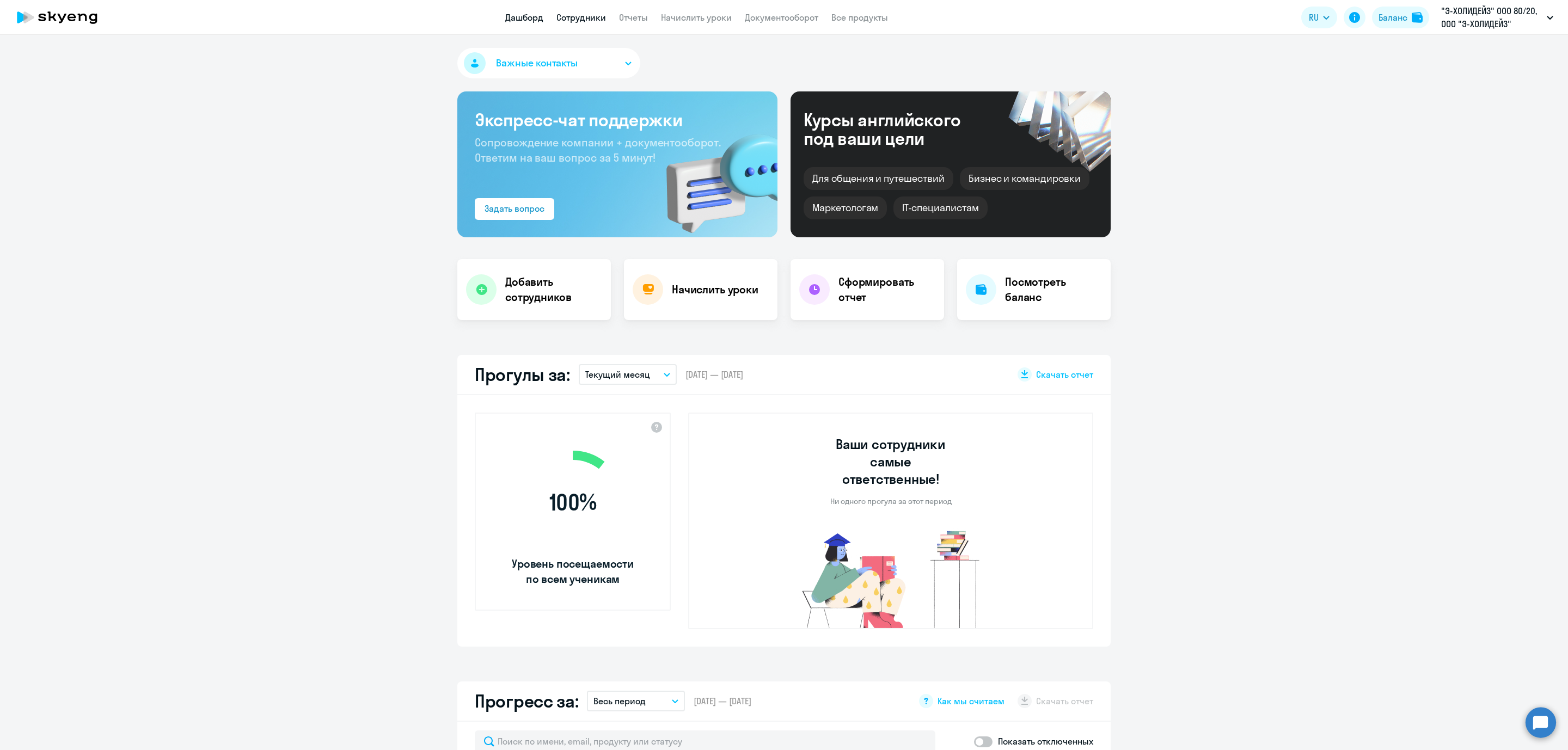
select select "30"
click at [593, 12] on link "Сотрудники" at bounding box center [581, 17] width 49 height 11
select select "30"
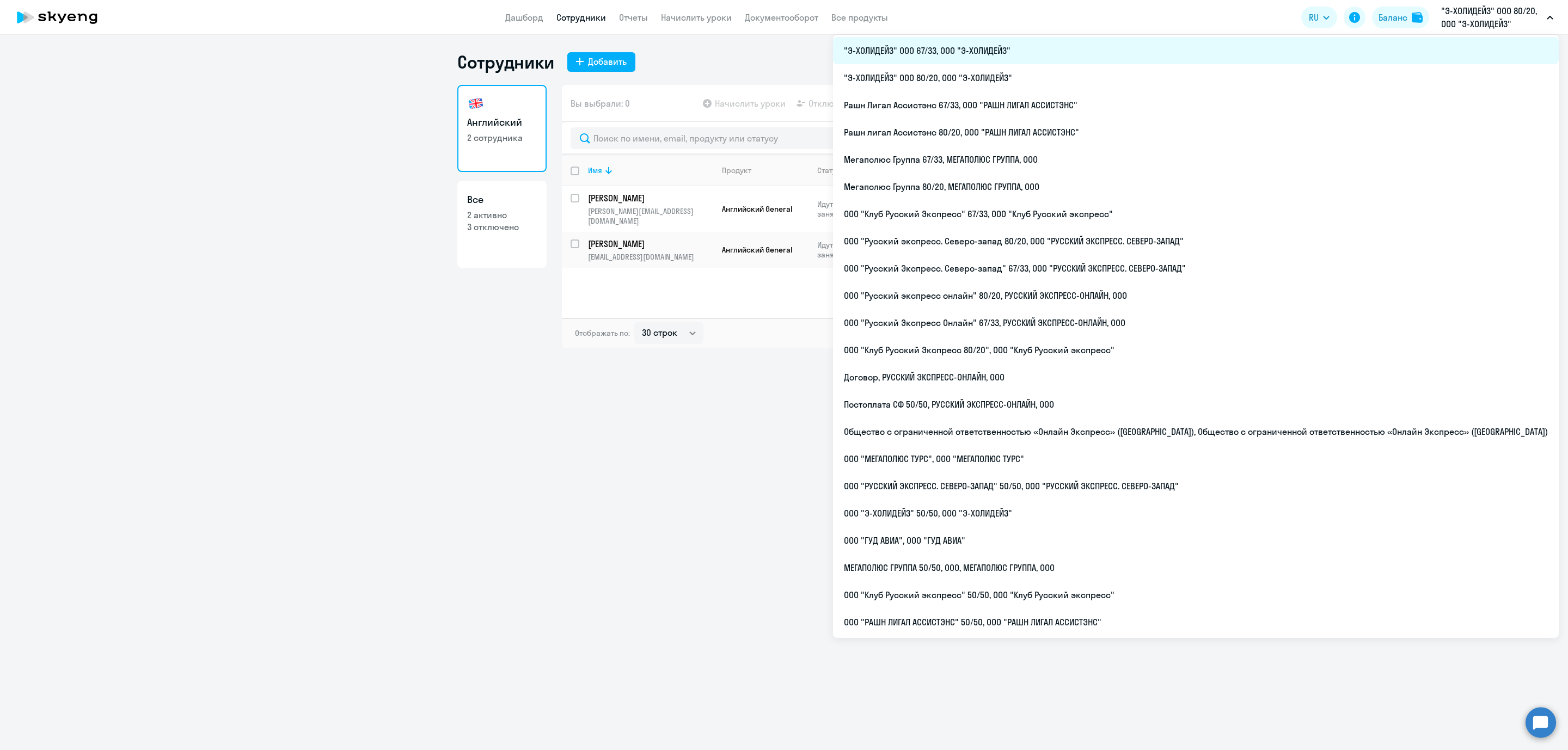
click at [1069, 57] on li ""Э-ХОЛИДЕЙЗ" ООО 67/33, ООО "Э-ХОЛИДЕЙЗ"" at bounding box center [1196, 51] width 726 height 27
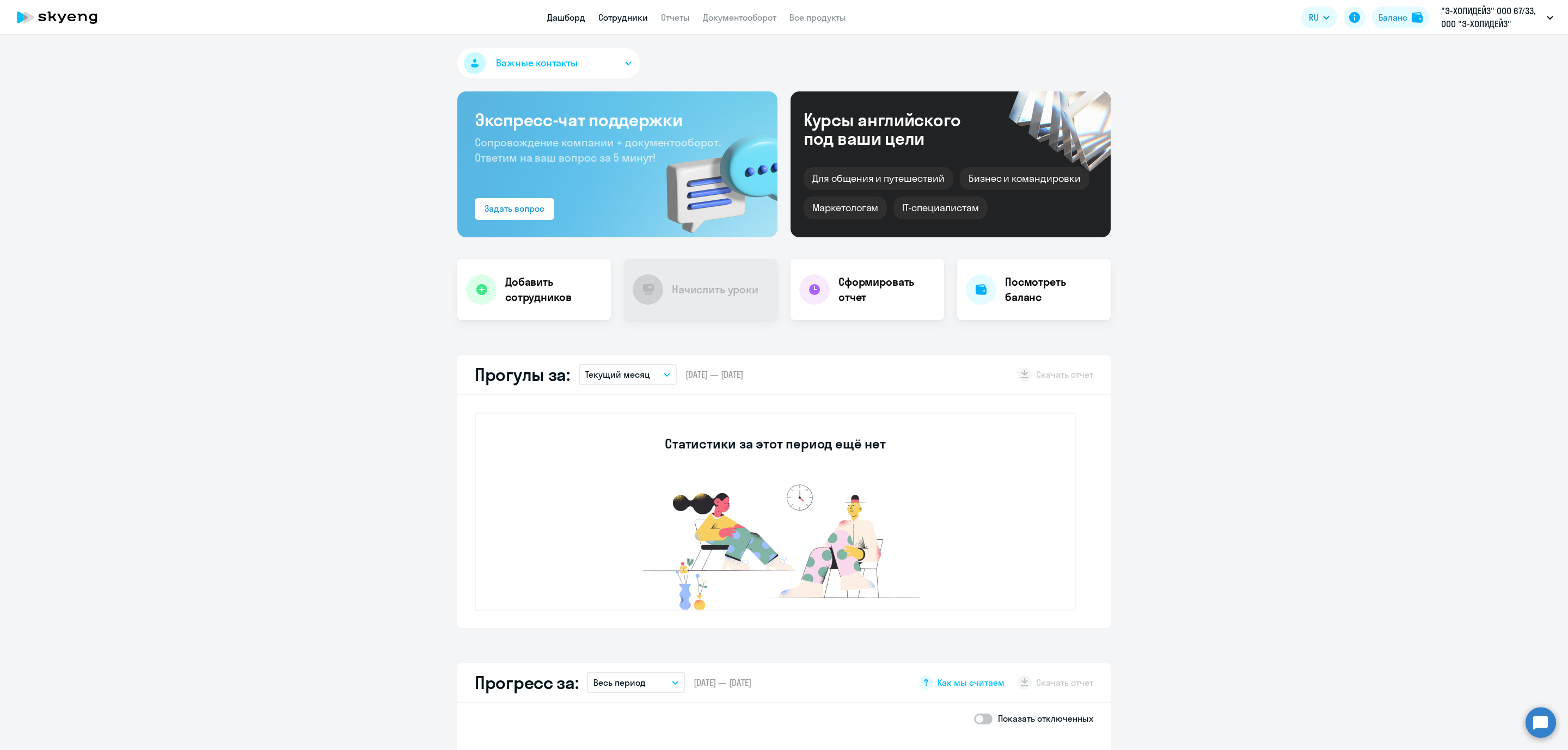
click at [628, 17] on link "Сотрудники" at bounding box center [623, 17] width 49 height 11
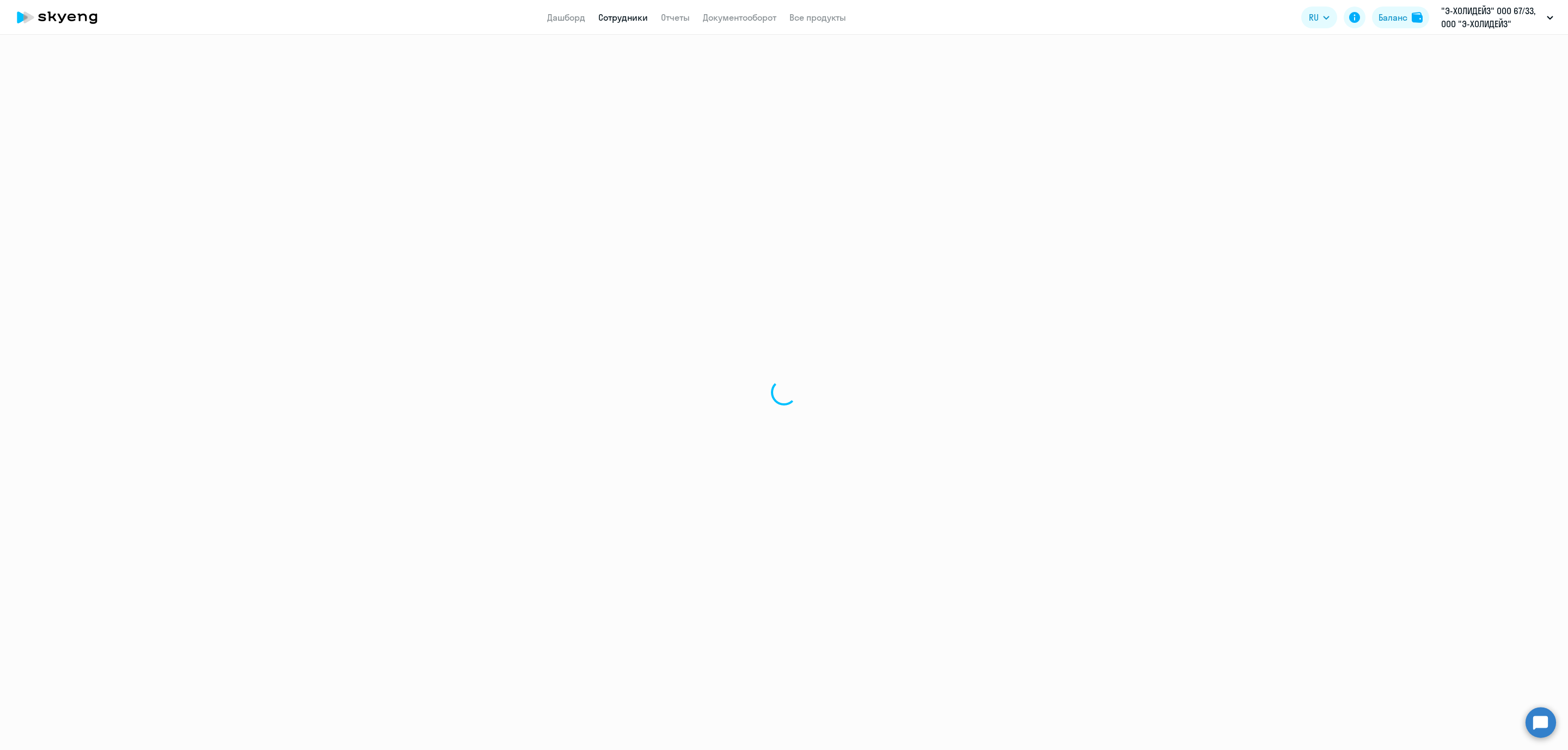
select select "30"
